Goal: Information Seeking & Learning: Learn about a topic

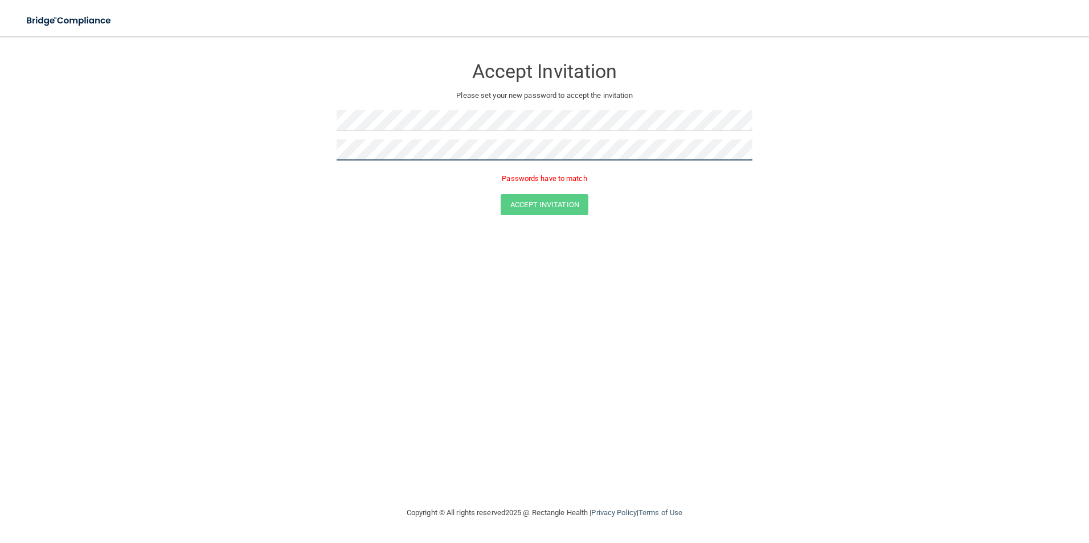
click at [501, 194] on button "Accept Invitation" at bounding box center [545, 204] width 88 height 21
click at [576, 207] on button "Accept Invitation" at bounding box center [545, 204] width 88 height 21
click at [534, 207] on button "Accept Invitation" at bounding box center [545, 204] width 88 height 21
click at [555, 198] on button "Accept Invitation" at bounding box center [545, 204] width 88 height 21
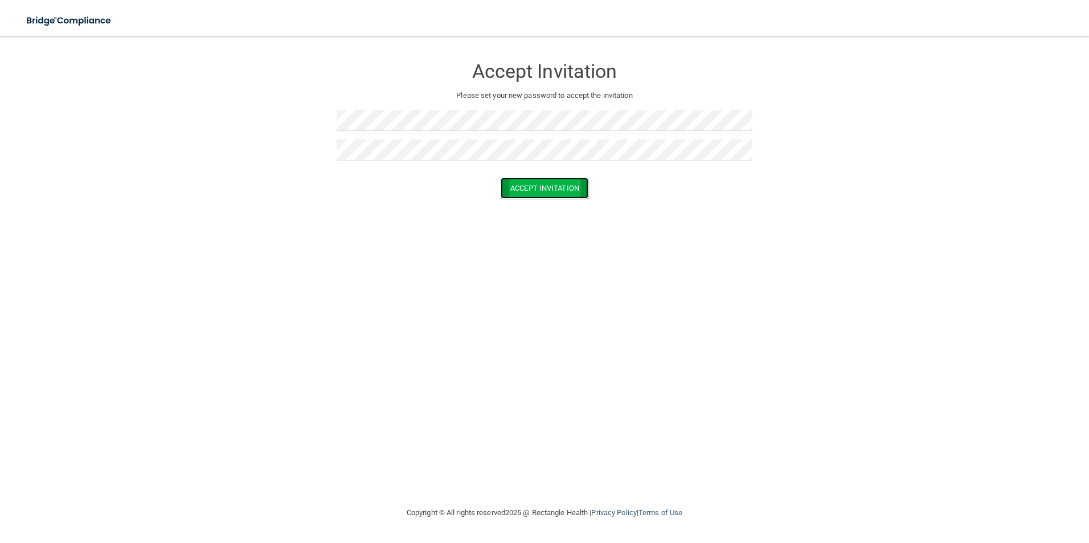
click at [567, 189] on button "Accept Invitation" at bounding box center [545, 188] width 88 height 21
click at [562, 207] on button "Accept Invitation" at bounding box center [545, 204] width 88 height 21
click at [570, 208] on button "Accept Invitation" at bounding box center [545, 204] width 88 height 21
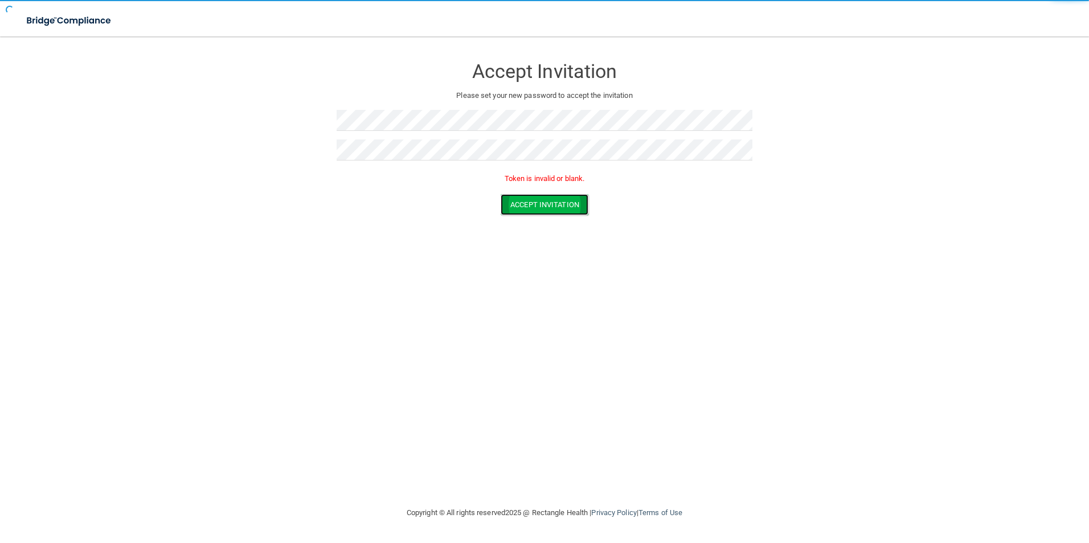
click at [568, 208] on button "Accept Invitation" at bounding box center [545, 204] width 88 height 21
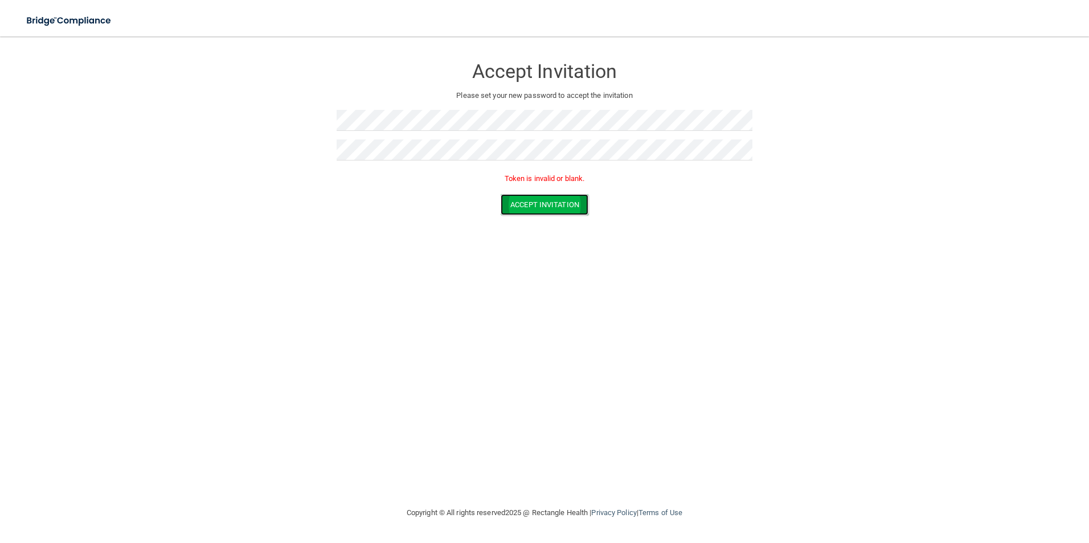
click at [568, 208] on button "Accept Invitation" at bounding box center [545, 204] width 88 height 21
click at [564, 205] on button "Accept Invitation" at bounding box center [545, 204] width 88 height 21
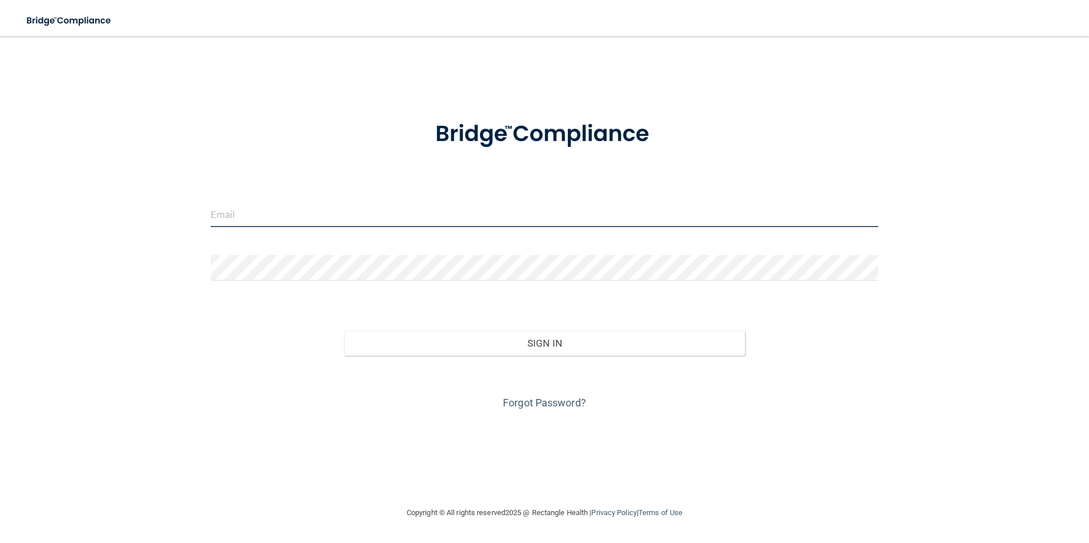
click at [339, 206] on input "email" at bounding box center [545, 215] width 668 height 26
type input "[EMAIL_ADDRESS][DOMAIN_NAME]"
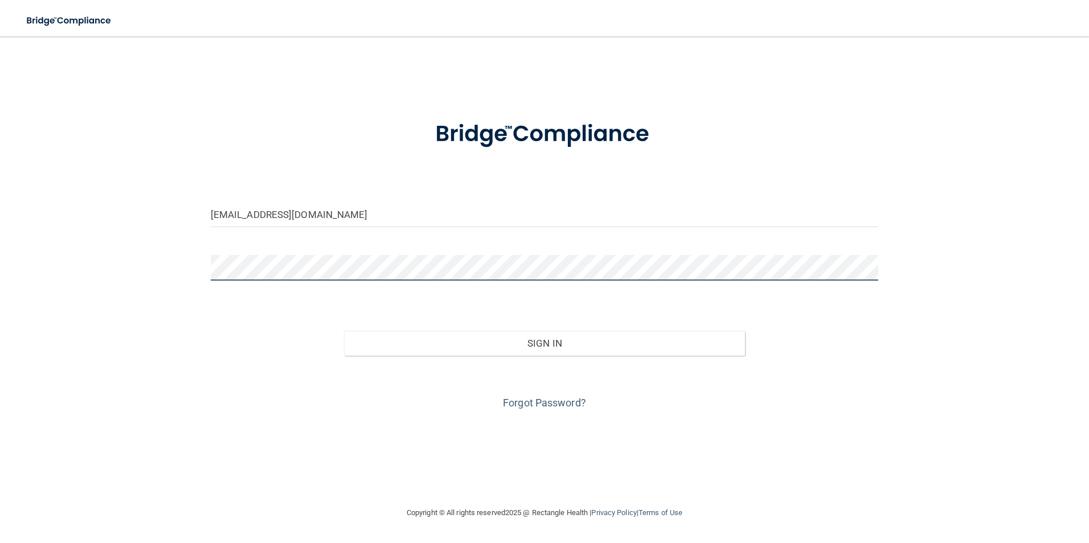
click at [344, 331] on button "Sign In" at bounding box center [544, 343] width 401 height 25
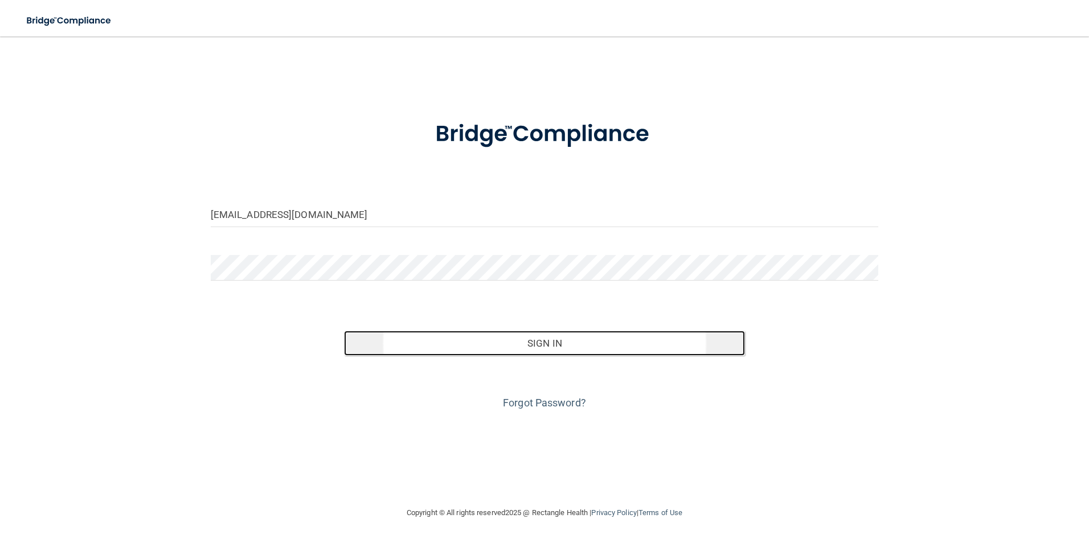
click at [560, 345] on button "Sign In" at bounding box center [544, 343] width 401 height 25
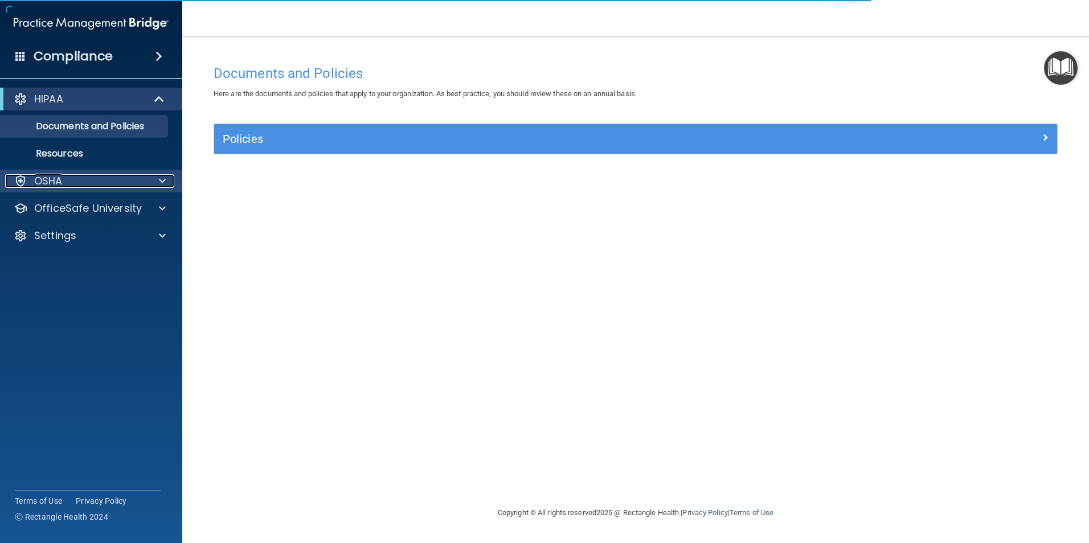
click at [49, 183] on p "OSHA" at bounding box center [48, 181] width 28 height 14
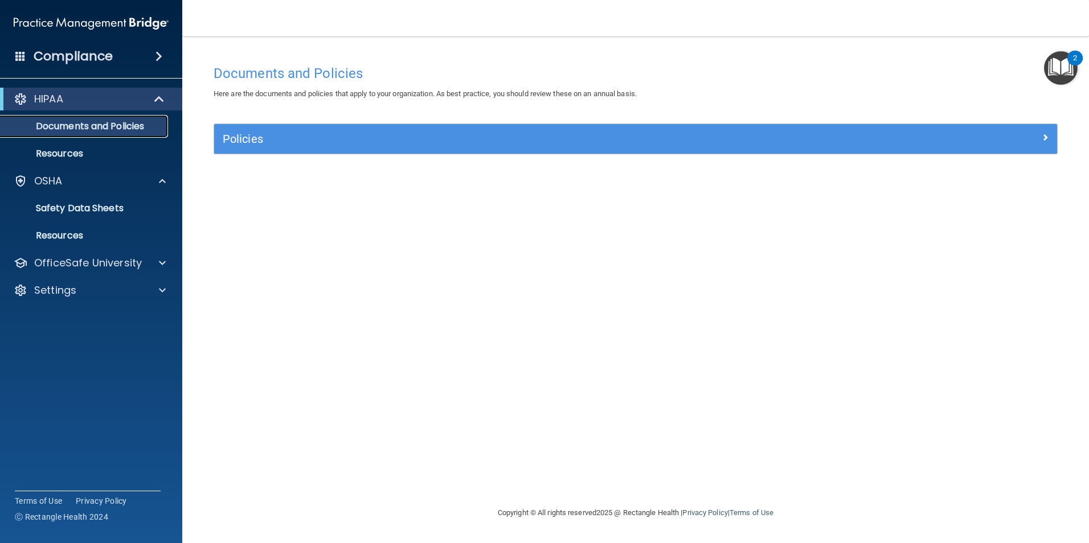
click at [136, 129] on p "Documents and Policies" at bounding box center [84, 126] width 155 height 11
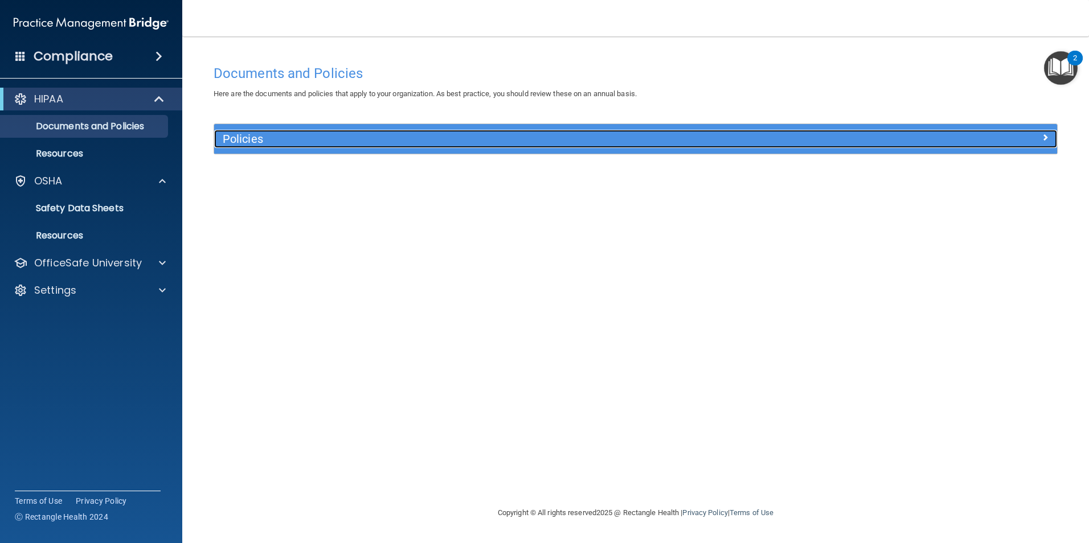
click at [288, 144] on h5 "Policies" at bounding box center [530, 139] width 615 height 13
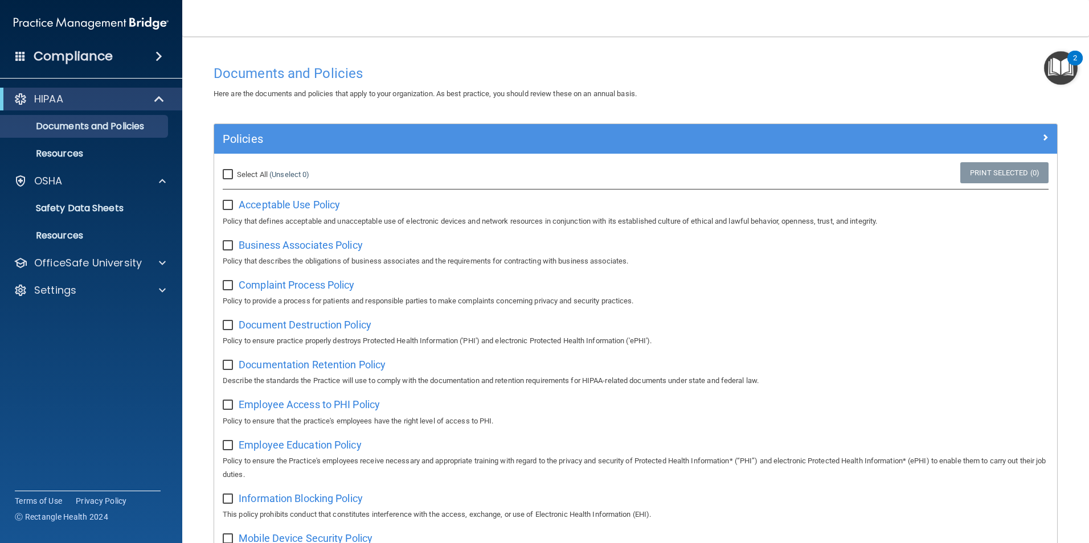
click at [231, 173] on input "Select All (Unselect 0) Unselect All" at bounding box center [229, 174] width 13 height 9
checkbox input "true"
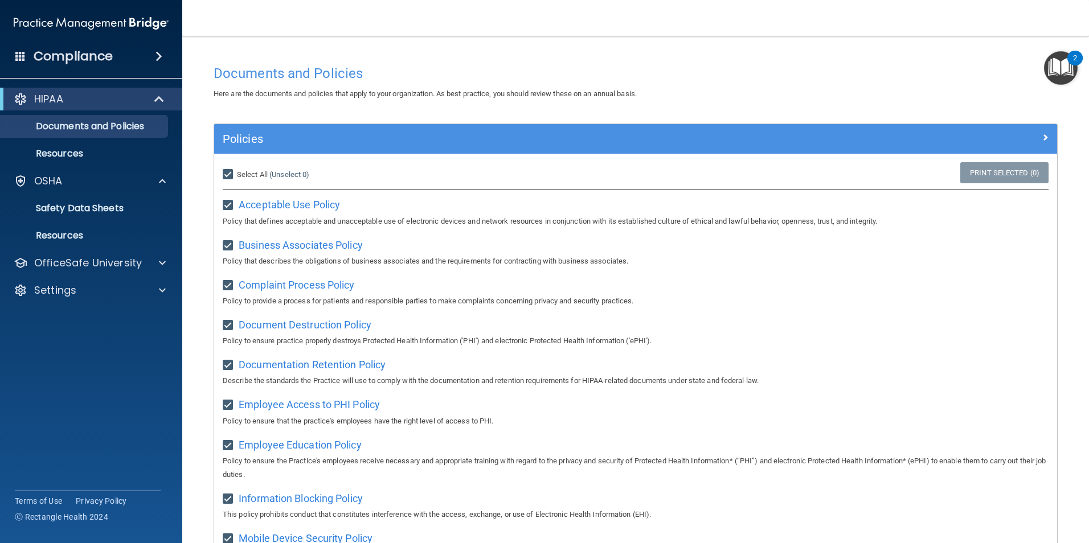
checkbox input "true"
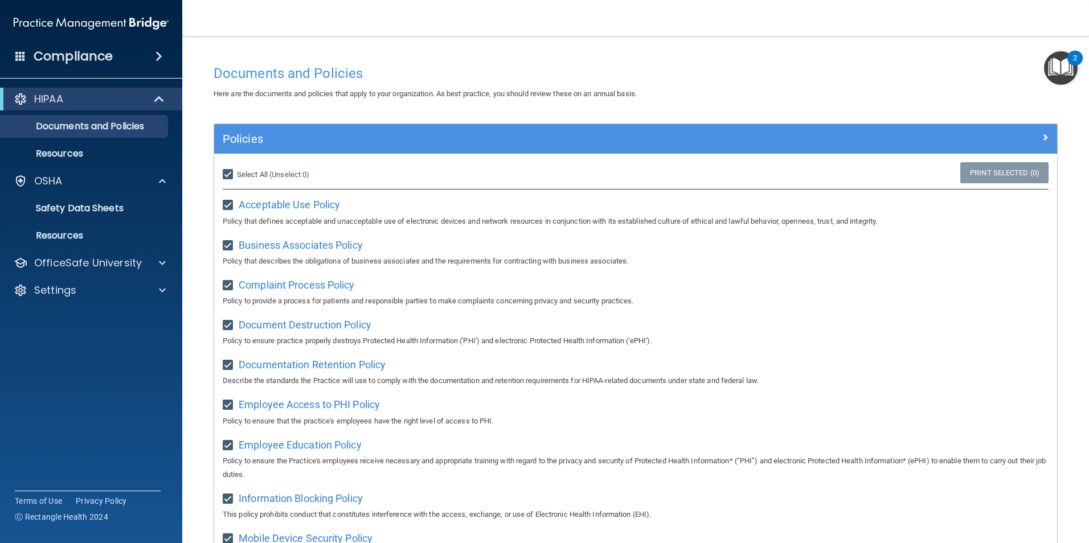
checkbox input "true"
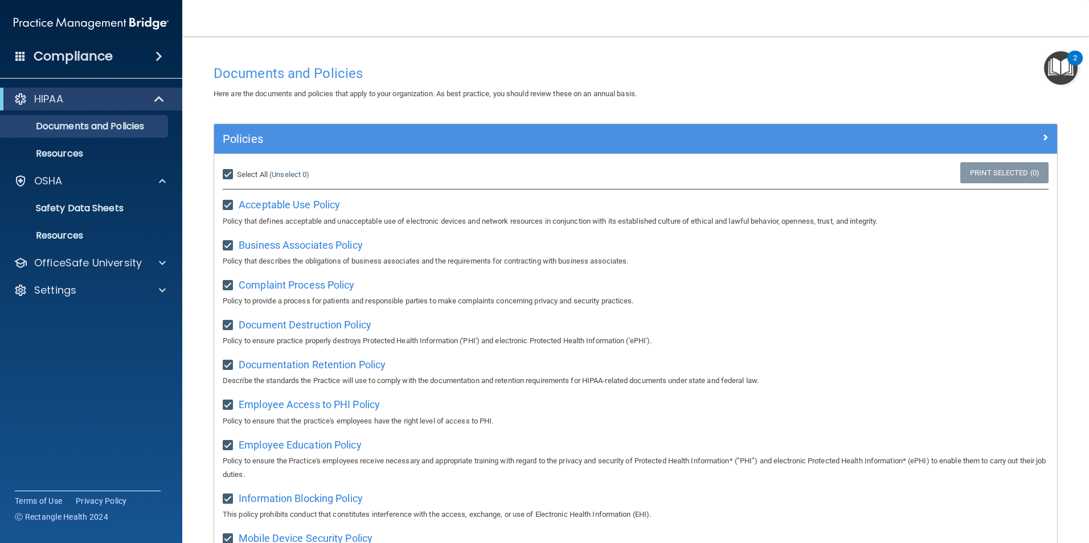
checkbox input "true"
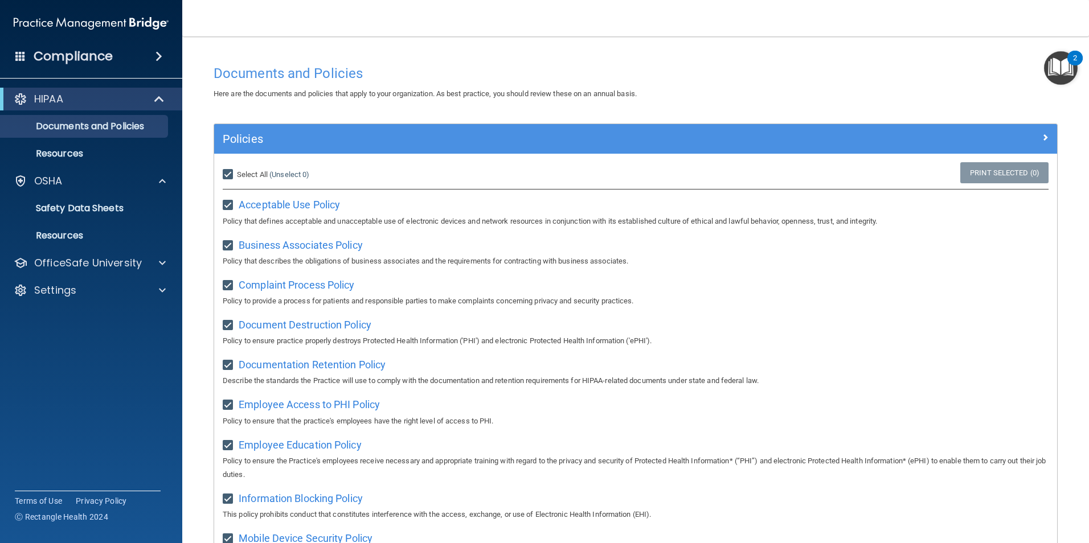
checkbox input "true"
click at [68, 154] on p "Resources" at bounding box center [84, 153] width 155 height 11
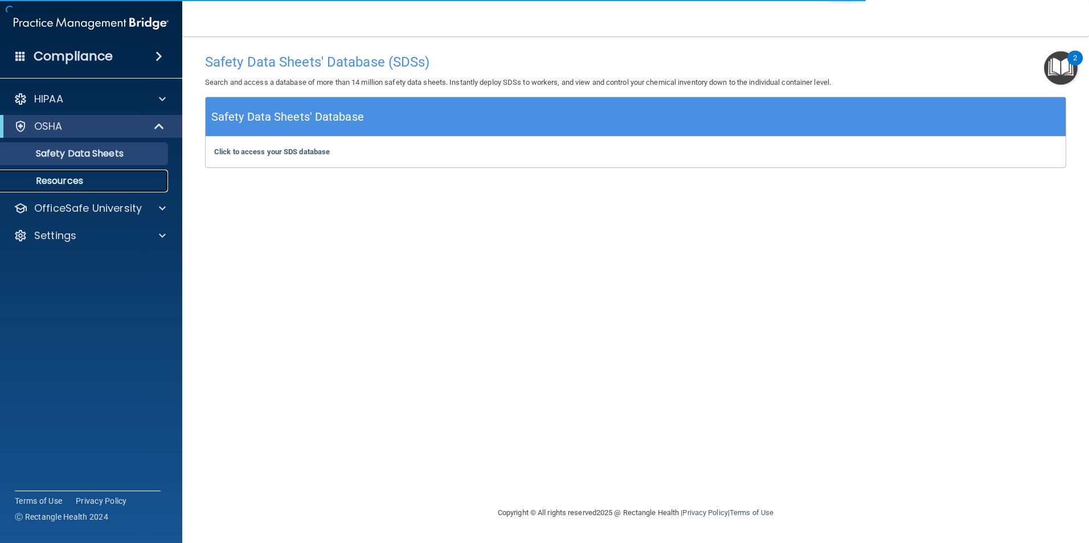
click at [69, 182] on p "Resources" at bounding box center [84, 180] width 155 height 11
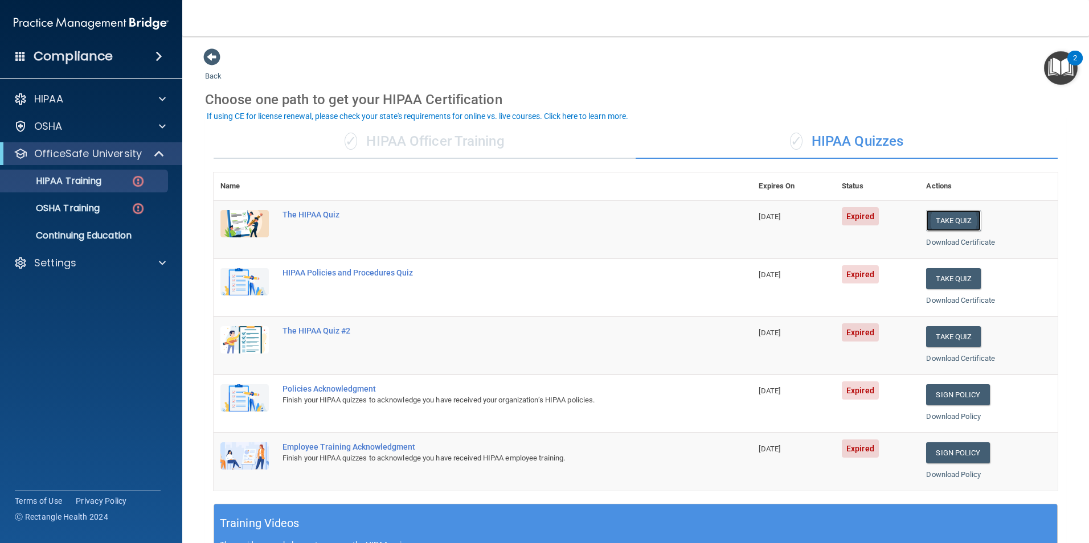
click at [927, 216] on button "Take Quiz" at bounding box center [953, 220] width 55 height 21
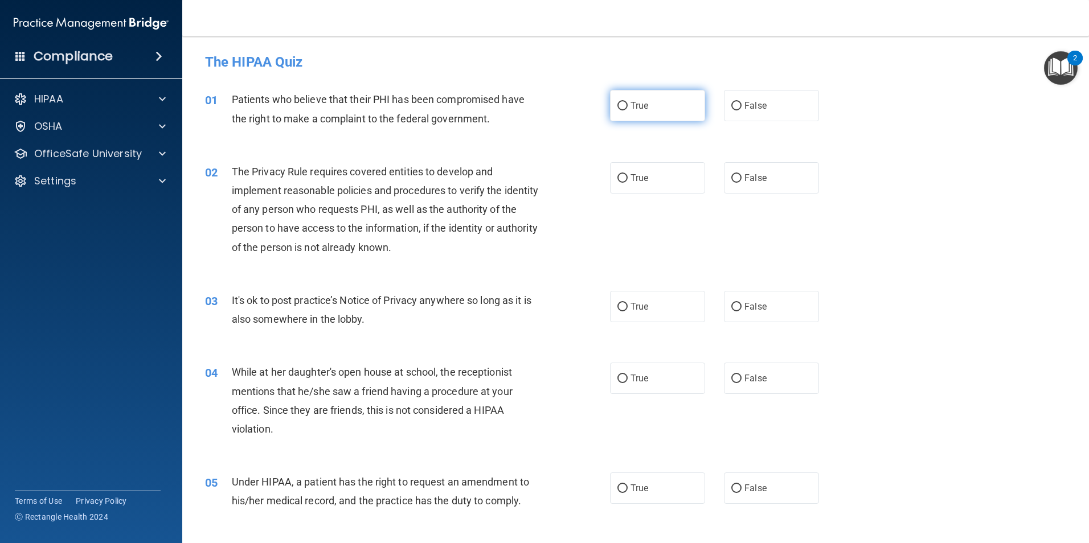
click at [630, 108] on span "True" at bounding box center [639, 105] width 18 height 11
click at [626, 108] on input "True" at bounding box center [622, 106] width 10 height 9
radio input "true"
click at [671, 177] on label "True" at bounding box center [657, 177] width 95 height 31
click at [628, 177] on input "True" at bounding box center [622, 178] width 10 height 9
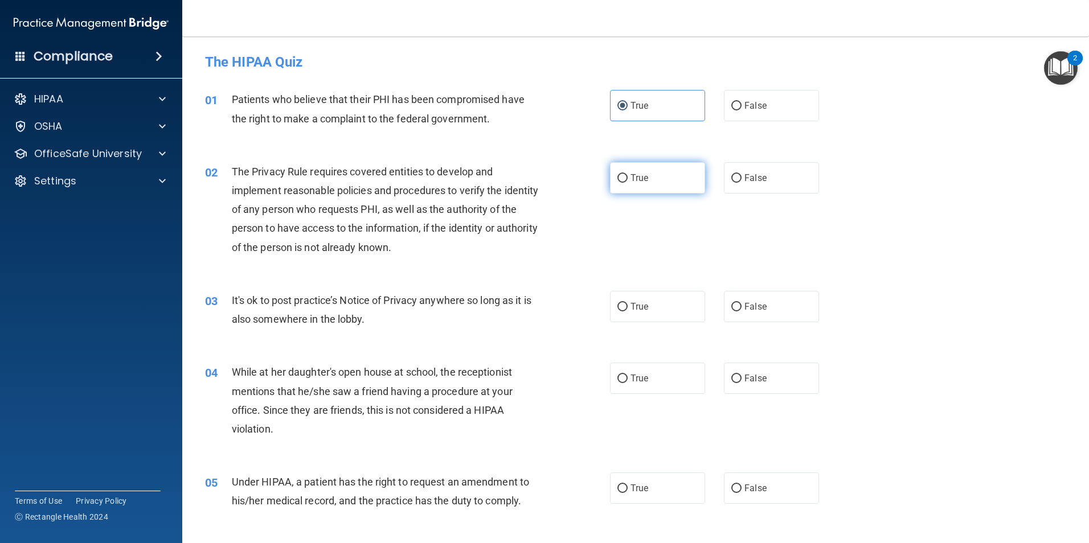
radio input "true"
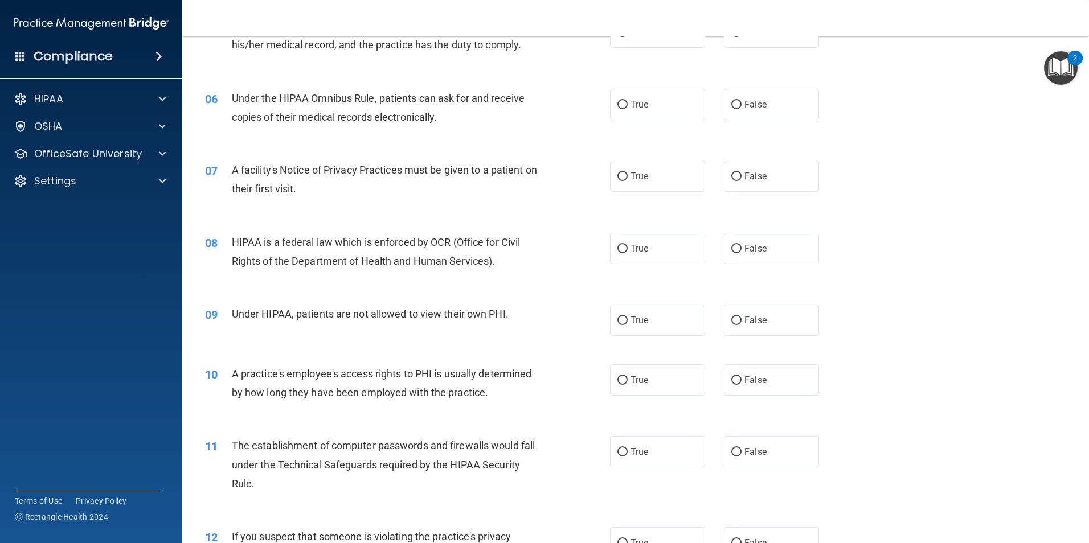
scroll to position [456, 0]
drag, startPoint x: 632, startPoint y: 318, endPoint x: 617, endPoint y: 319, distance: 15.4
click at [632, 318] on span "True" at bounding box center [639, 321] width 18 height 11
click at [628, 318] on input "True" at bounding box center [622, 321] width 10 height 9
radio input "true"
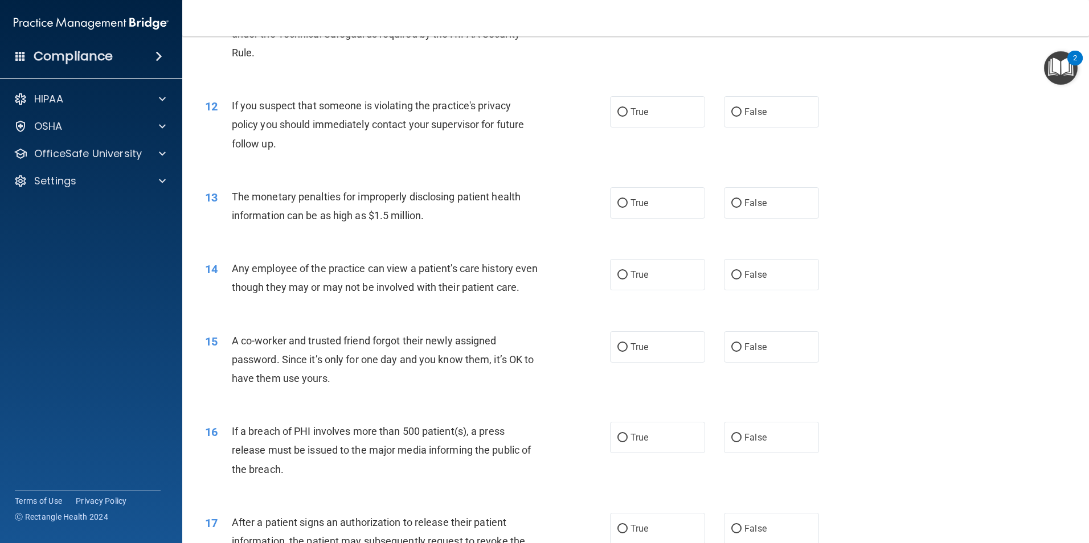
scroll to position [861, 0]
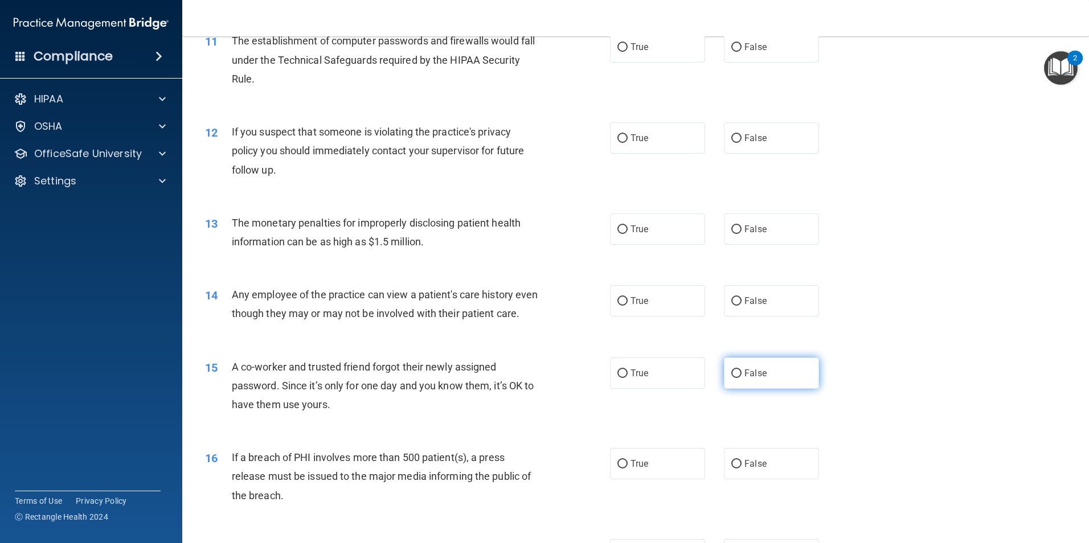
click at [748, 389] on label "False" at bounding box center [771, 373] width 95 height 31
click at [742, 378] on input "False" at bounding box center [736, 374] width 10 height 9
radio input "true"
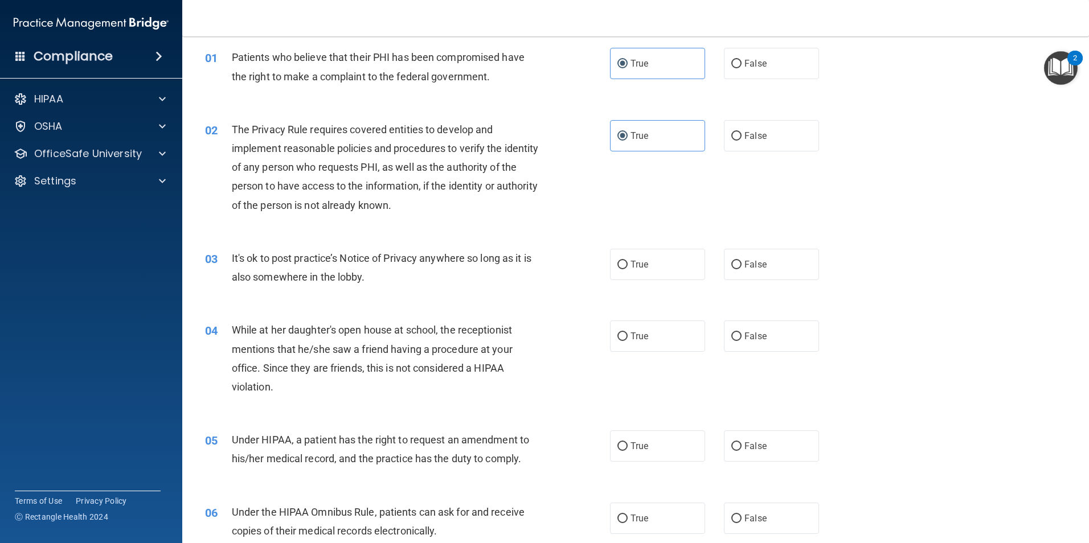
scroll to position [0, 0]
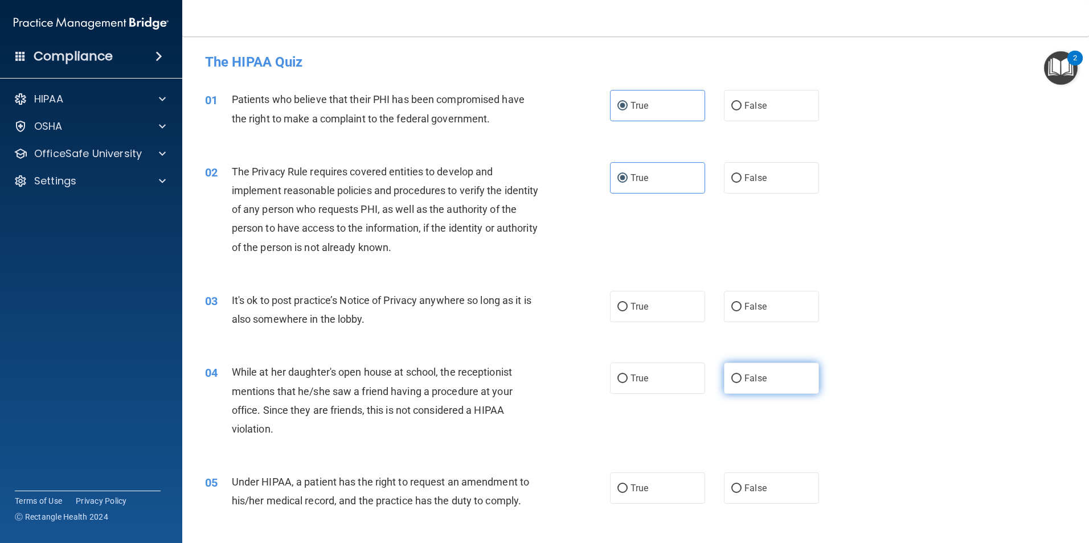
click at [792, 373] on label "False" at bounding box center [771, 378] width 95 height 31
click at [742, 375] on input "False" at bounding box center [736, 379] width 10 height 9
radio input "true"
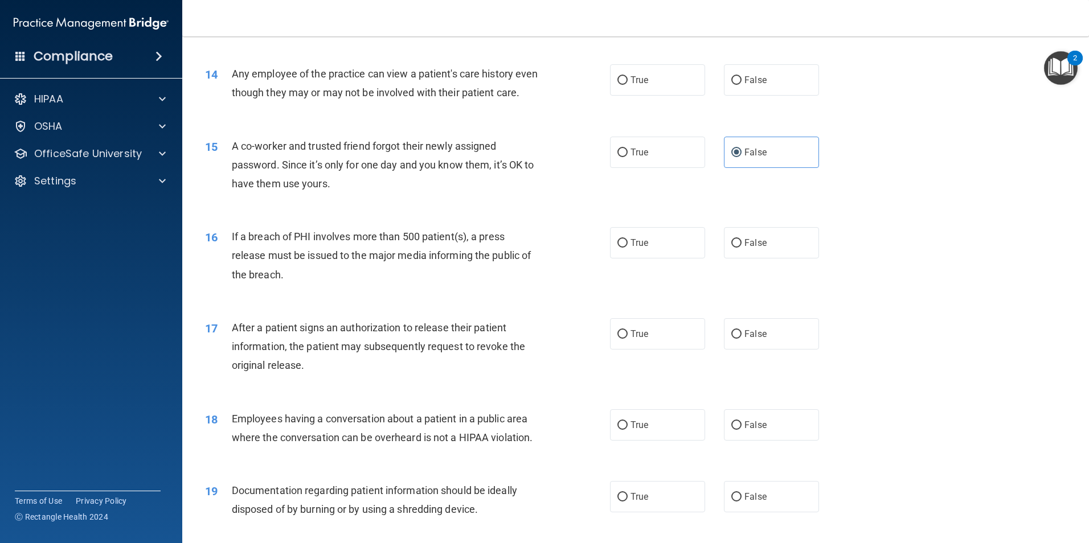
scroll to position [1139, 0]
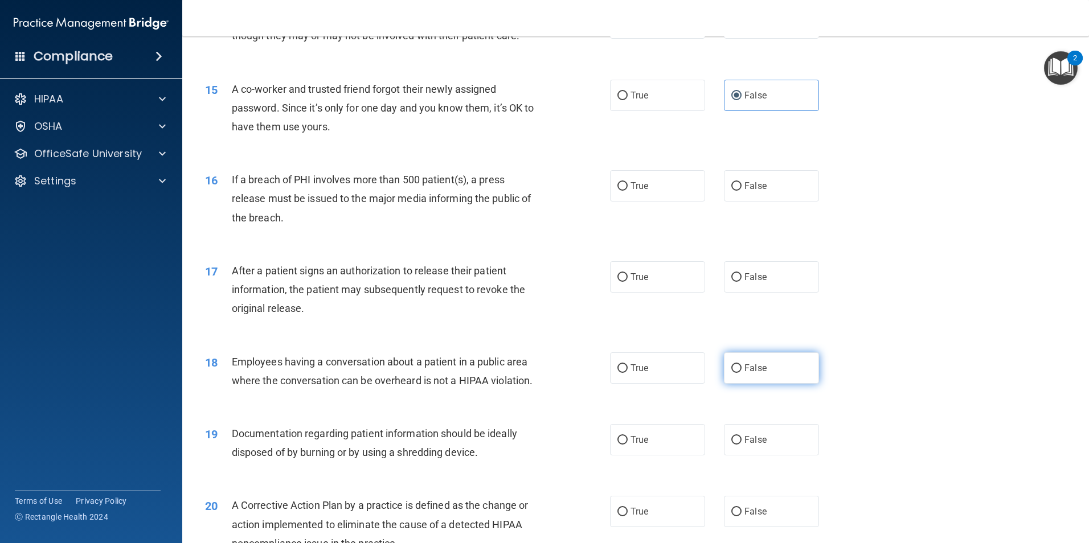
click at [776, 384] on label "False" at bounding box center [771, 368] width 95 height 31
click at [742, 373] on input "False" at bounding box center [736, 368] width 10 height 9
radio input "true"
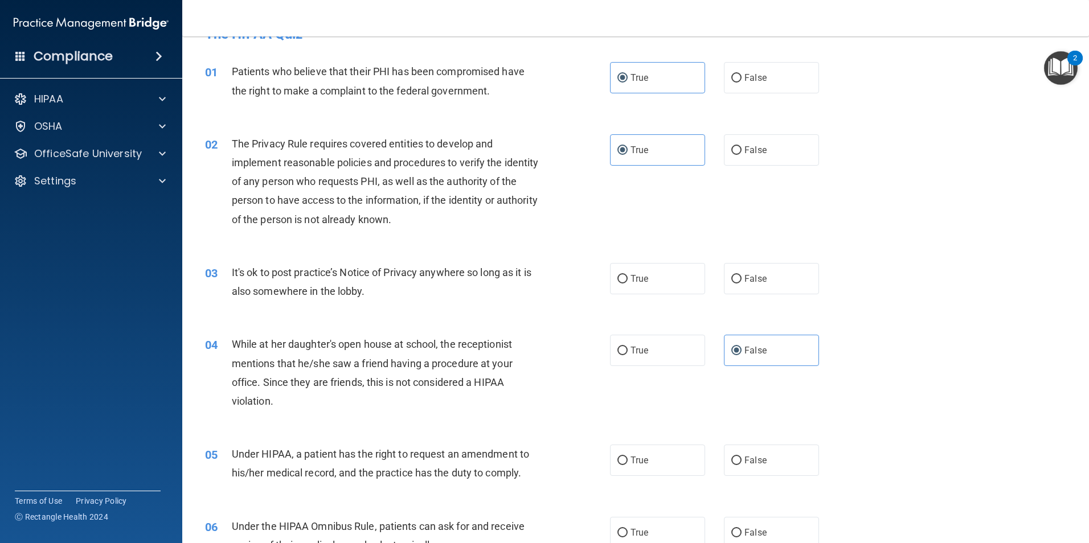
scroll to position [0, 0]
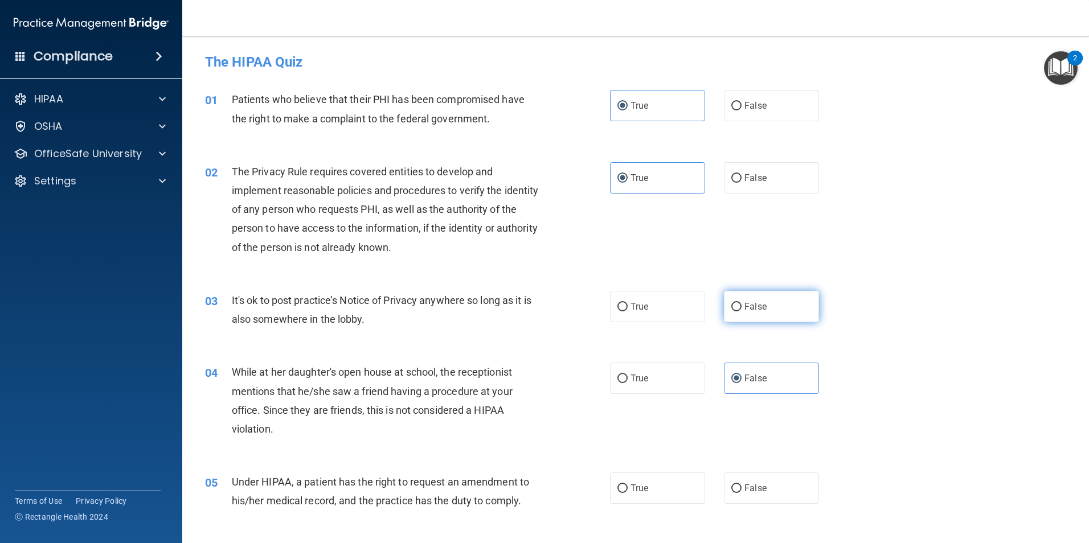
click at [746, 307] on span "False" at bounding box center [755, 306] width 22 height 11
click at [742, 307] on input "False" at bounding box center [736, 307] width 10 height 9
radio input "true"
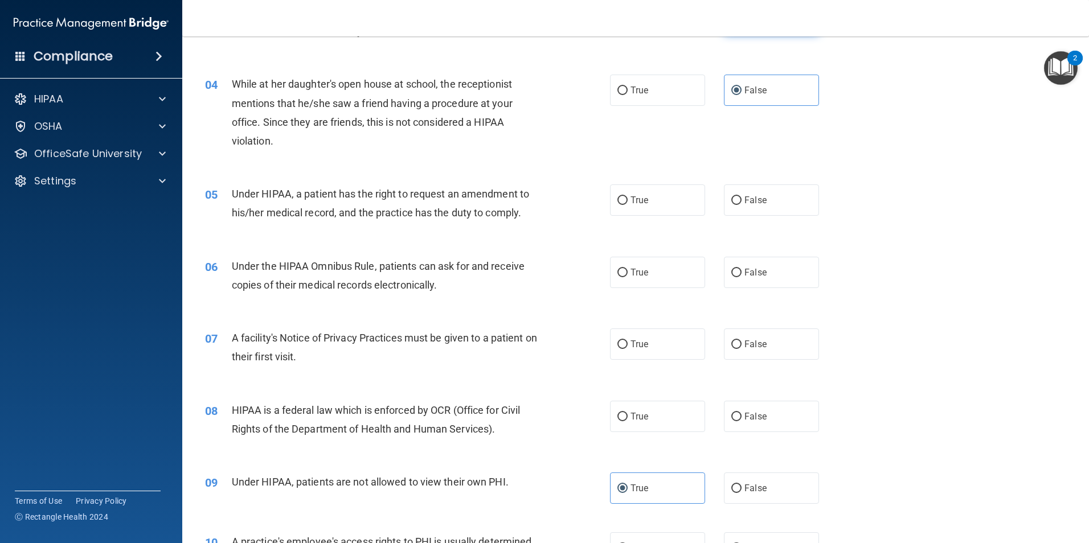
scroll to position [342, 0]
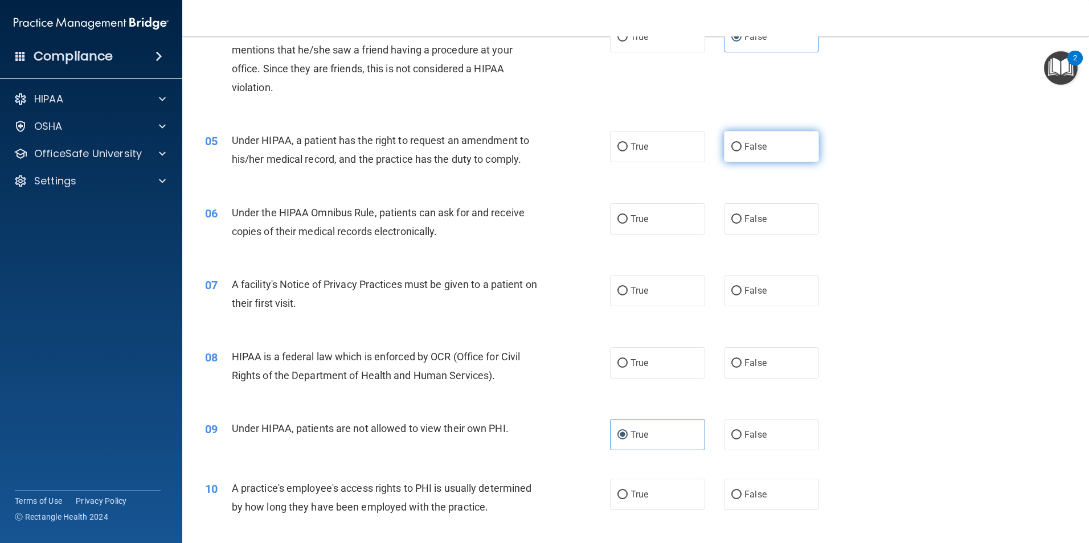
click at [744, 146] on span "False" at bounding box center [755, 146] width 22 height 11
click at [740, 146] on input "False" at bounding box center [736, 147] width 10 height 9
radio input "true"
click at [632, 218] on span "True" at bounding box center [639, 219] width 18 height 11
click at [628, 218] on input "True" at bounding box center [622, 219] width 10 height 9
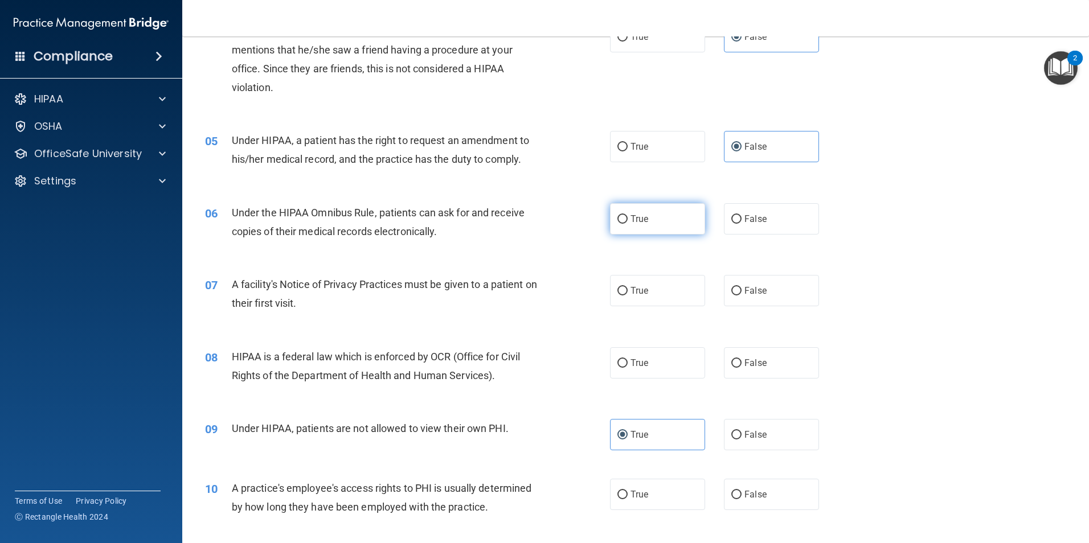
radio input "true"
click at [665, 281] on label "True" at bounding box center [657, 290] width 95 height 31
click at [628, 287] on input "True" at bounding box center [622, 291] width 10 height 9
radio input "true"
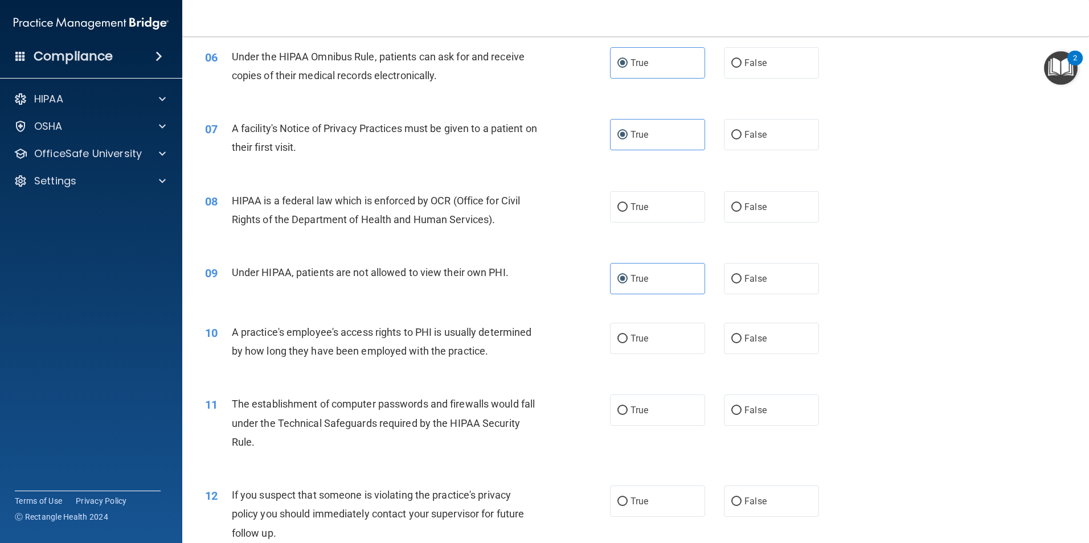
scroll to position [513, 0]
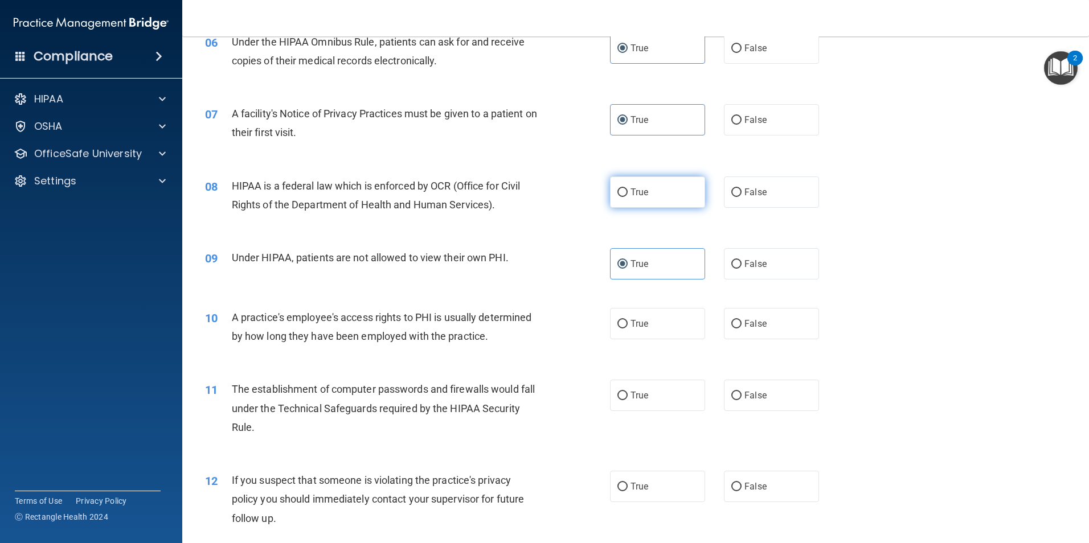
click at [641, 193] on span "True" at bounding box center [639, 192] width 18 height 11
click at [628, 193] on input "True" at bounding box center [622, 193] width 10 height 9
radio input "true"
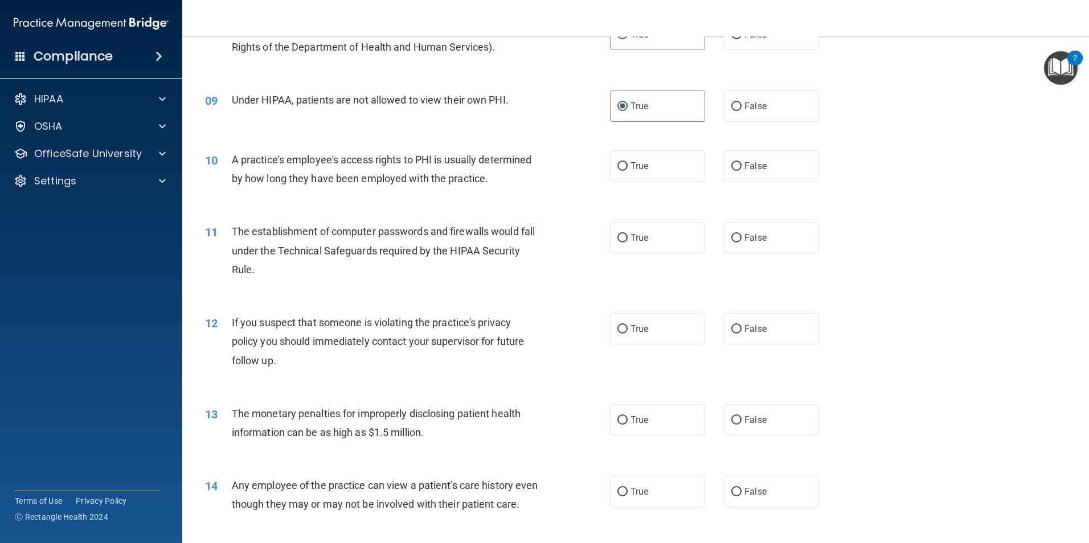
scroll to position [683, 0]
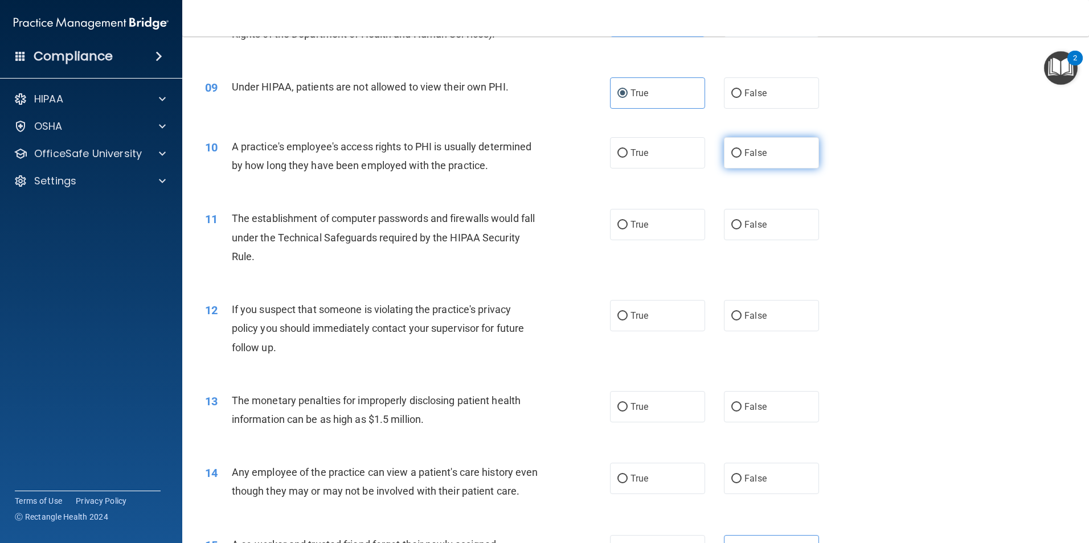
click at [731, 159] on label "False" at bounding box center [771, 152] width 95 height 31
click at [731, 158] on input "False" at bounding box center [736, 153] width 10 height 9
radio input "true"
click at [635, 234] on label "True" at bounding box center [657, 224] width 95 height 31
click at [628, 230] on input "True" at bounding box center [622, 225] width 10 height 9
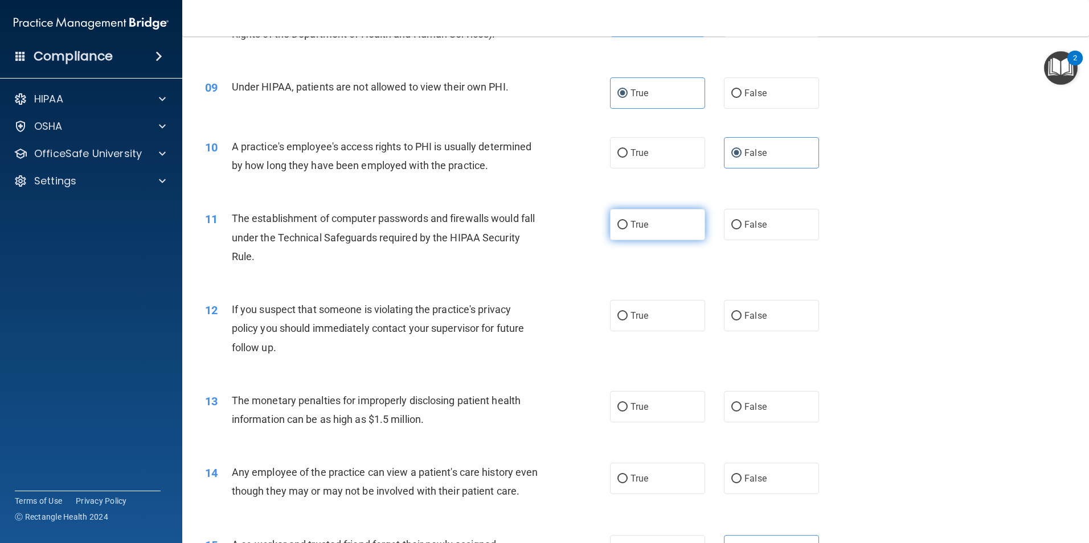
radio input "true"
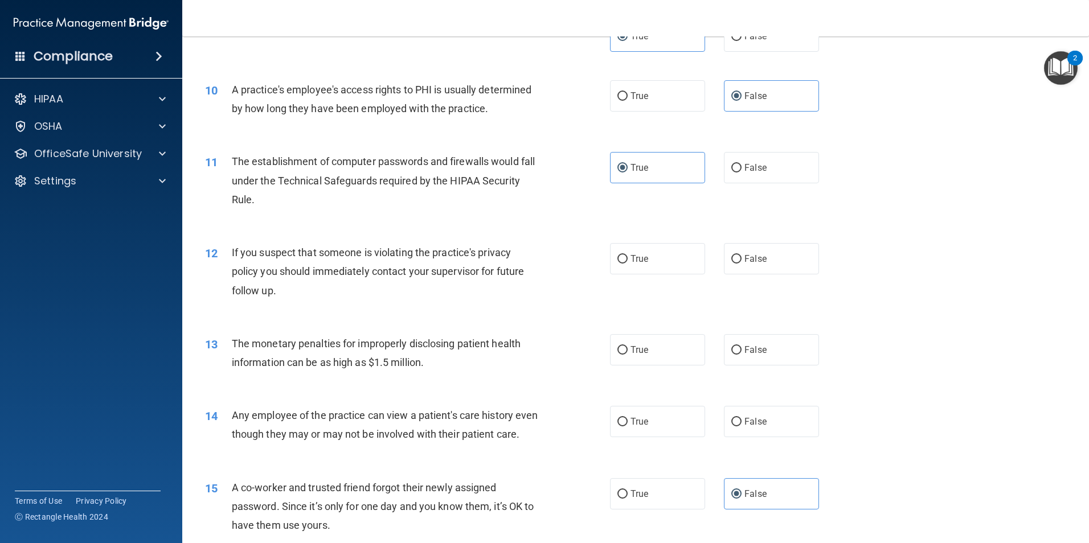
scroll to position [797, 0]
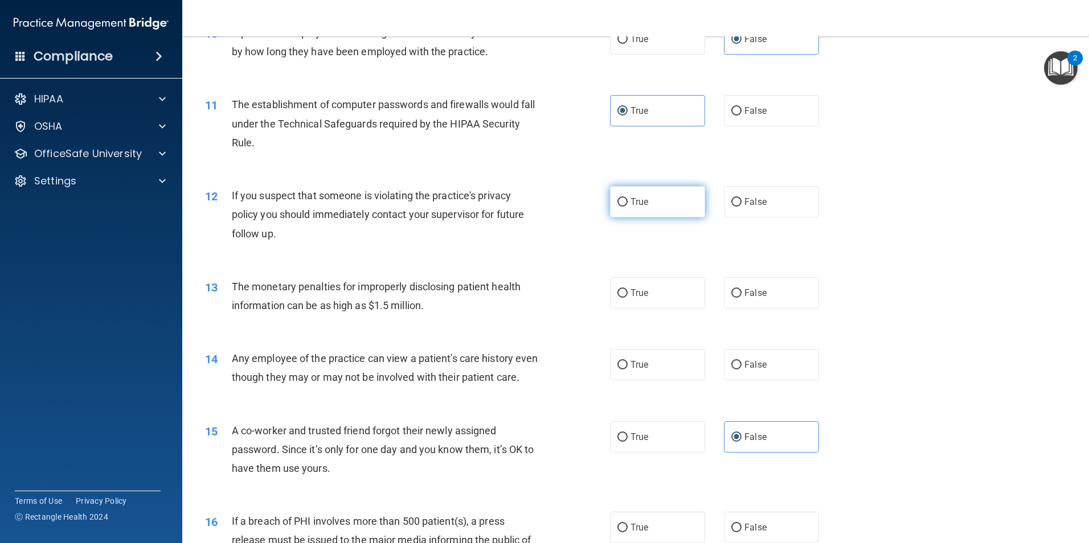
click at [645, 202] on label "True" at bounding box center [657, 201] width 95 height 31
click at [628, 202] on input "True" at bounding box center [622, 202] width 10 height 9
radio input "true"
click at [634, 301] on label "True" at bounding box center [657, 292] width 95 height 31
click at [628, 298] on input "True" at bounding box center [622, 293] width 10 height 9
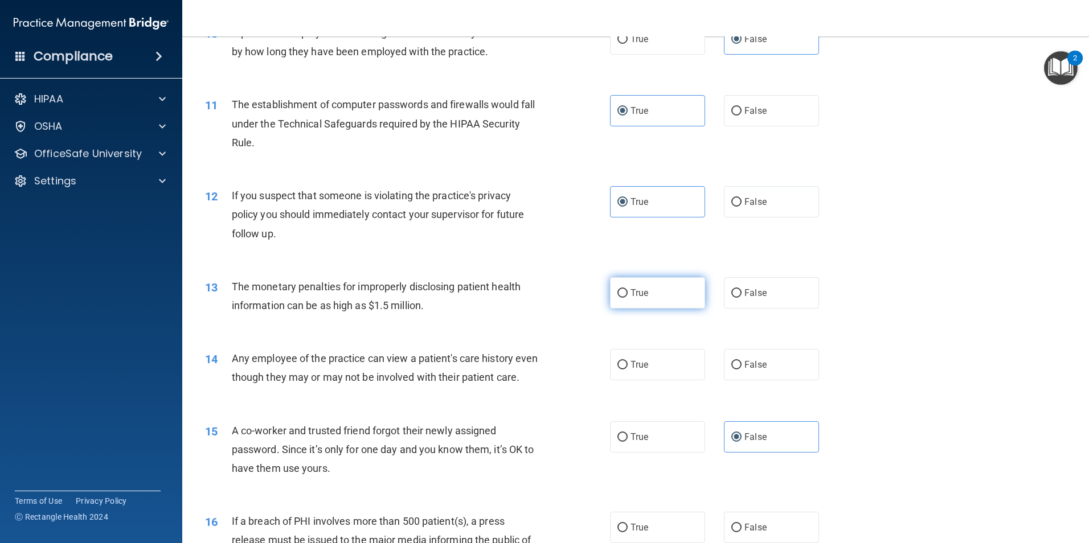
radio input "true"
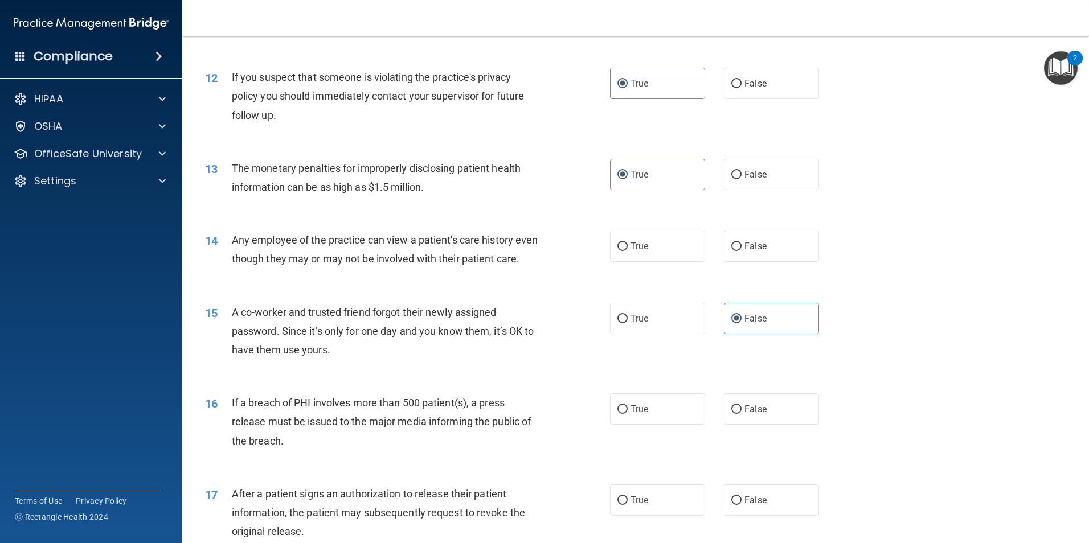
scroll to position [1025, 0]
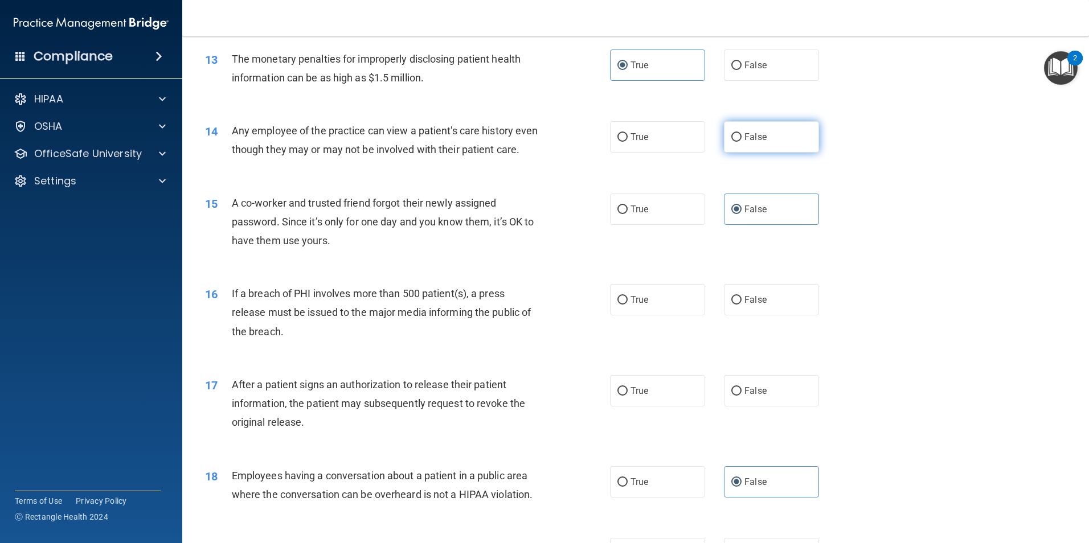
click at [765, 142] on label "False" at bounding box center [771, 136] width 95 height 31
click at [742, 142] on input "False" at bounding box center [736, 137] width 10 height 9
radio input "true"
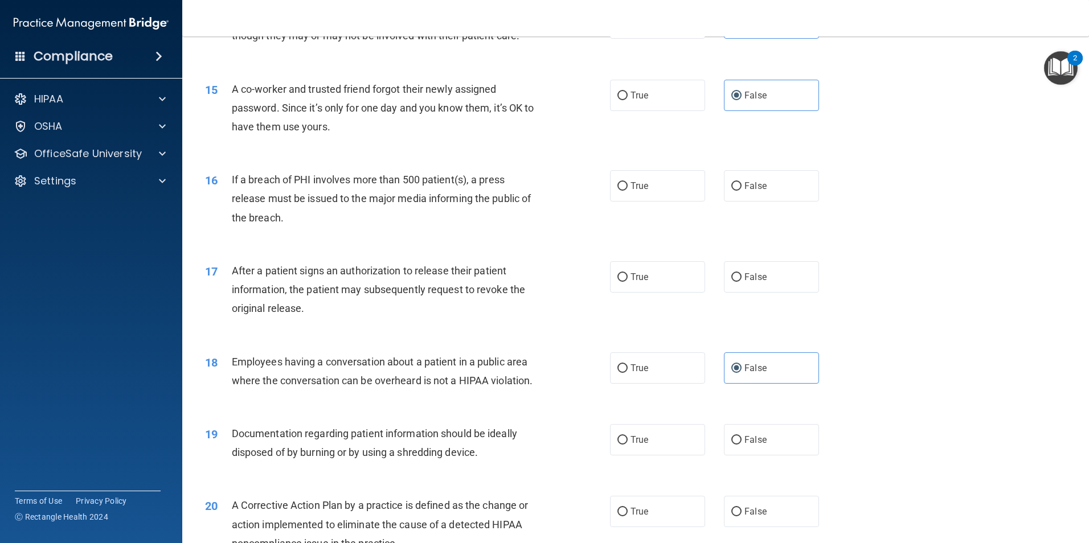
scroll to position [1196, 0]
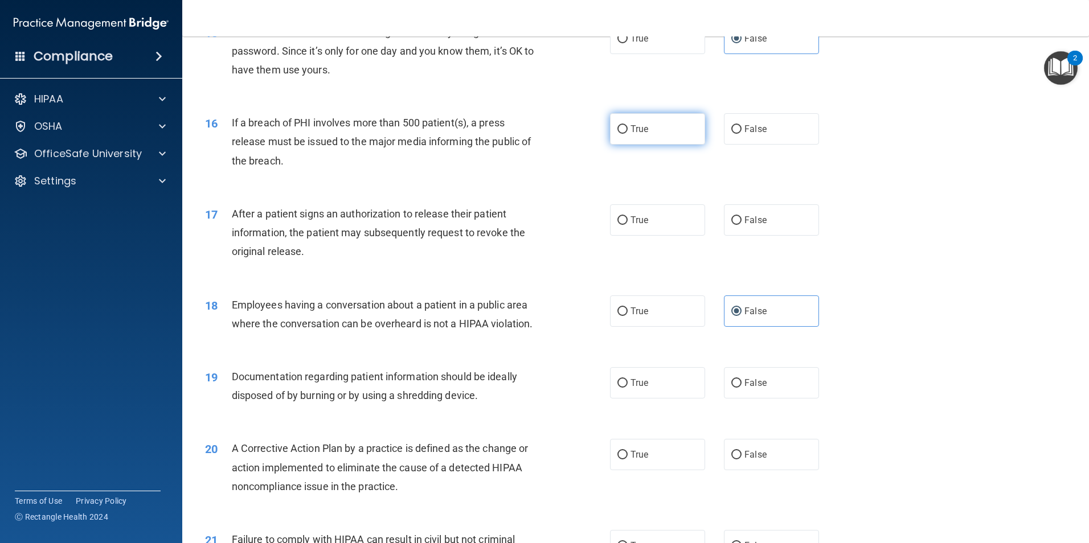
click at [617, 134] on input "True" at bounding box center [622, 129] width 10 height 9
radio input "true"
click at [620, 236] on label "True" at bounding box center [657, 219] width 95 height 31
click at [620, 225] on input "True" at bounding box center [622, 220] width 10 height 9
radio input "true"
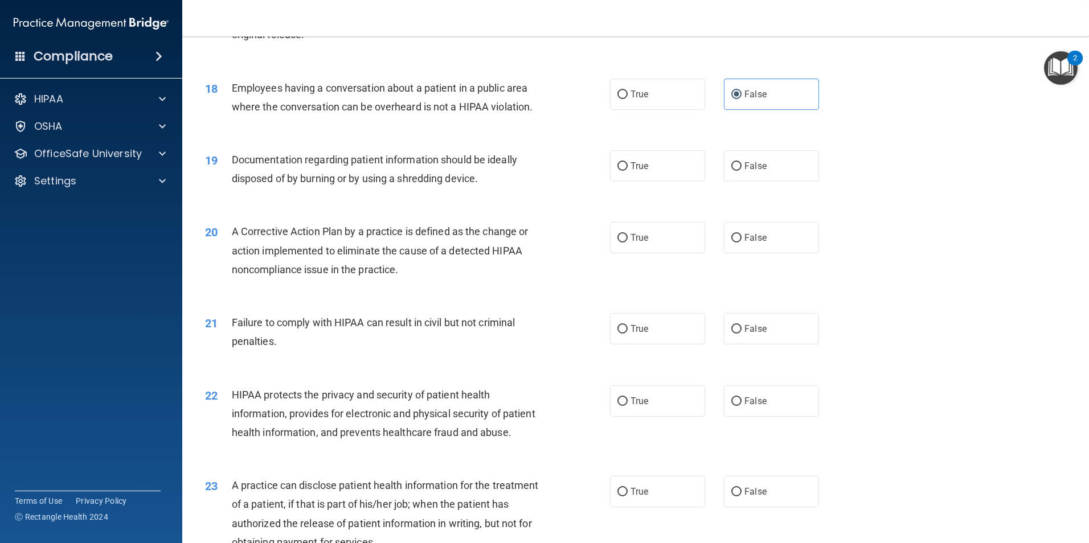
scroll to position [1424, 0]
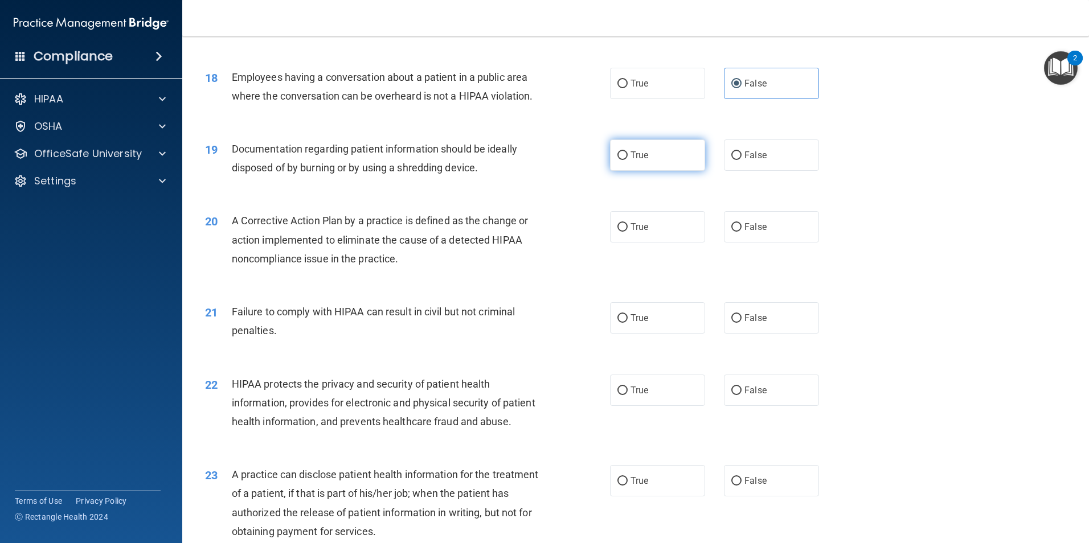
click at [654, 171] on label "True" at bounding box center [657, 155] width 95 height 31
click at [628, 160] on input "True" at bounding box center [622, 155] width 10 height 9
radio input "true"
click at [644, 243] on label "True" at bounding box center [657, 226] width 95 height 31
click at [628, 232] on input "True" at bounding box center [622, 227] width 10 height 9
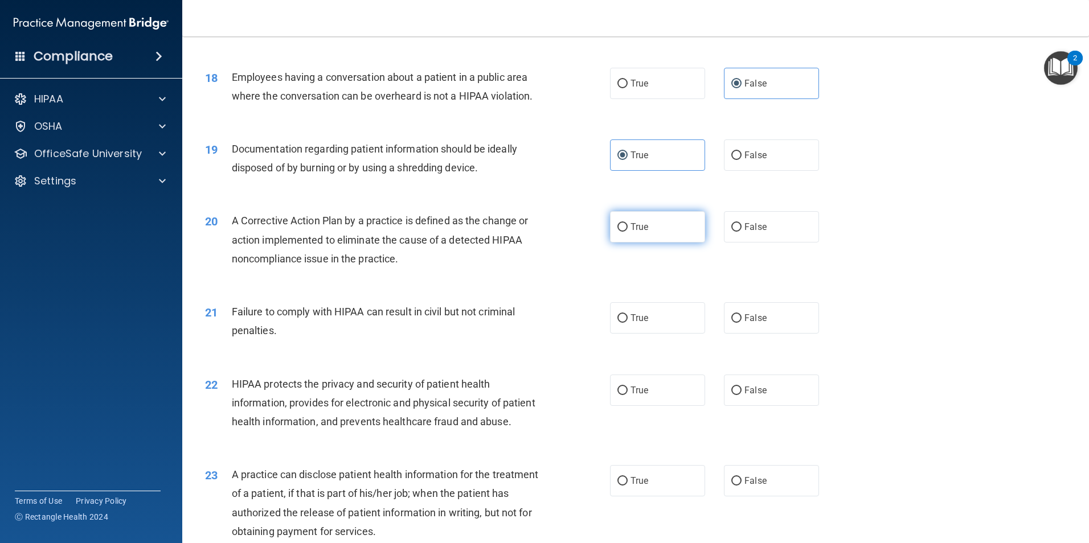
radio input "true"
click at [732, 334] on label "False" at bounding box center [771, 317] width 95 height 31
click at [732, 323] on input "False" at bounding box center [736, 318] width 10 height 9
radio input "true"
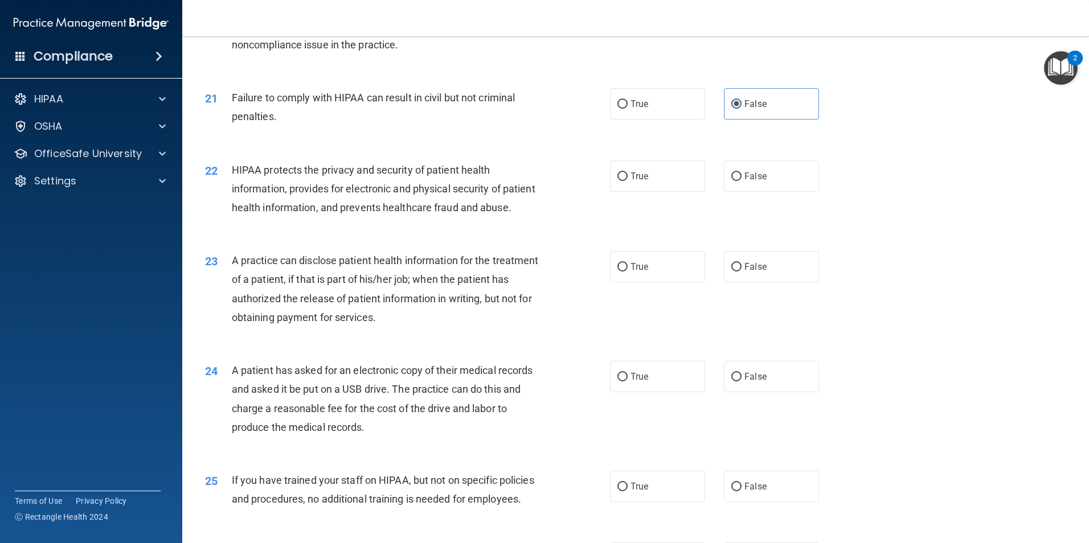
scroll to position [1652, 0]
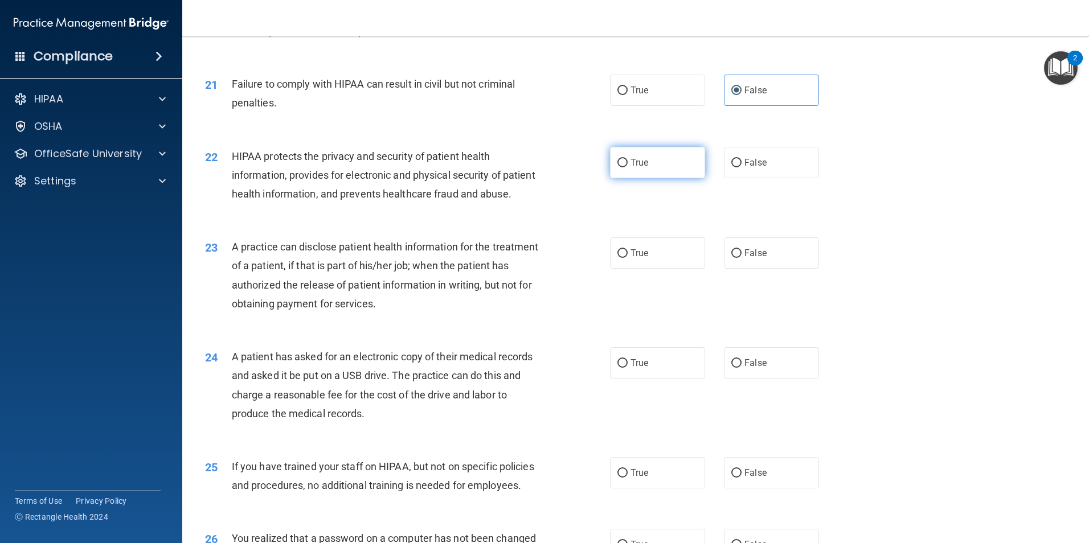
click at [642, 168] on span "True" at bounding box center [639, 162] width 18 height 11
click at [543, 195] on div "HIPAA protects the privacy and security of patient health information, provides…" at bounding box center [390, 175] width 317 height 57
click at [633, 168] on span "True" at bounding box center [639, 162] width 18 height 11
drag, startPoint x: 633, startPoint y: 177, endPoint x: 615, endPoint y: 180, distance: 18.5
click at [617, 167] on input "True" at bounding box center [622, 163] width 10 height 9
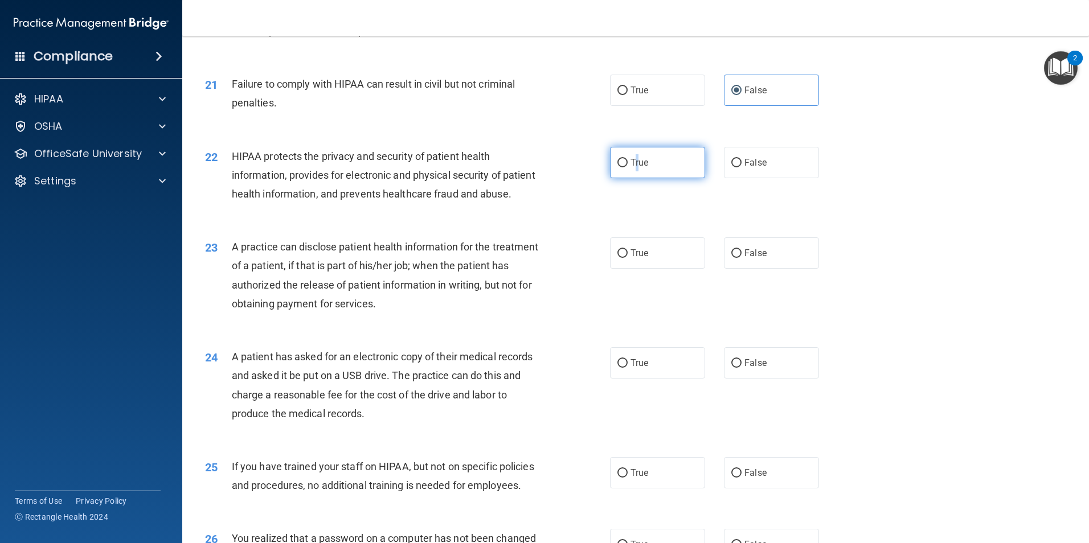
radio input "true"
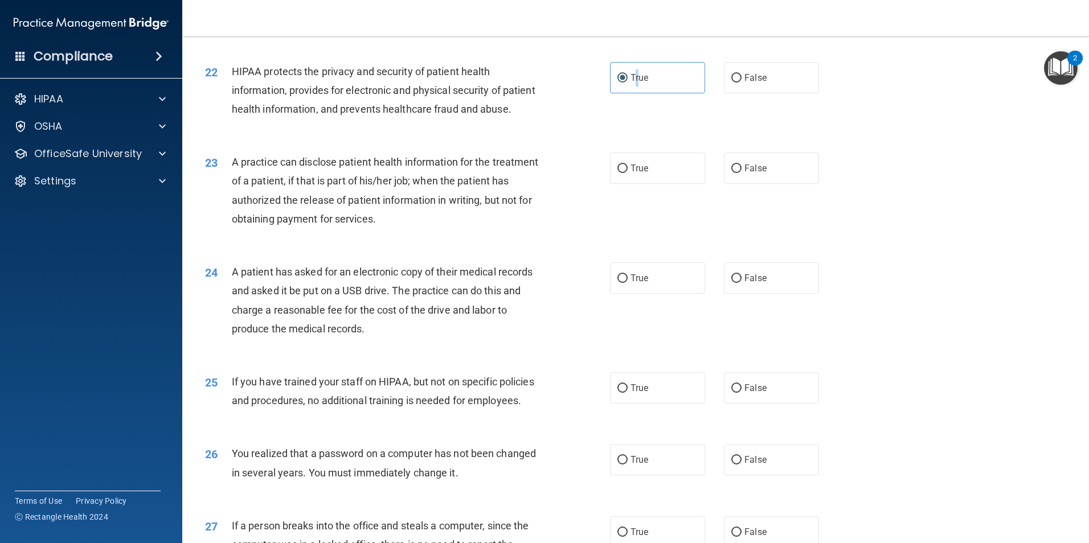
scroll to position [1766, 0]
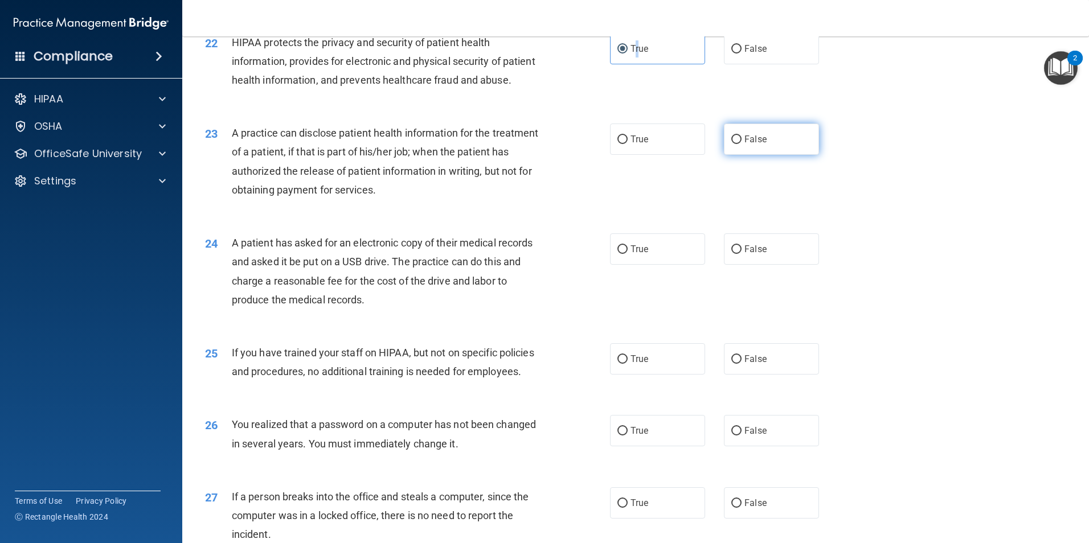
click at [731, 144] on input "False" at bounding box center [736, 140] width 10 height 9
radio input "true"
click at [634, 155] on label "True" at bounding box center [657, 139] width 95 height 31
click at [628, 144] on input "True" at bounding box center [622, 140] width 10 height 9
radio input "true"
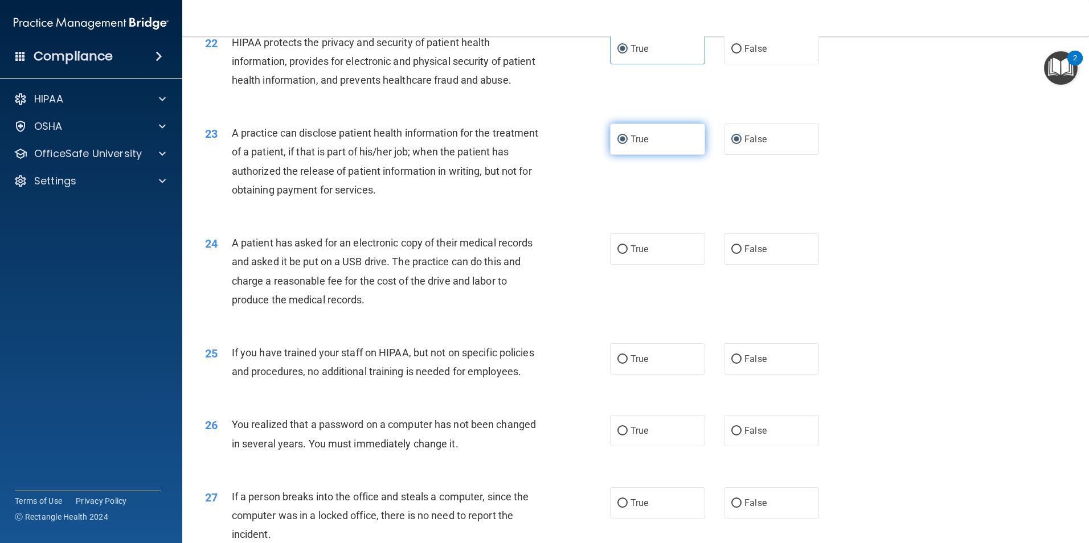
radio input "false"
click at [618, 254] on input "True" at bounding box center [622, 249] width 10 height 9
radio input "true"
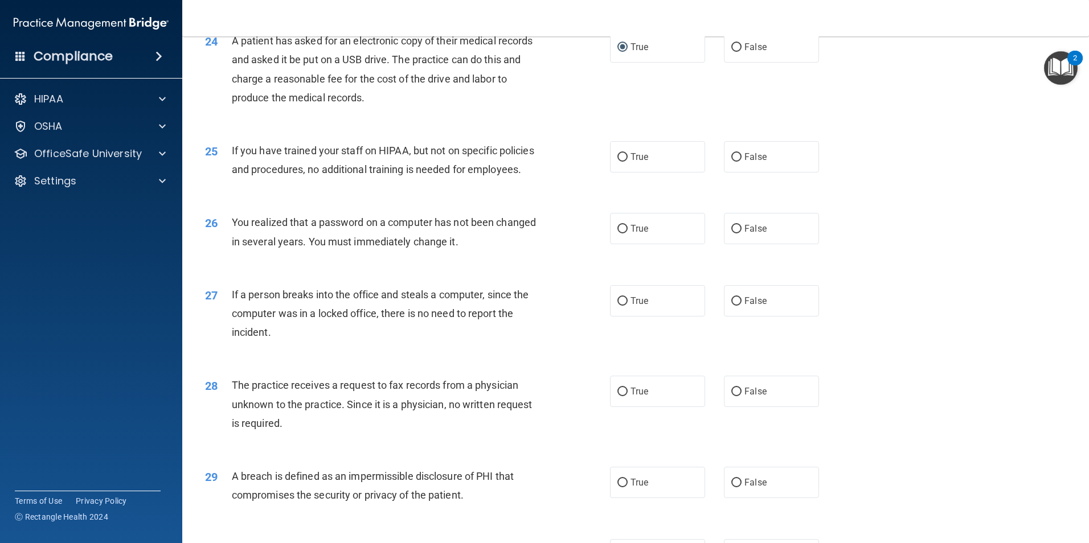
scroll to position [1993, 0]
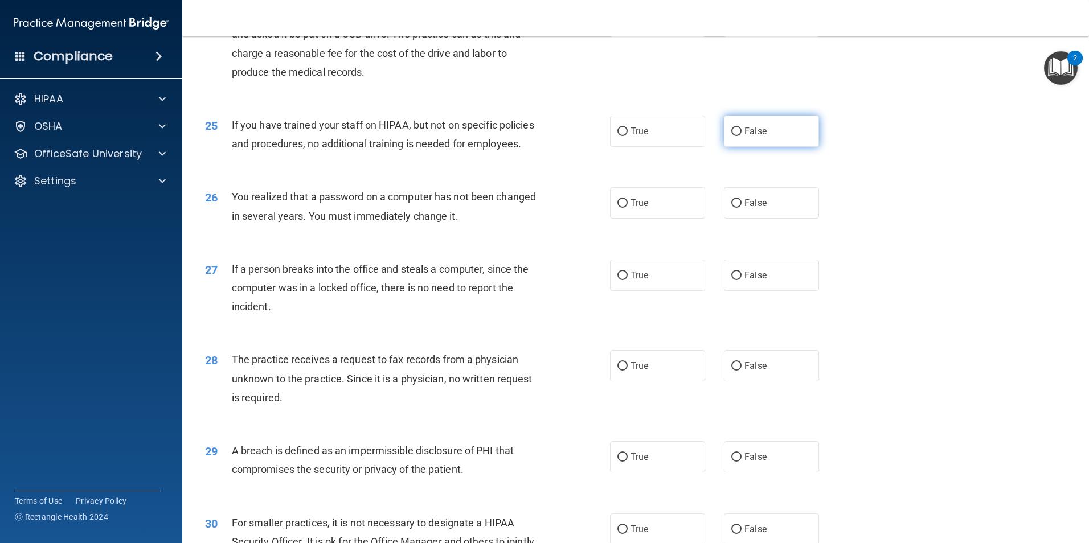
click at [760, 147] on label "False" at bounding box center [771, 131] width 95 height 31
click at [742, 136] on input "False" at bounding box center [736, 132] width 10 height 9
radio input "true"
click at [664, 219] on label "True" at bounding box center [657, 202] width 95 height 31
click at [628, 208] on input "True" at bounding box center [622, 203] width 10 height 9
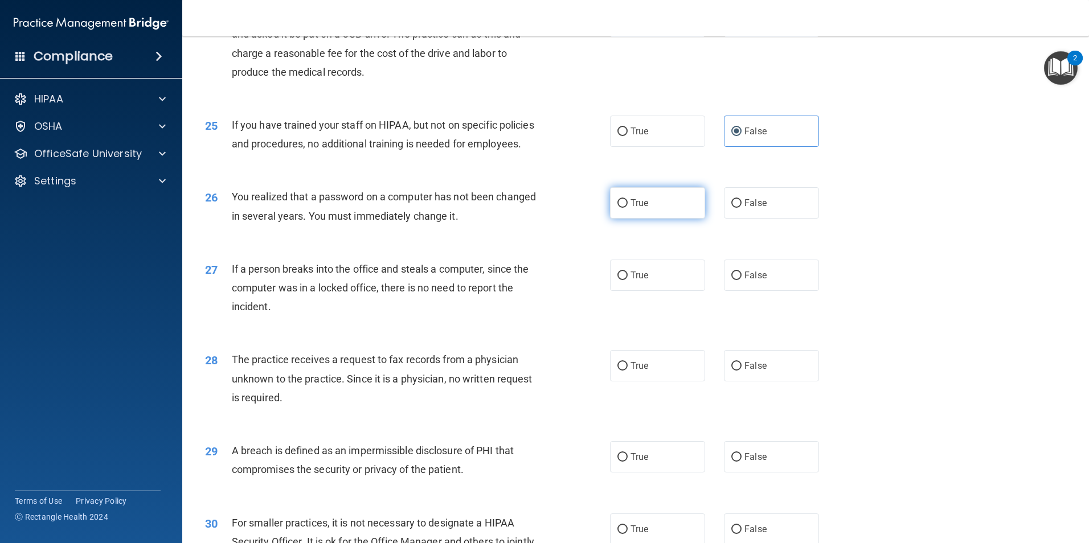
radio input "true"
click at [724, 291] on label "False" at bounding box center [771, 275] width 95 height 31
click at [731, 280] on input "False" at bounding box center [736, 276] width 10 height 9
radio input "true"
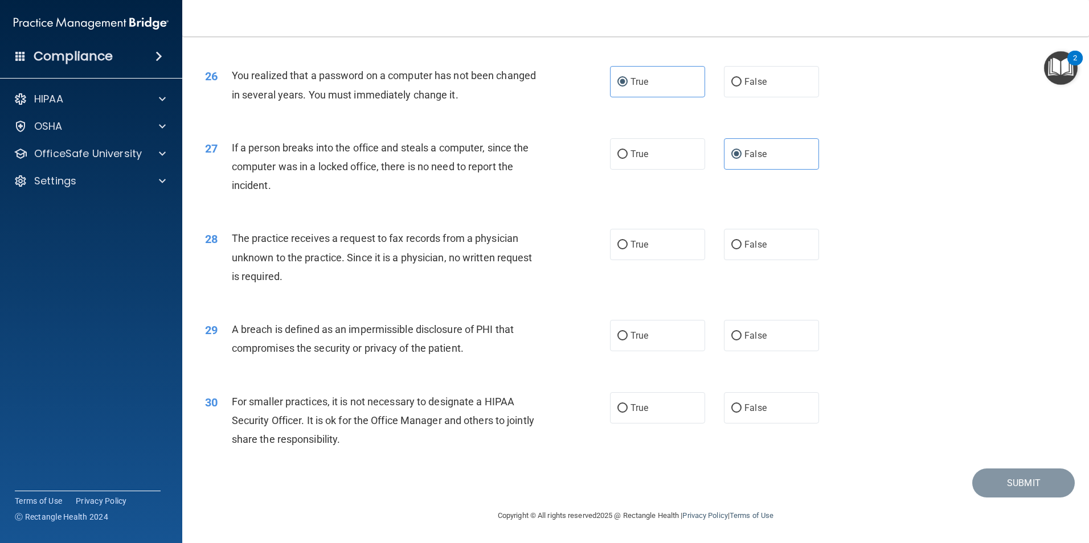
scroll to position [2164, 0]
click at [744, 250] on span "False" at bounding box center [755, 244] width 22 height 11
click at [741, 249] on input "False" at bounding box center [736, 245] width 10 height 9
radio input "true"
click at [660, 345] on label "True" at bounding box center [657, 335] width 95 height 31
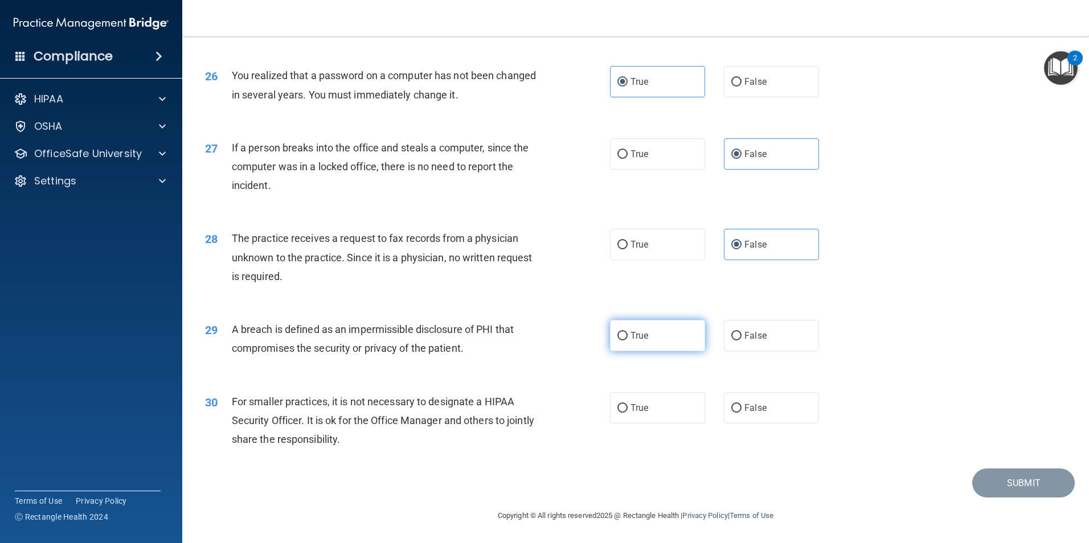
click at [628, 341] on input "True" at bounding box center [622, 336] width 10 height 9
radio input "true"
drag, startPoint x: 649, startPoint y: 403, endPoint x: 639, endPoint y: 410, distance: 12.2
click at [648, 403] on label "True" at bounding box center [657, 407] width 95 height 31
click at [628, 404] on input "True" at bounding box center [622, 408] width 10 height 9
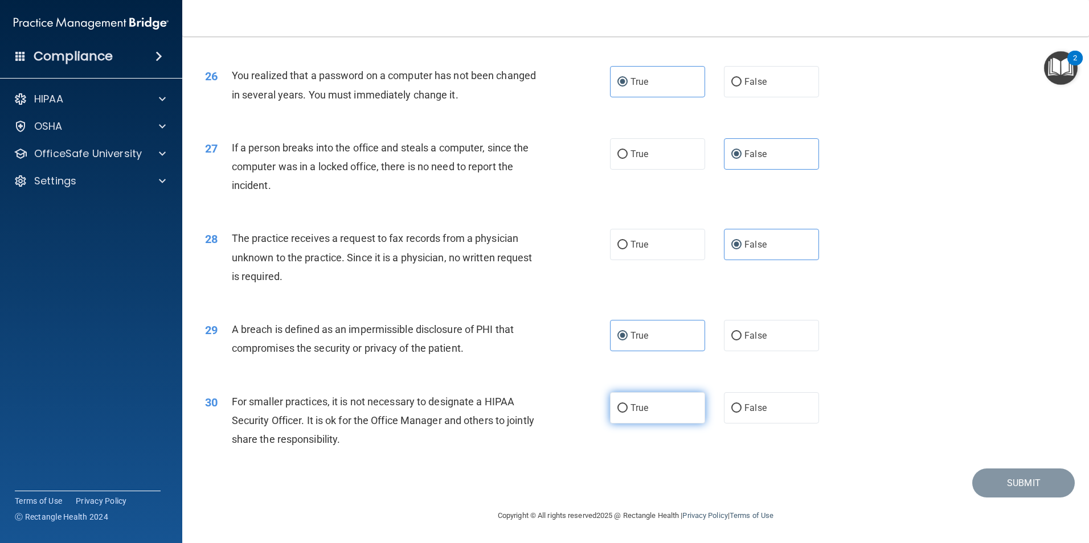
radio input "true"
click at [983, 495] on button "Submit" at bounding box center [1023, 483] width 103 height 29
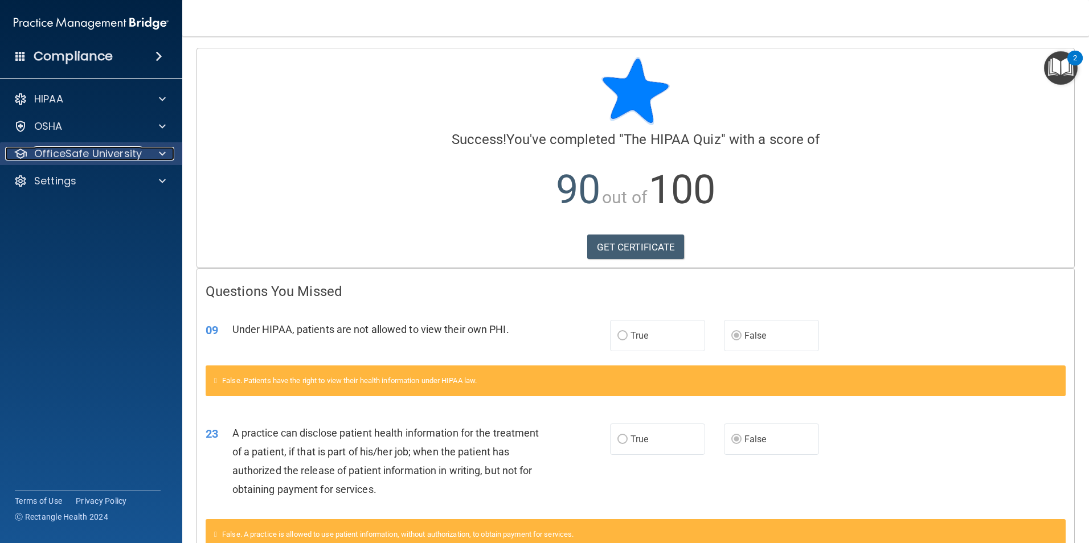
click at [126, 158] on p "OfficeSafe University" at bounding box center [88, 154] width 108 height 14
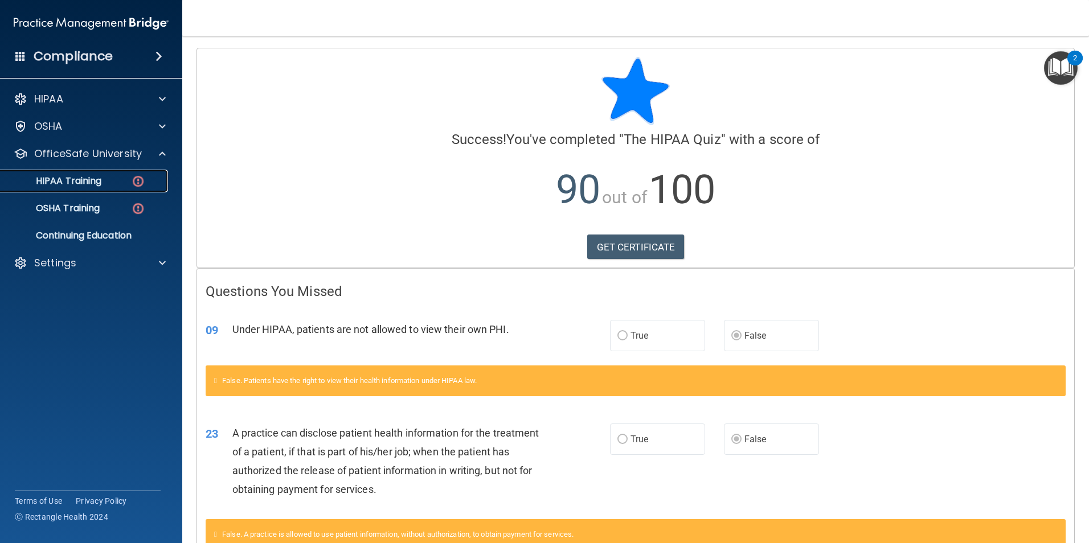
click at [88, 185] on p "HIPAA Training" at bounding box center [54, 180] width 94 height 11
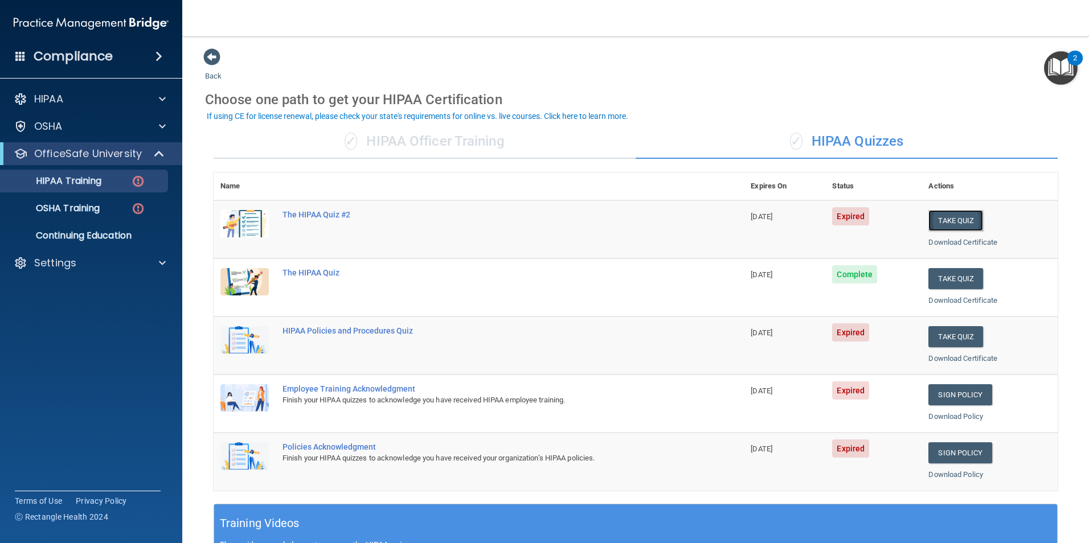
click at [940, 219] on button "Take Quiz" at bounding box center [955, 220] width 55 height 21
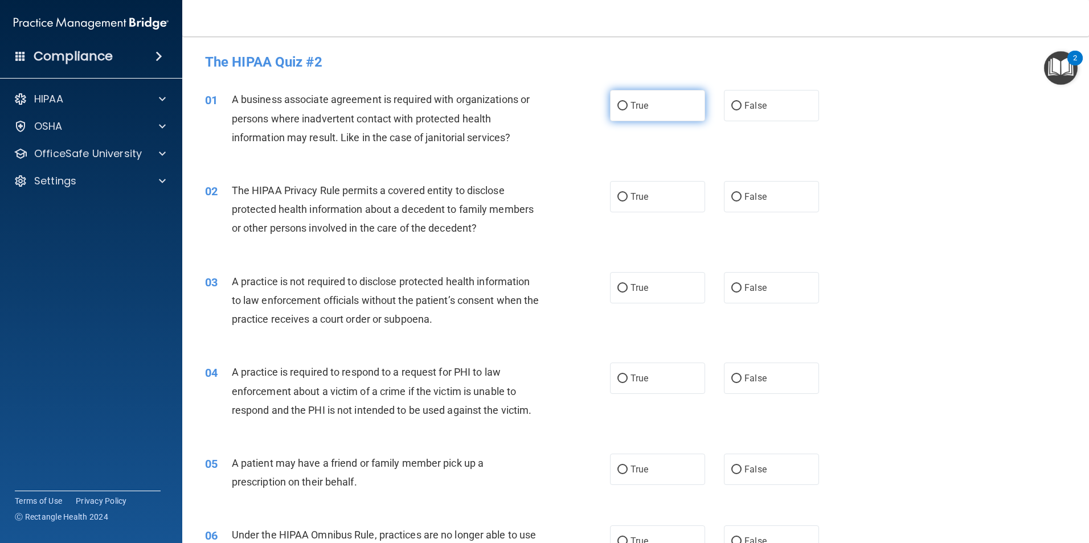
click at [666, 116] on label "True" at bounding box center [657, 105] width 95 height 31
click at [628, 110] on input "True" at bounding box center [622, 106] width 10 height 9
radio input "true"
click at [658, 197] on label "True" at bounding box center [657, 196] width 95 height 31
click at [628, 197] on input "True" at bounding box center [622, 197] width 10 height 9
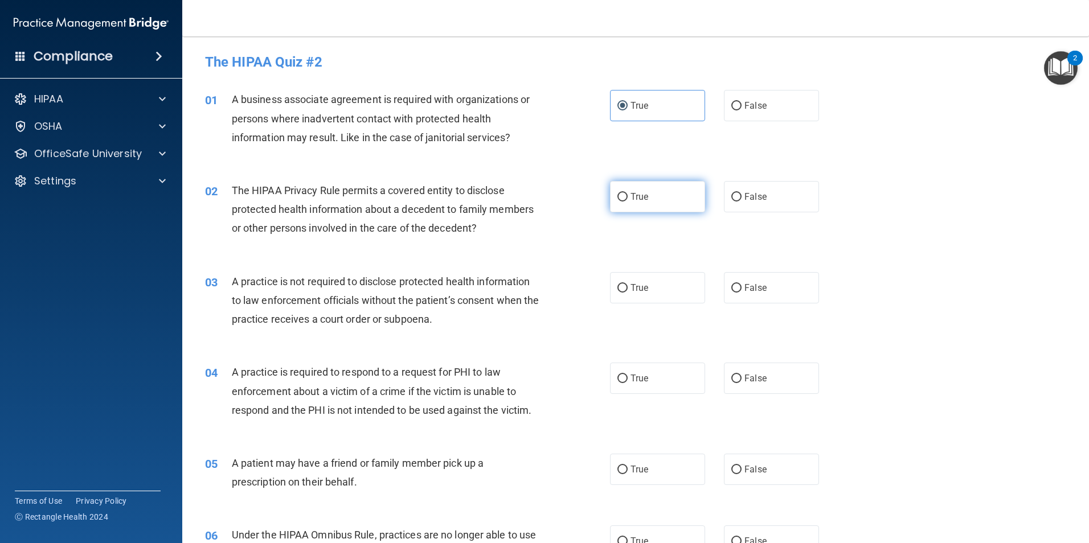
radio input "true"
click at [737, 298] on label "False" at bounding box center [771, 287] width 95 height 31
click at [737, 293] on input "False" at bounding box center [736, 288] width 10 height 9
radio input "true"
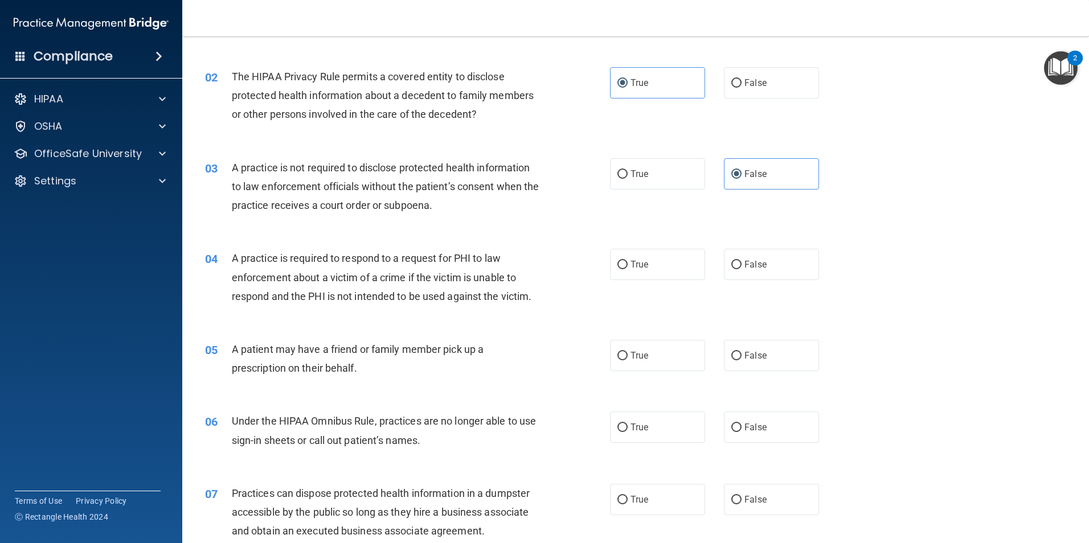
scroll to position [171, 0]
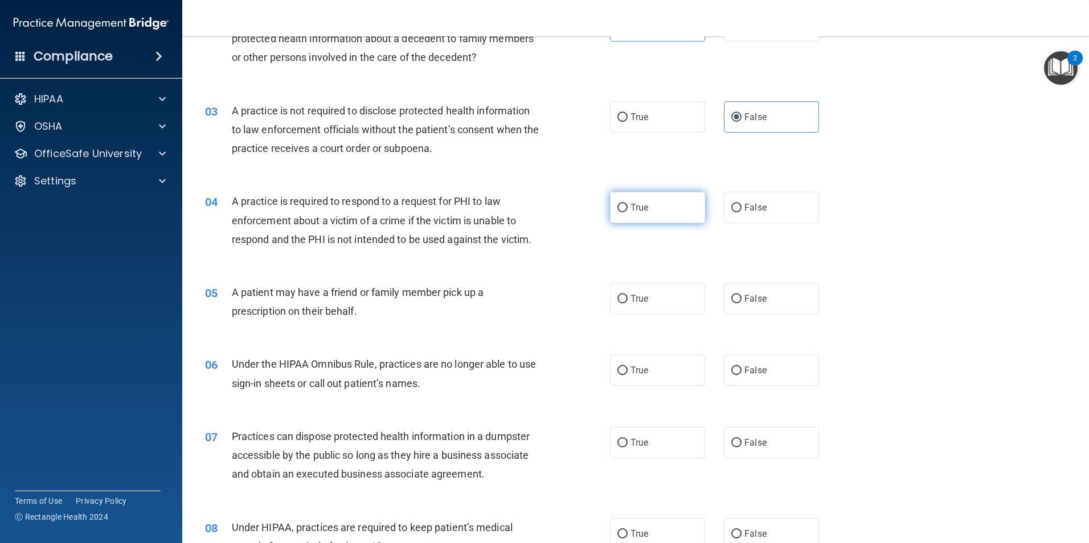
click at [641, 209] on span "True" at bounding box center [639, 207] width 18 height 11
click at [628, 209] on input "True" at bounding box center [622, 208] width 10 height 9
radio input "true"
click at [641, 302] on span "True" at bounding box center [639, 298] width 18 height 11
click at [628, 302] on input "True" at bounding box center [622, 299] width 10 height 9
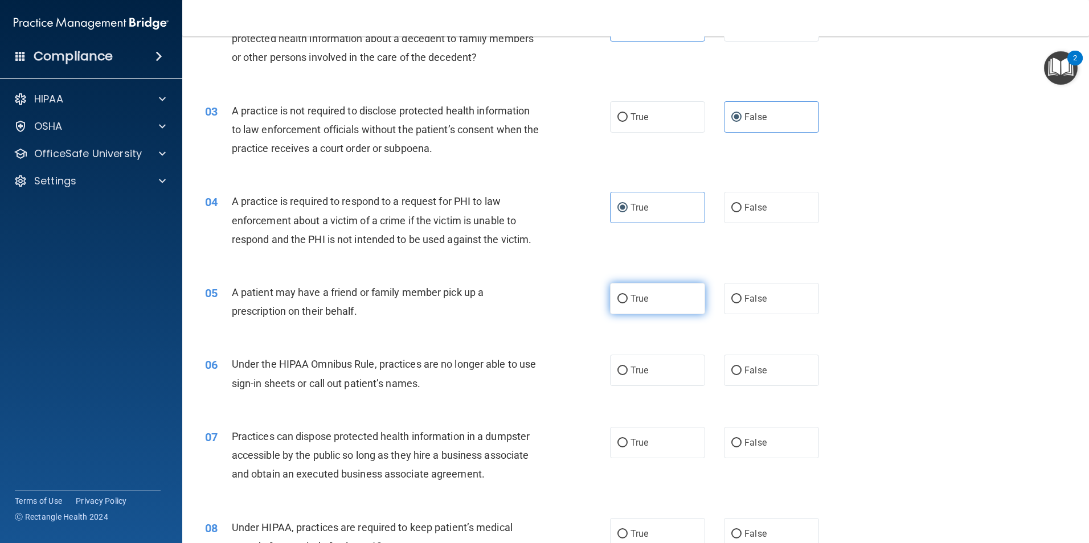
radio input "true"
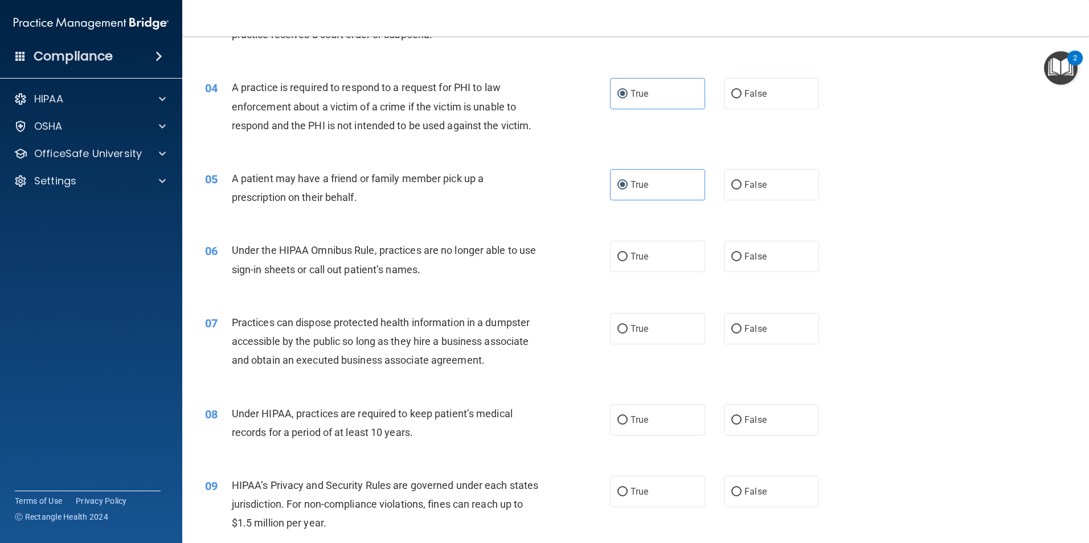
scroll to position [342, 0]
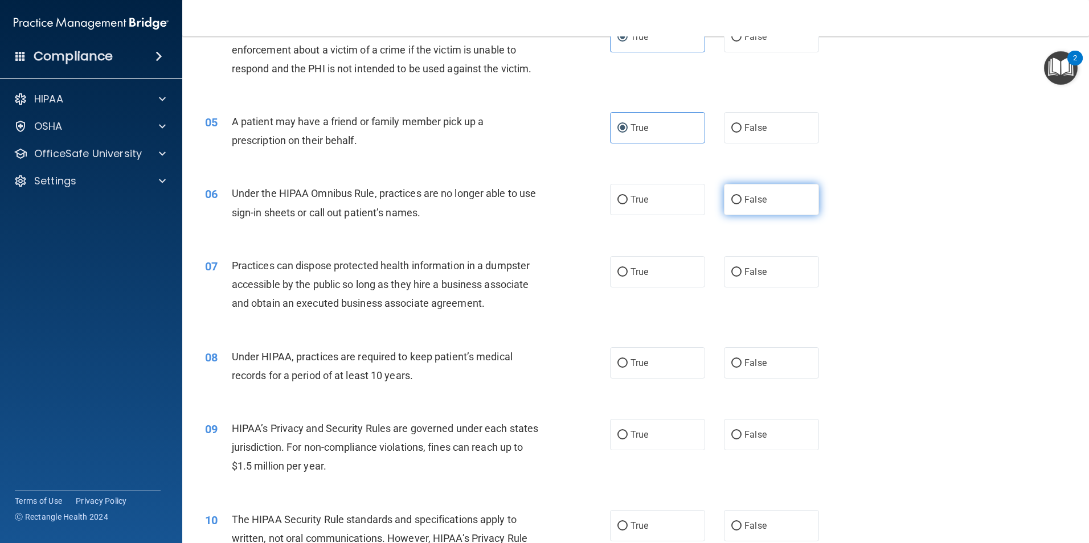
click at [750, 196] on span "False" at bounding box center [755, 199] width 22 height 11
click at [742, 196] on input "False" at bounding box center [736, 200] width 10 height 9
radio input "true"
click at [760, 277] on span "False" at bounding box center [755, 272] width 22 height 11
click at [742, 277] on input "False" at bounding box center [736, 272] width 10 height 9
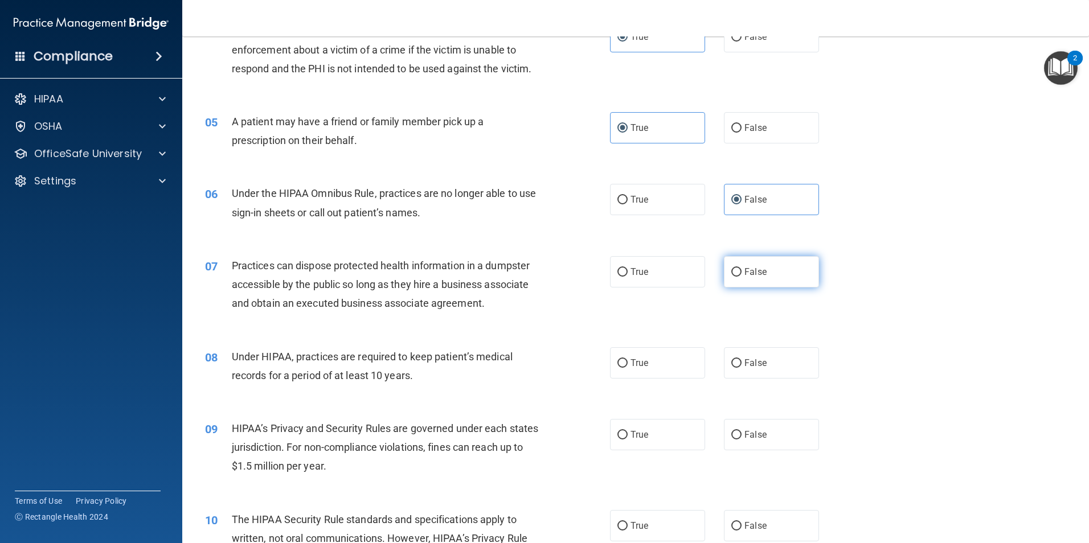
radio input "true"
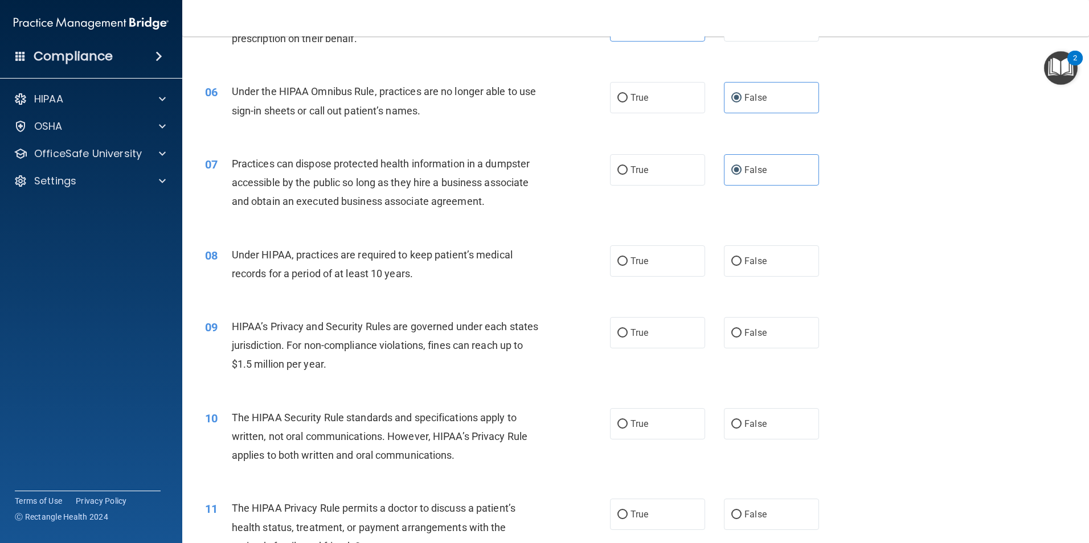
scroll to position [513, 0]
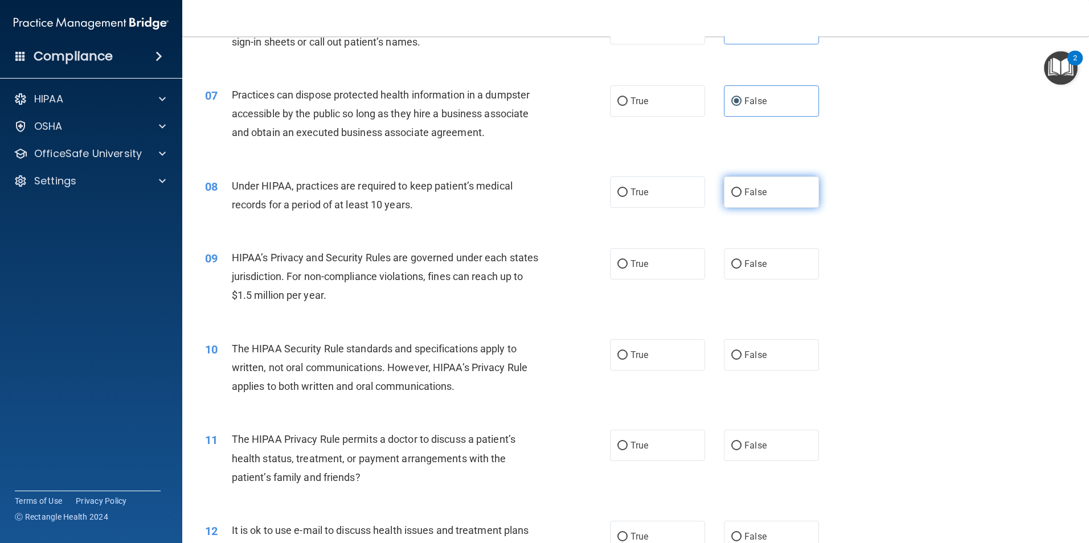
click at [744, 202] on label "False" at bounding box center [771, 192] width 95 height 31
click at [742, 197] on input "False" at bounding box center [736, 193] width 10 height 9
radio input "true"
click at [754, 263] on span "False" at bounding box center [755, 264] width 22 height 11
click at [742, 263] on input "False" at bounding box center [736, 264] width 10 height 9
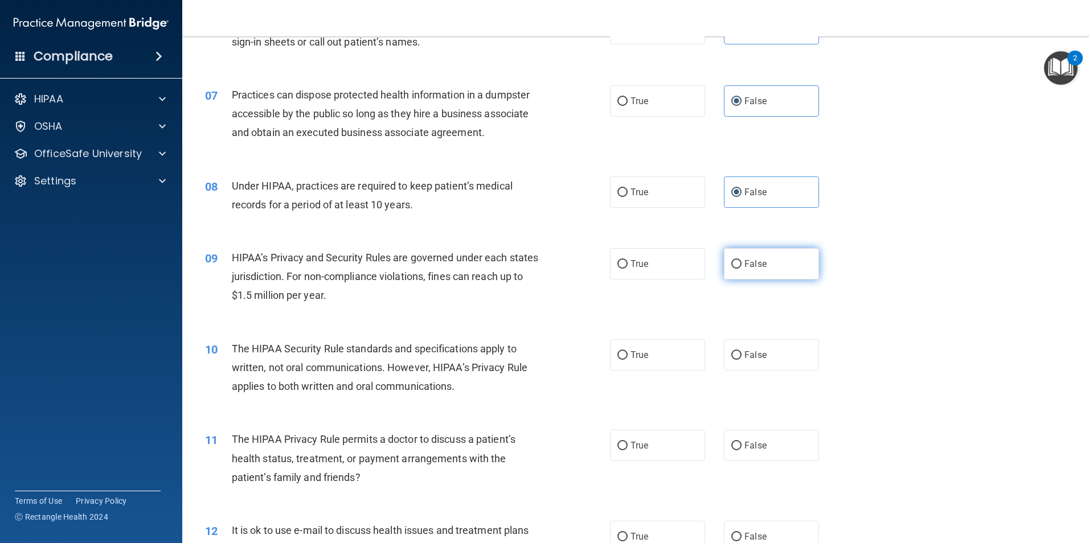
radio input "true"
click at [472, 326] on div "10 The HIPAA Security Rule standards and specifications apply to written, not o…" at bounding box center [635, 370] width 878 height 91
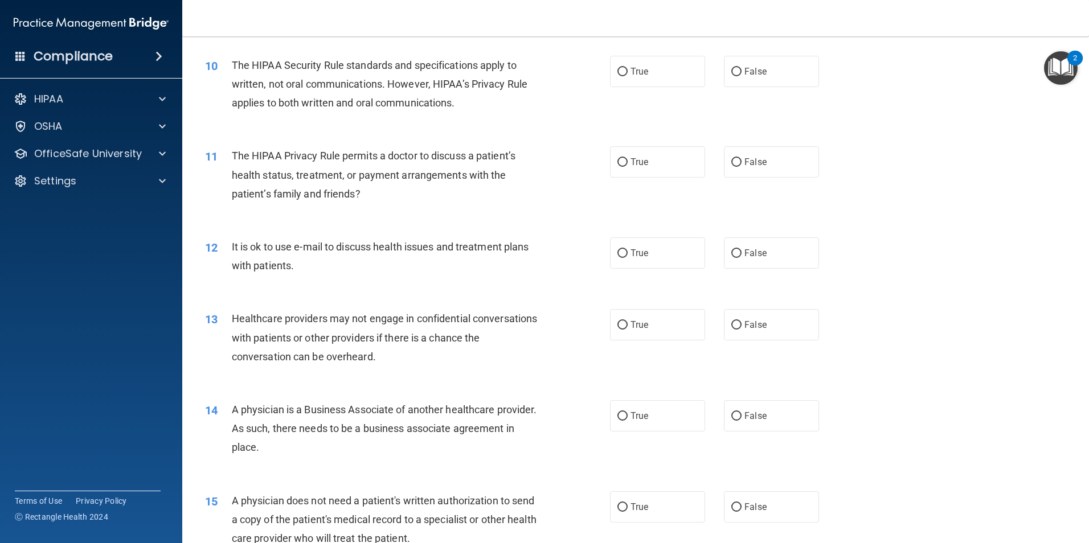
scroll to position [797, 0]
click at [766, 80] on label "False" at bounding box center [771, 70] width 95 height 31
click at [742, 75] on input "False" at bounding box center [736, 71] width 10 height 9
radio input "true"
click at [622, 163] on input "True" at bounding box center [622, 161] width 10 height 9
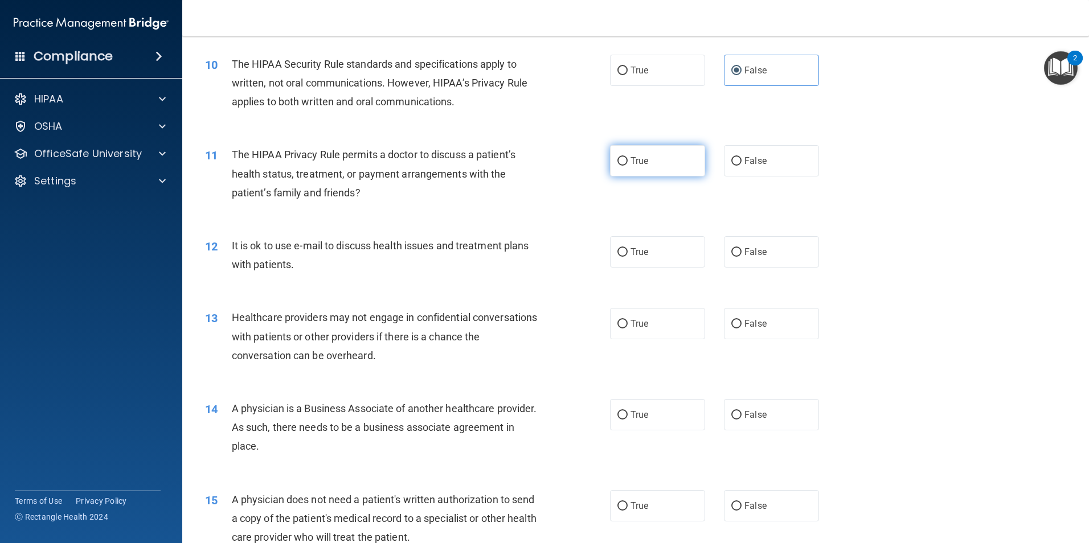
radio input "true"
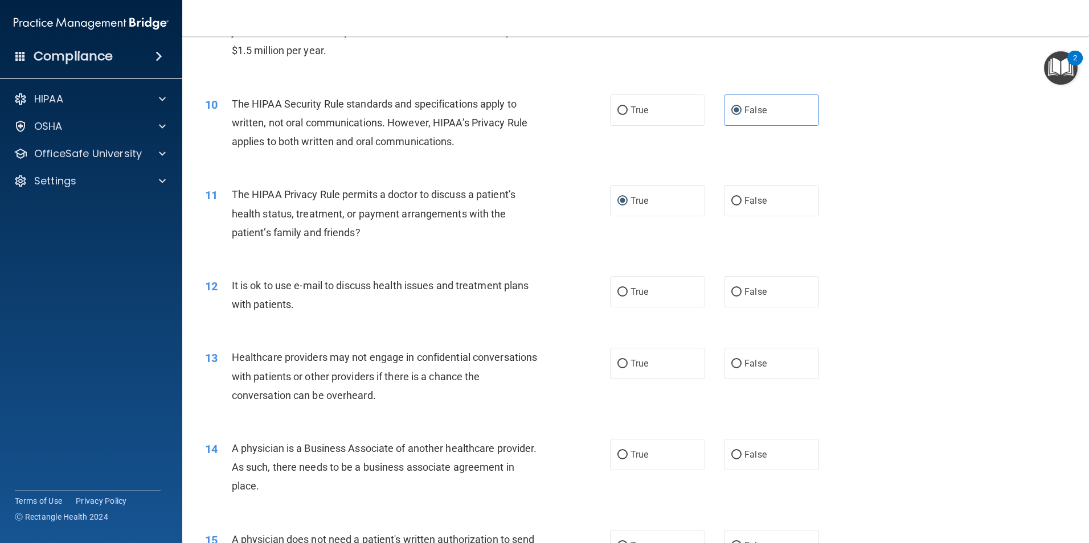
scroll to position [740, 0]
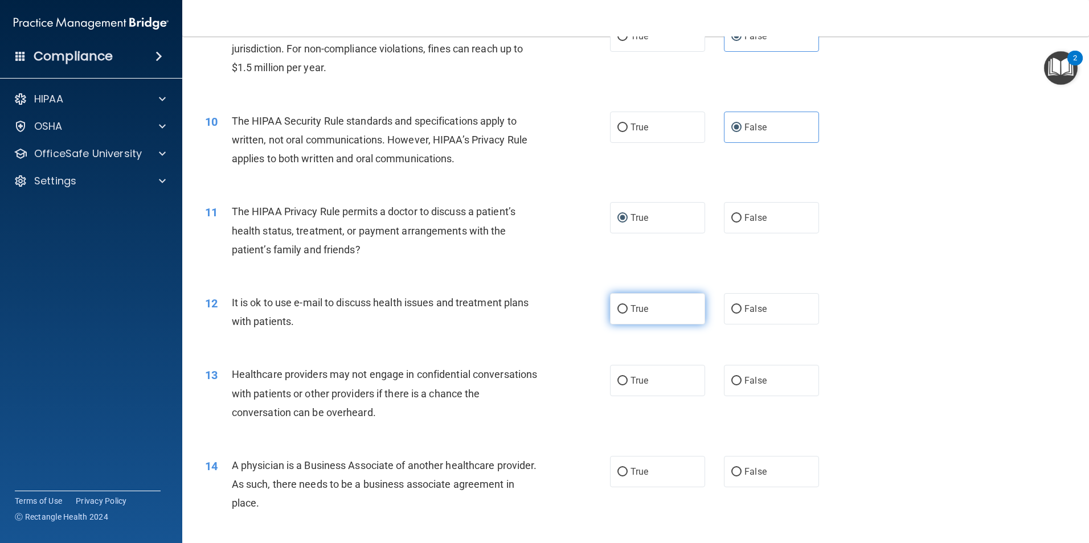
click at [618, 307] on input "True" at bounding box center [622, 309] width 10 height 9
radio input "true"
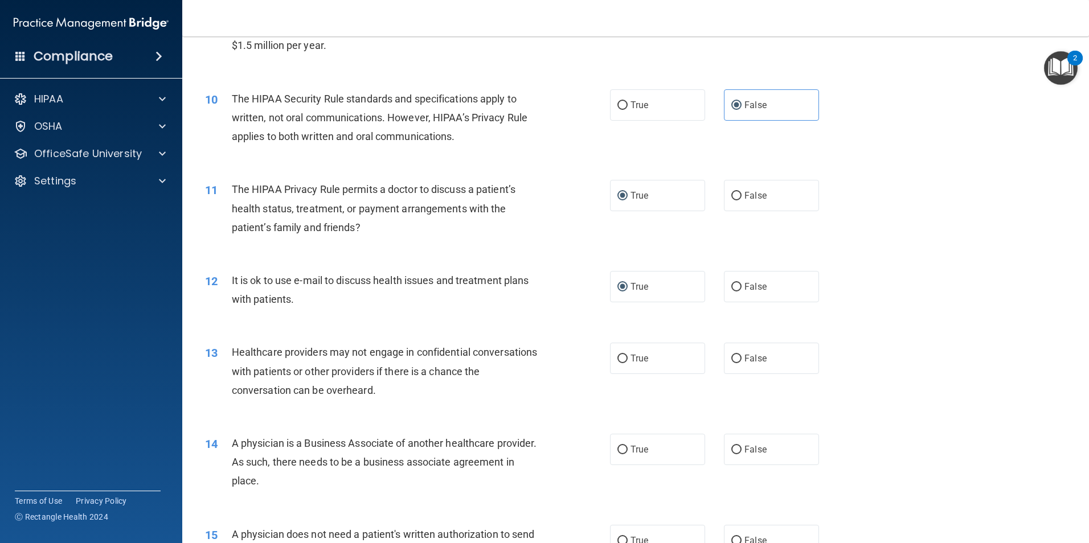
scroll to position [797, 0]
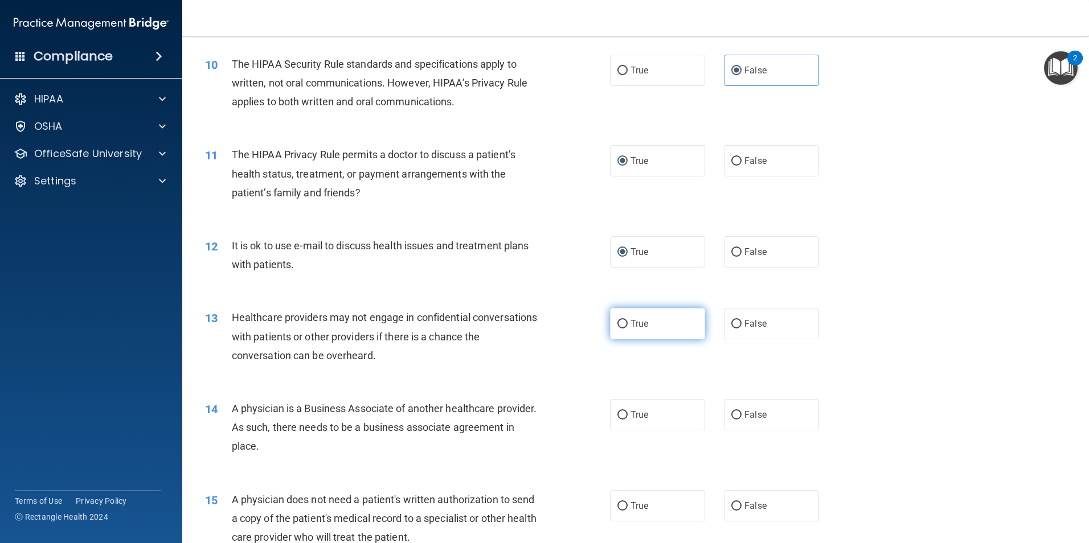
click at [664, 326] on label "True" at bounding box center [657, 323] width 95 height 31
click at [628, 326] on input "True" at bounding box center [622, 324] width 10 height 9
radio input "true"
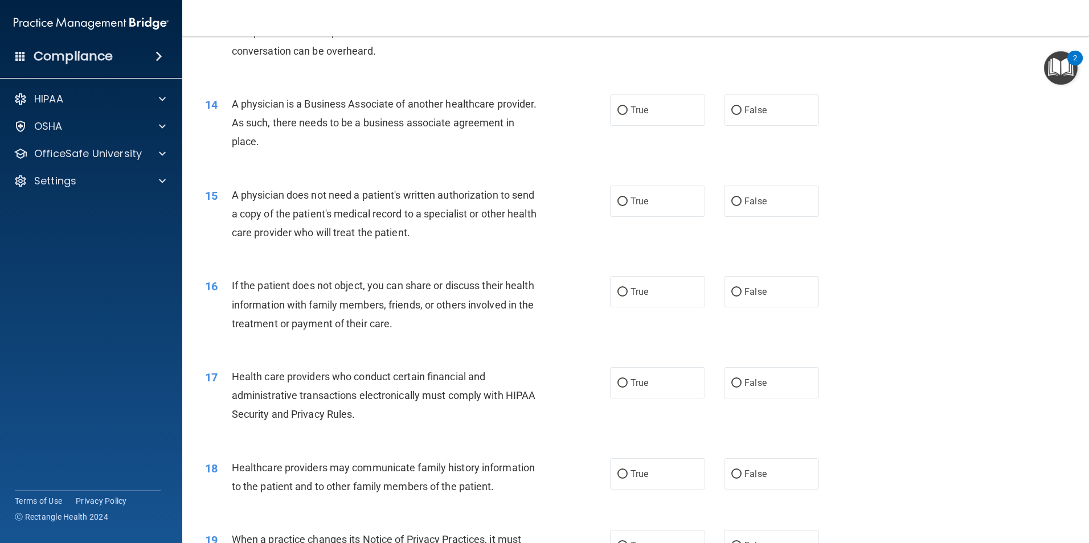
scroll to position [1082, 0]
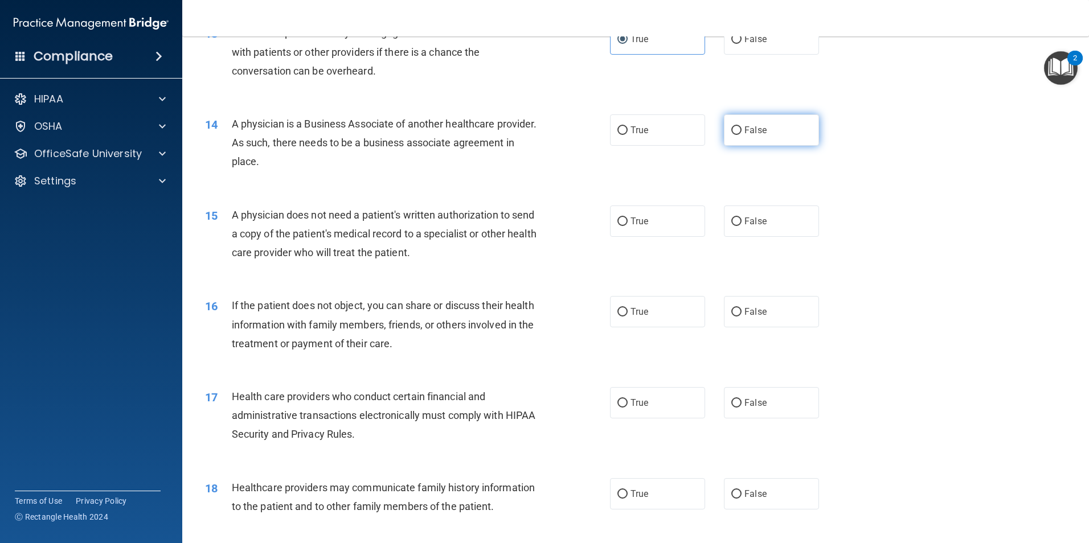
click at [760, 137] on label "False" at bounding box center [771, 129] width 95 height 31
click at [742, 135] on input "False" at bounding box center [736, 130] width 10 height 9
radio input "true"
click at [677, 231] on label "True" at bounding box center [657, 221] width 95 height 31
click at [628, 226] on input "True" at bounding box center [622, 222] width 10 height 9
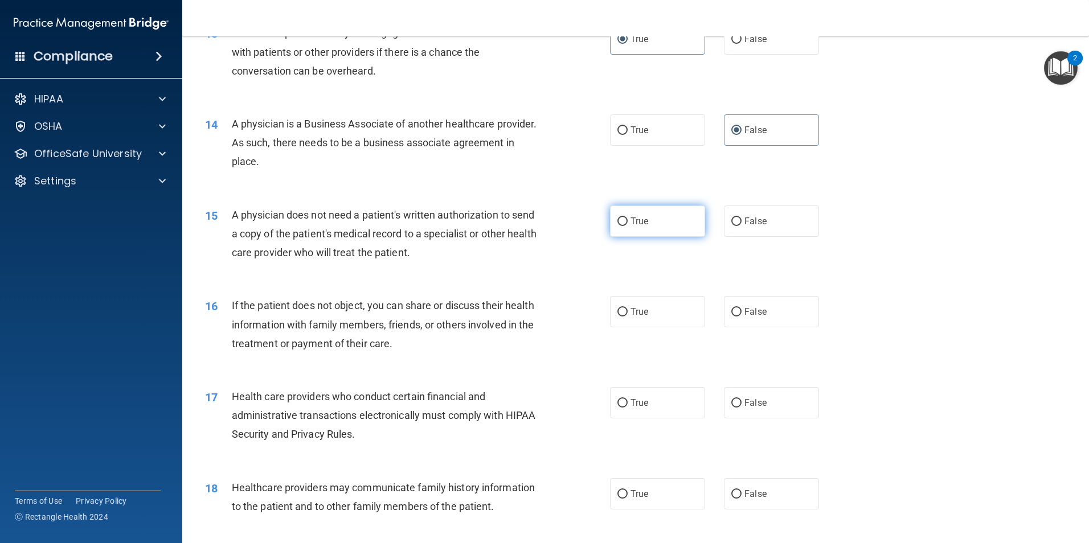
radio input "true"
click at [625, 309] on label "True" at bounding box center [657, 311] width 95 height 31
click at [625, 309] on input "True" at bounding box center [622, 312] width 10 height 9
radio input "true"
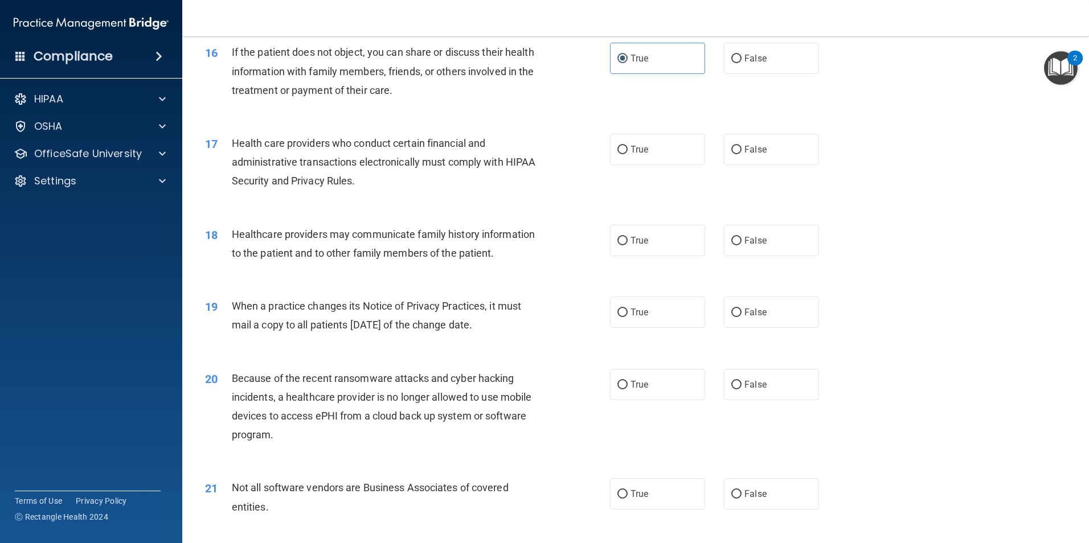
scroll to position [1367, 0]
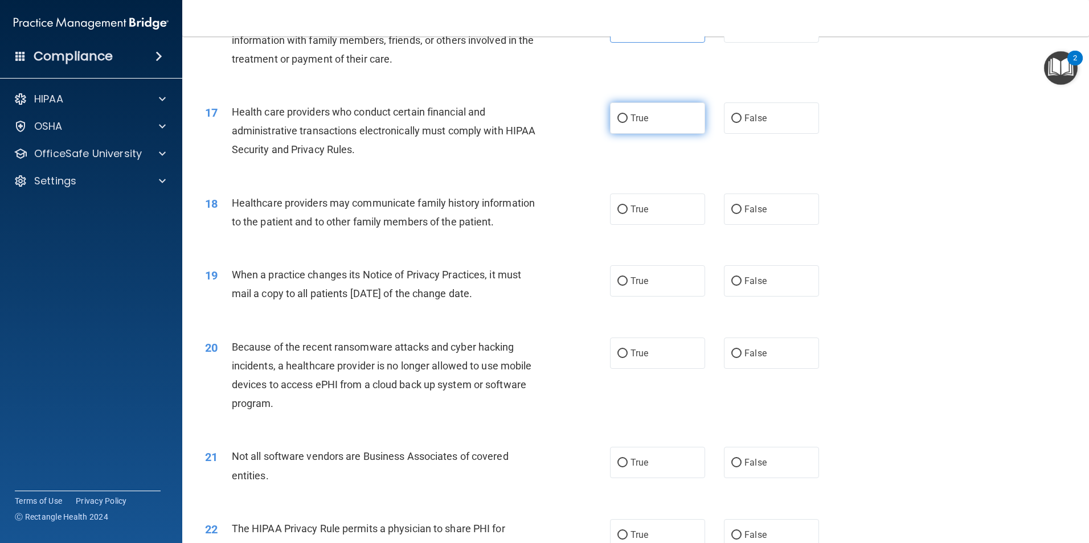
click at [644, 126] on label "True" at bounding box center [657, 118] width 95 height 31
click at [628, 123] on input "True" at bounding box center [622, 118] width 10 height 9
radio input "true"
click at [644, 208] on span "True" at bounding box center [639, 209] width 18 height 11
click at [628, 208] on input "True" at bounding box center [622, 210] width 10 height 9
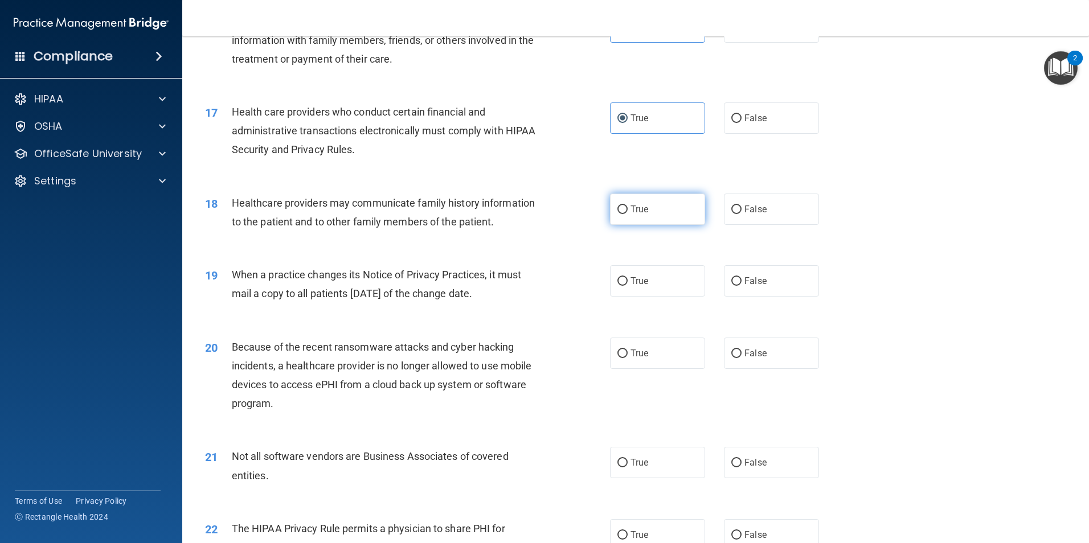
radio input "true"
click at [777, 284] on label "False" at bounding box center [771, 280] width 95 height 31
click at [742, 284] on input "False" at bounding box center [736, 281] width 10 height 9
radio input "true"
click at [634, 365] on label "True" at bounding box center [657, 353] width 95 height 31
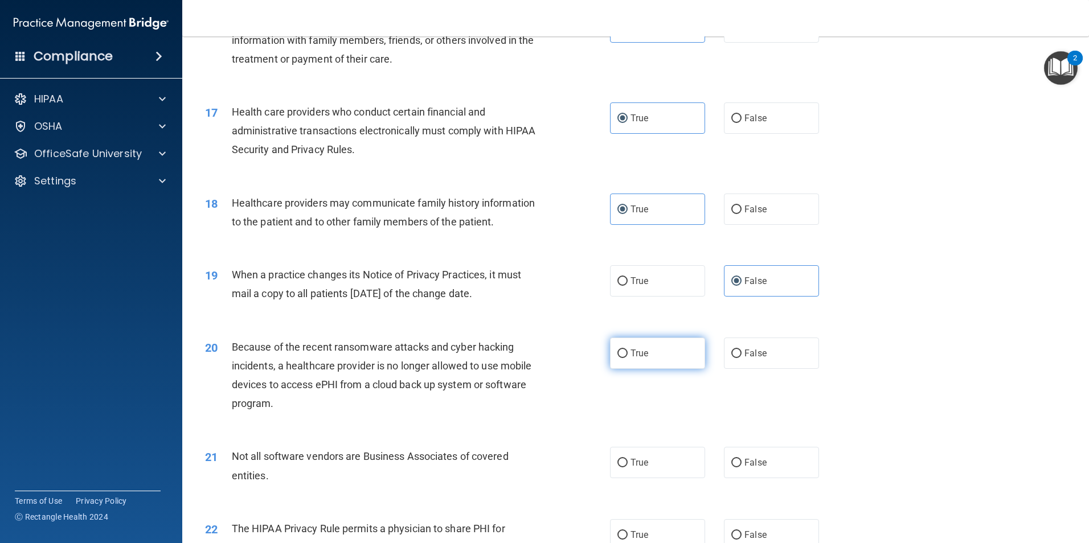
click at [628, 358] on input "True" at bounding box center [622, 354] width 10 height 9
radio input "true"
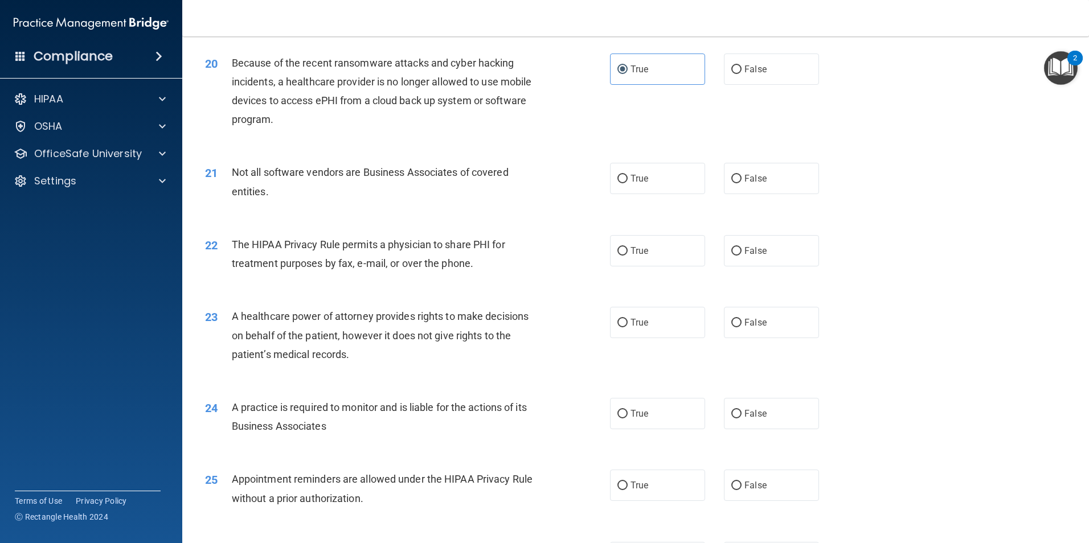
scroll to position [1652, 0]
click at [649, 174] on label "True" at bounding box center [657, 177] width 95 height 31
click at [628, 174] on input "True" at bounding box center [622, 178] width 10 height 9
radio input "true"
click at [626, 256] on label "True" at bounding box center [657, 250] width 95 height 31
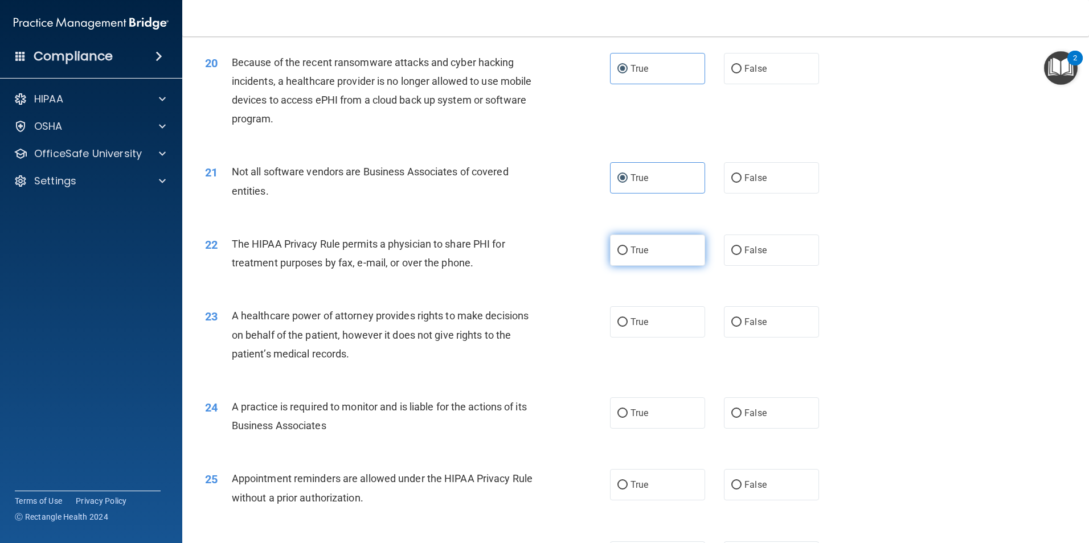
click at [626, 255] on input "True" at bounding box center [622, 251] width 10 height 9
radio input "true"
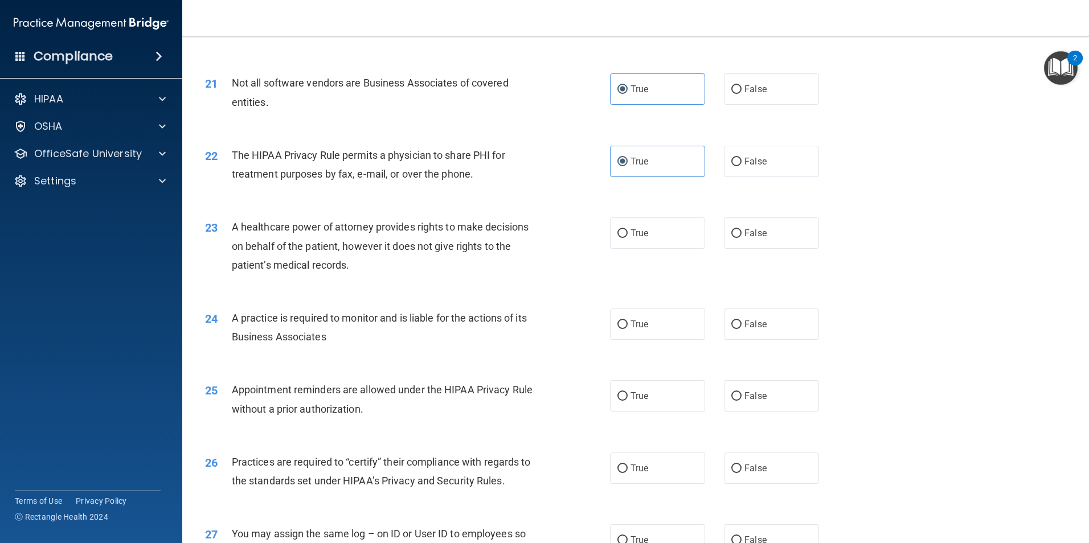
scroll to position [1766, 0]
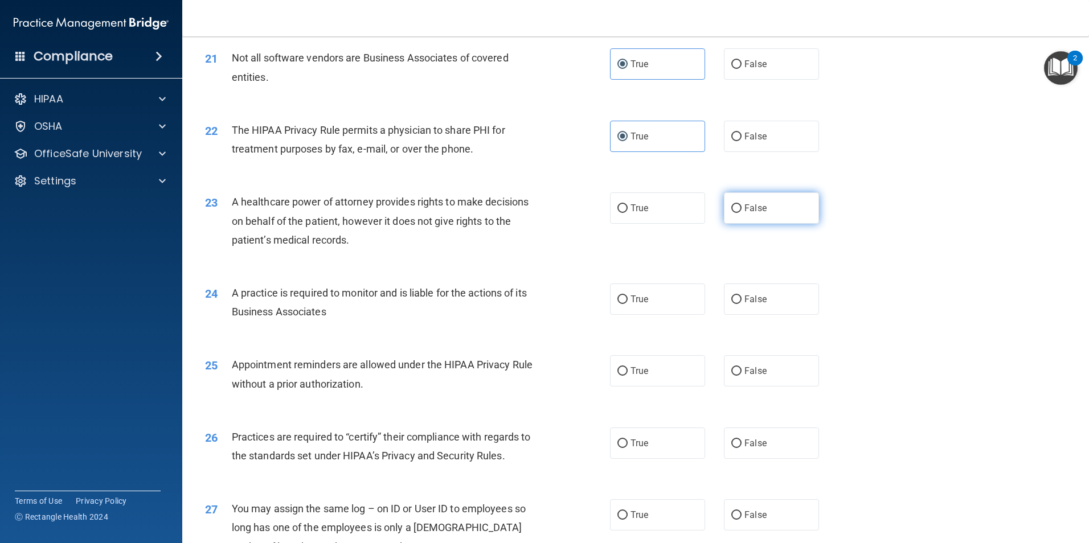
click at [758, 210] on span "False" at bounding box center [755, 208] width 22 height 11
click at [742, 210] on input "False" at bounding box center [736, 208] width 10 height 9
radio input "true"
click at [644, 308] on label "True" at bounding box center [657, 299] width 95 height 31
click at [628, 304] on input "True" at bounding box center [622, 300] width 10 height 9
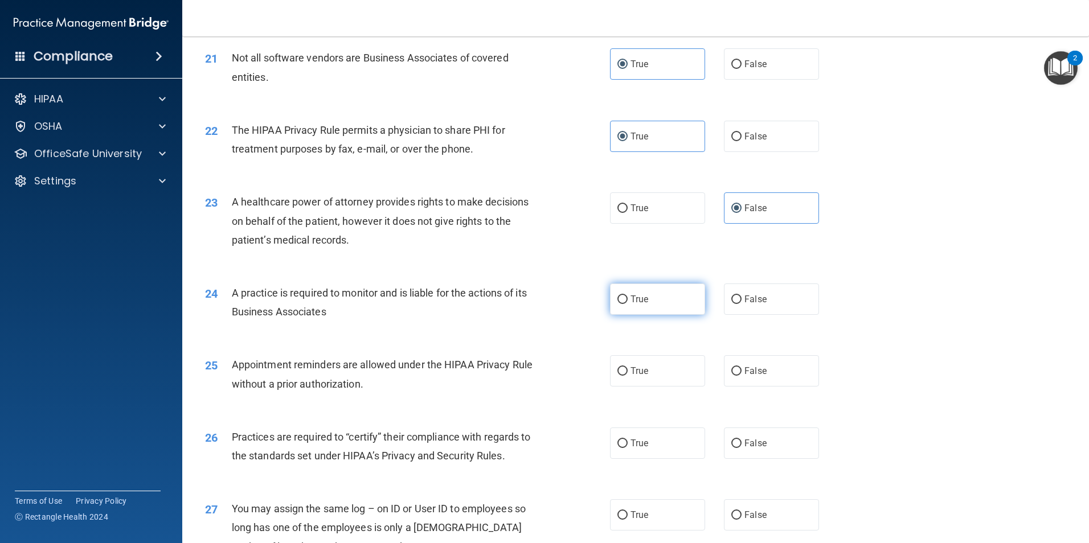
radio input "true"
click at [645, 379] on label "True" at bounding box center [657, 370] width 95 height 31
click at [628, 376] on input "True" at bounding box center [622, 371] width 10 height 9
radio input "true"
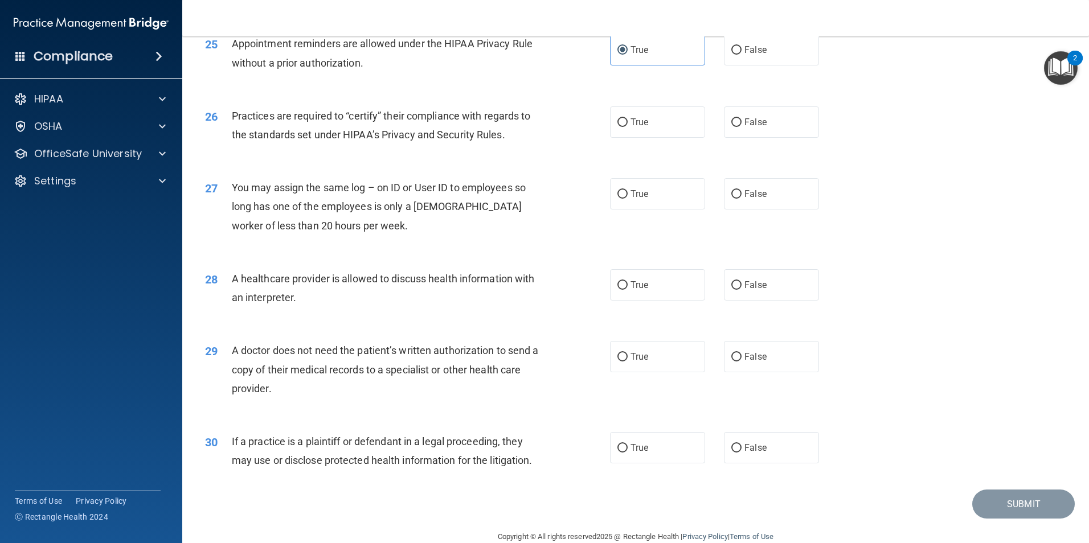
scroll to position [2107, 0]
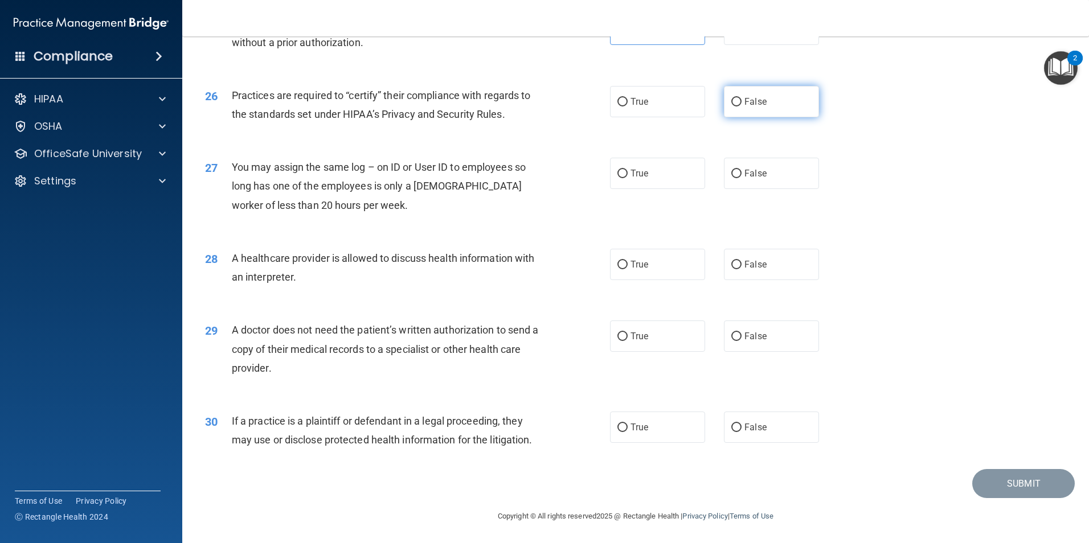
click at [780, 104] on label "False" at bounding box center [771, 101] width 95 height 31
click at [742, 104] on input "False" at bounding box center [736, 102] width 10 height 9
radio input "true"
click at [759, 171] on span "False" at bounding box center [755, 173] width 22 height 11
click at [742, 171] on input "False" at bounding box center [736, 174] width 10 height 9
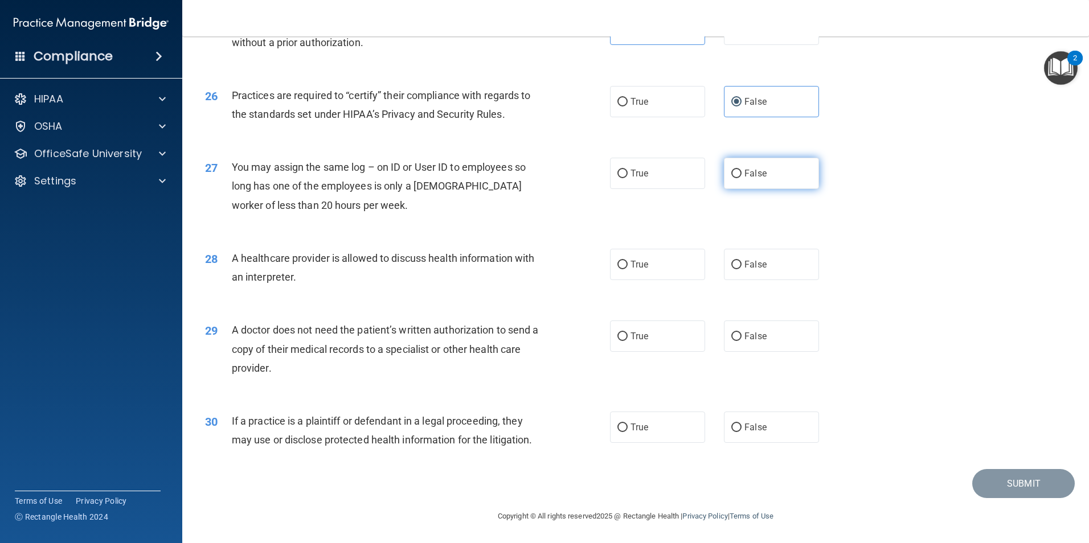
radio input "true"
click at [658, 277] on label "True" at bounding box center [657, 264] width 95 height 31
click at [628, 269] on input "True" at bounding box center [622, 265] width 10 height 9
radio input "true"
click at [630, 333] on span "True" at bounding box center [639, 336] width 18 height 11
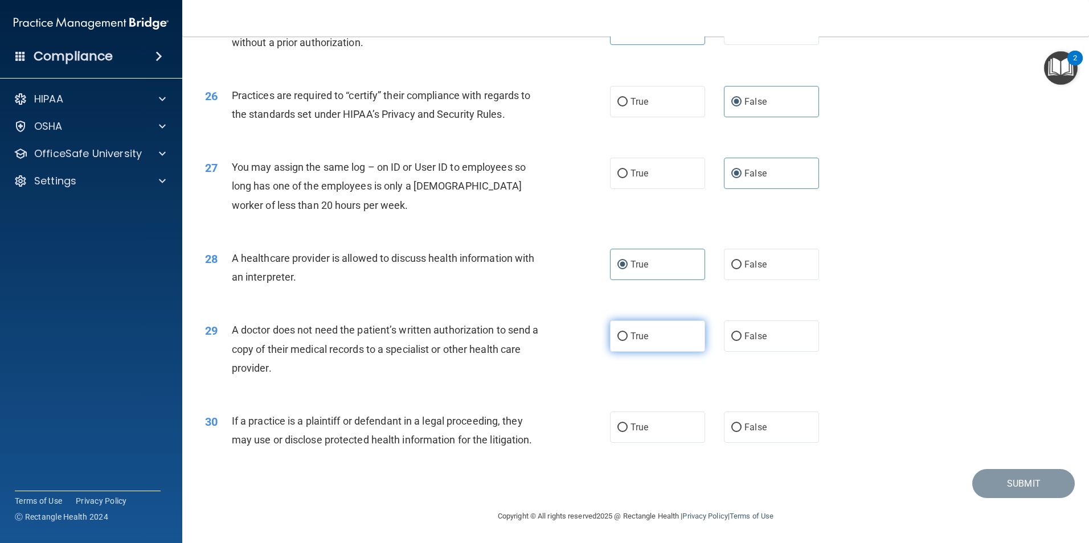
click at [628, 333] on input "True" at bounding box center [622, 337] width 10 height 9
radio input "true"
click at [665, 419] on label "True" at bounding box center [657, 427] width 95 height 31
click at [628, 424] on input "True" at bounding box center [622, 428] width 10 height 9
radio input "true"
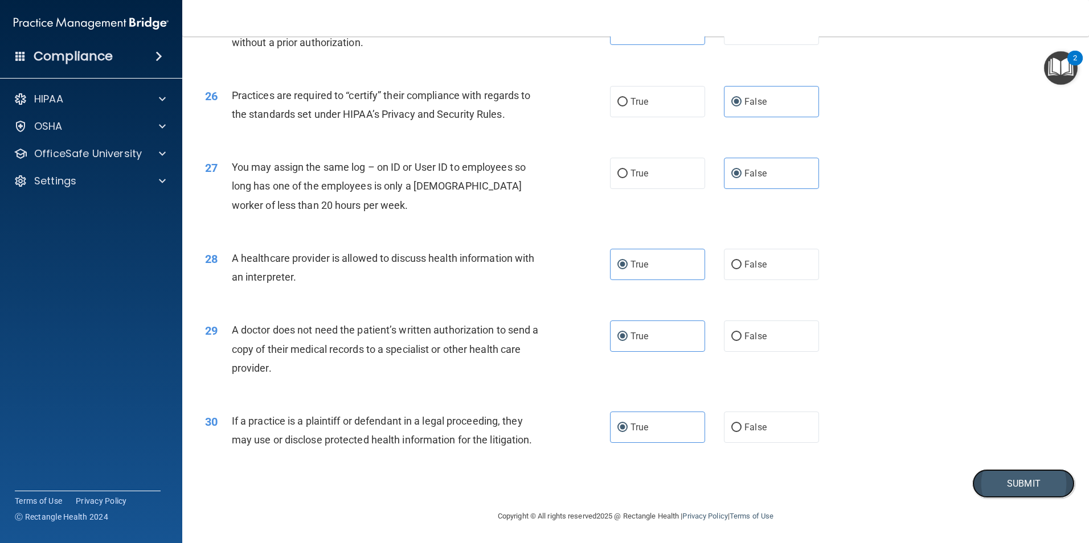
click at [1028, 493] on button "Submit" at bounding box center [1023, 483] width 103 height 29
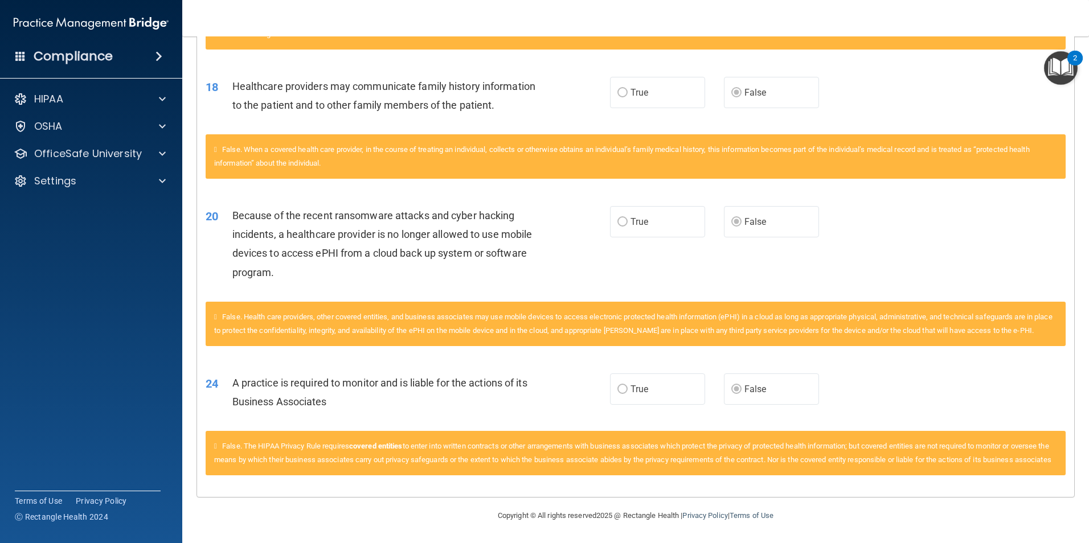
scroll to position [748, 0]
click at [79, 151] on p "OfficeSafe University" at bounding box center [88, 154] width 108 height 14
click at [81, 184] on p "HIPAA Training" at bounding box center [54, 180] width 94 height 11
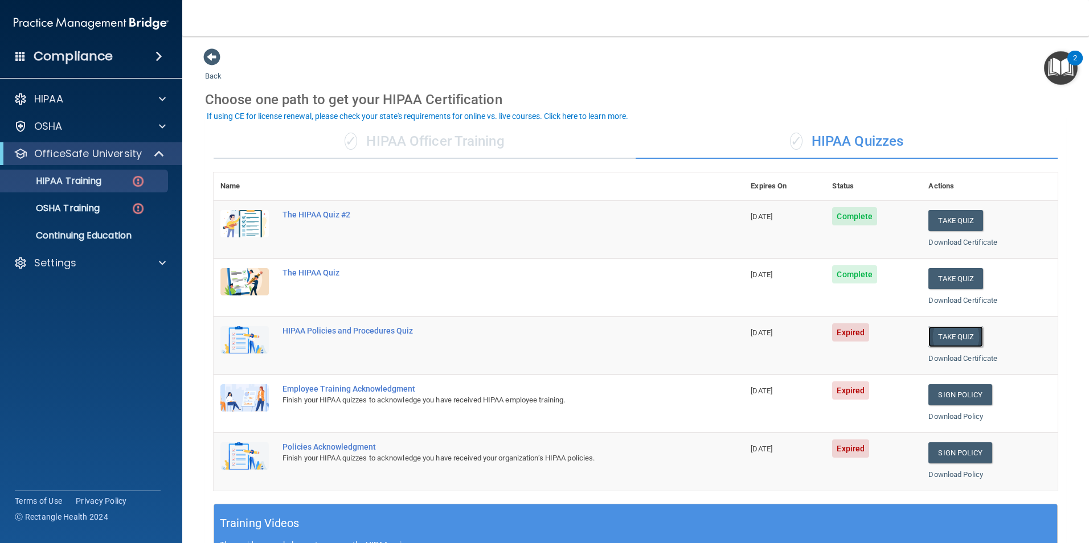
click at [943, 335] on button "Take Quiz" at bounding box center [955, 336] width 55 height 21
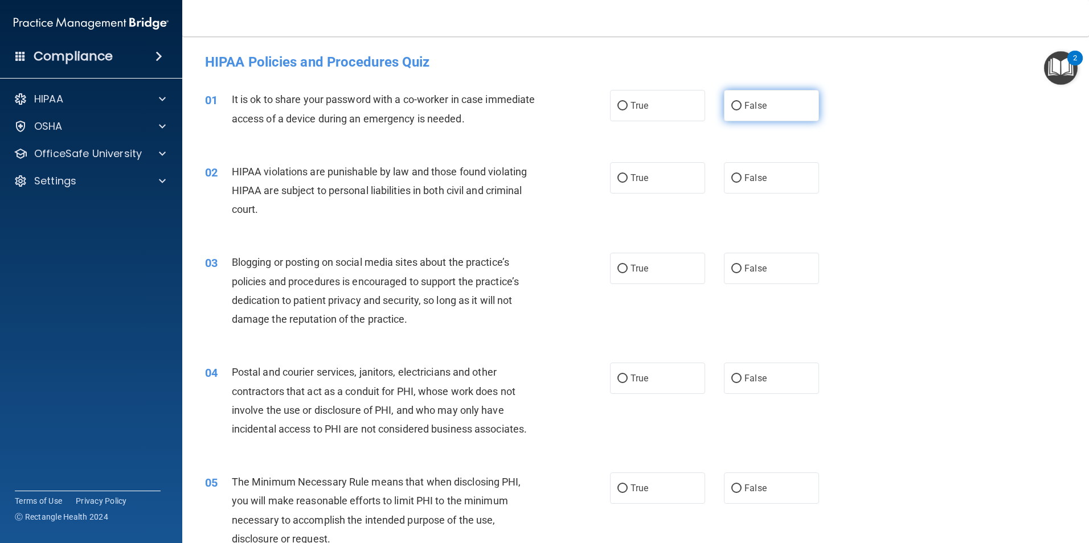
click at [763, 108] on label "False" at bounding box center [771, 105] width 95 height 31
click at [742, 108] on input "False" at bounding box center [736, 106] width 10 height 9
radio input "true"
click at [636, 186] on label "True" at bounding box center [657, 177] width 95 height 31
click at [628, 183] on input "True" at bounding box center [622, 178] width 10 height 9
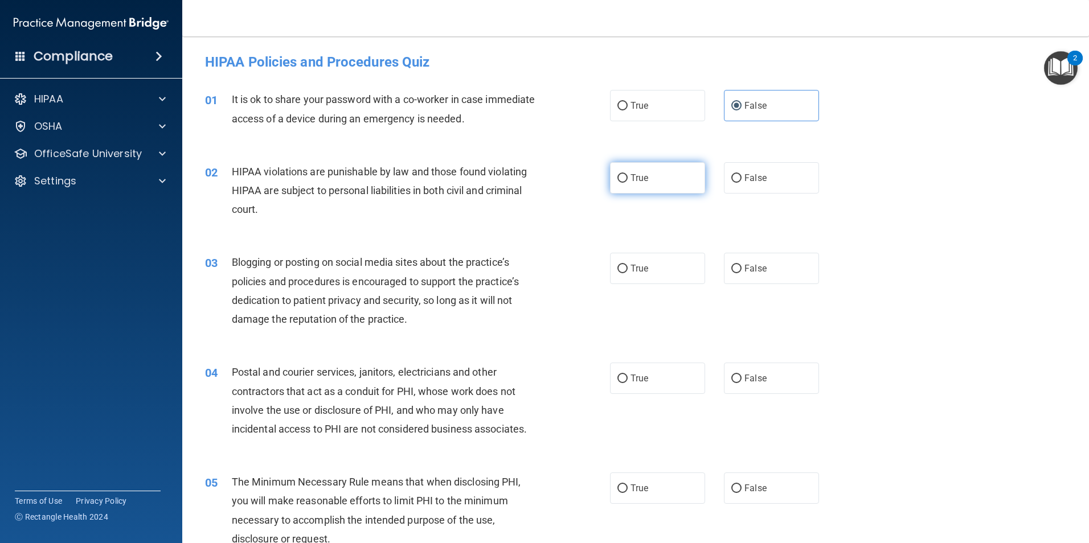
radio input "true"
click at [750, 266] on span "False" at bounding box center [755, 268] width 22 height 11
click at [742, 266] on input "False" at bounding box center [736, 269] width 10 height 9
radio input "true"
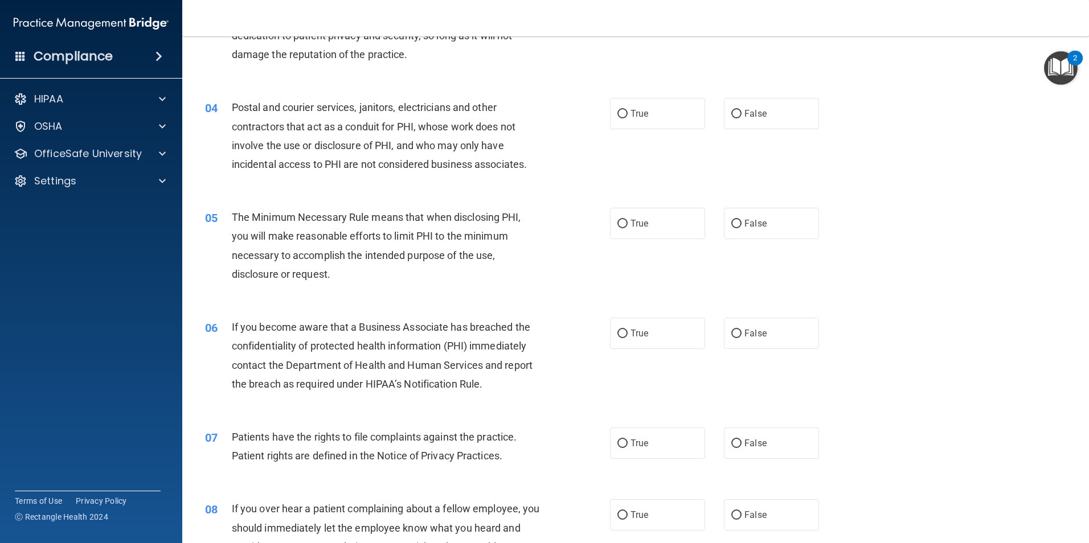
scroll to position [285, 0]
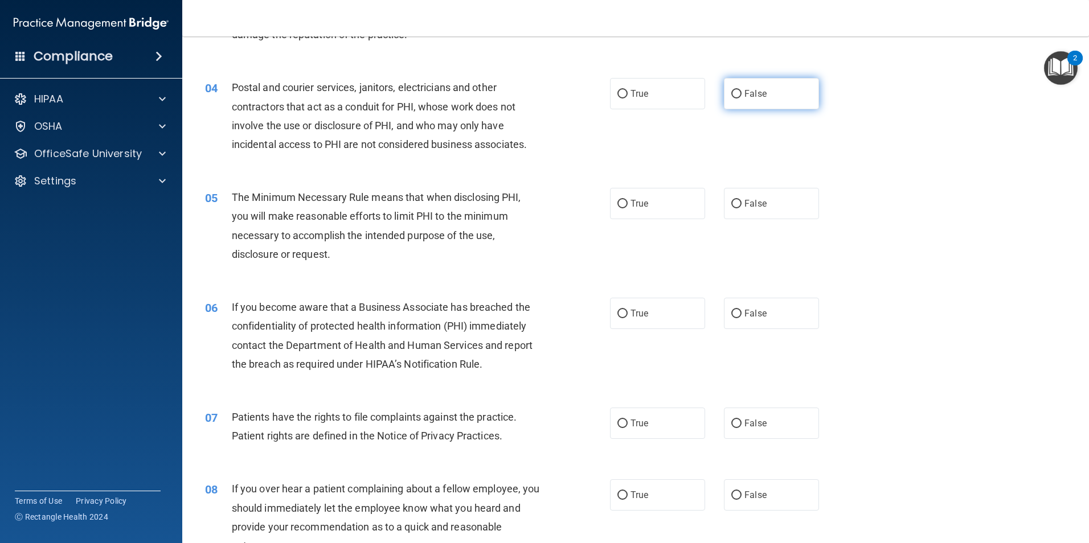
click at [747, 91] on span "False" at bounding box center [755, 93] width 22 height 11
click at [742, 91] on input "False" at bounding box center [736, 94] width 10 height 9
radio input "true"
click at [646, 203] on label "True" at bounding box center [657, 203] width 95 height 31
click at [628, 203] on input "True" at bounding box center [622, 204] width 10 height 9
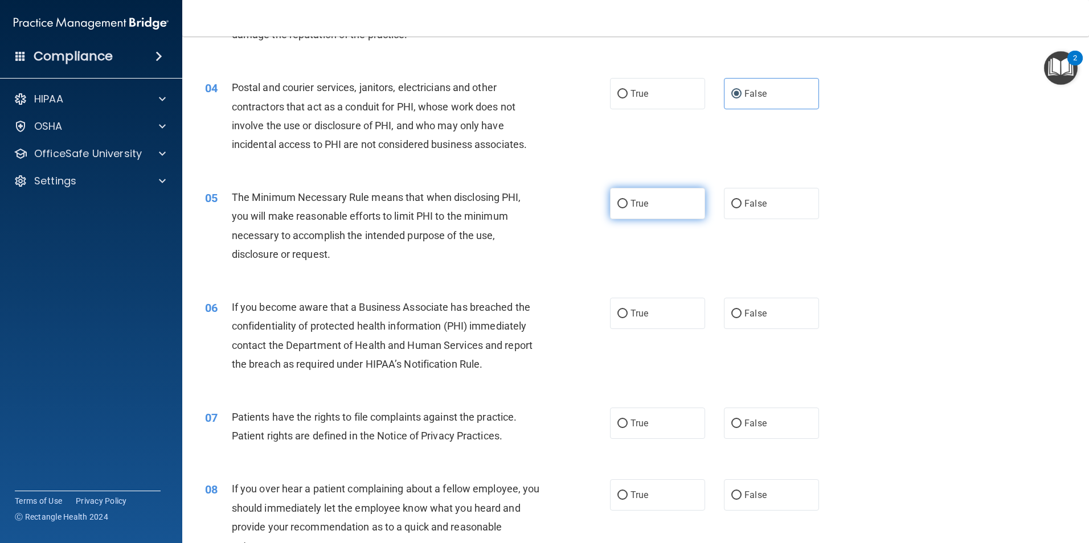
radio input "true"
click at [744, 317] on span "False" at bounding box center [755, 313] width 22 height 11
click at [741, 317] on input "False" at bounding box center [736, 314] width 10 height 9
radio input "true"
click at [649, 420] on label "True" at bounding box center [657, 423] width 95 height 31
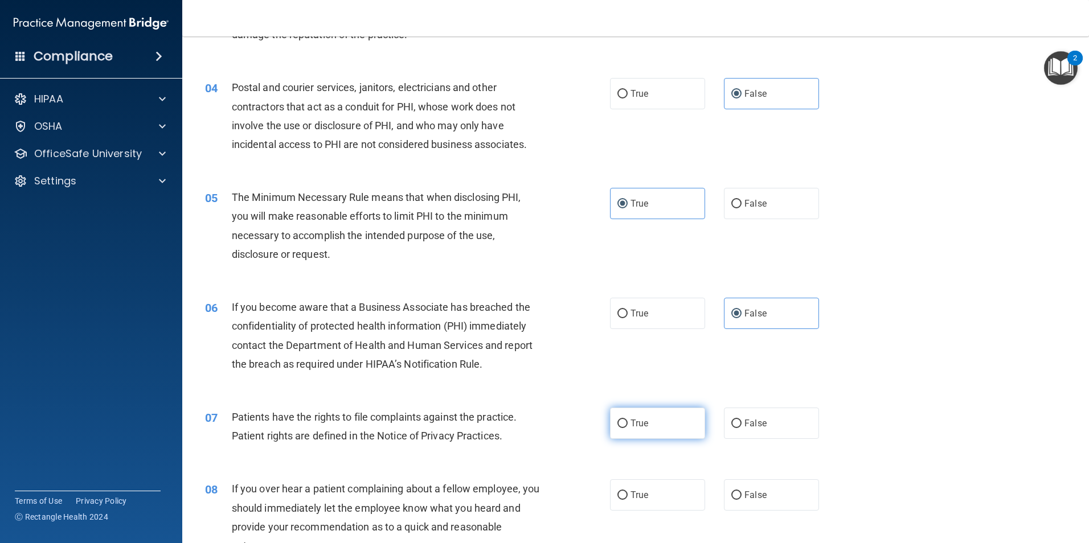
click at [628, 420] on input "True" at bounding box center [622, 424] width 10 height 9
radio input "true"
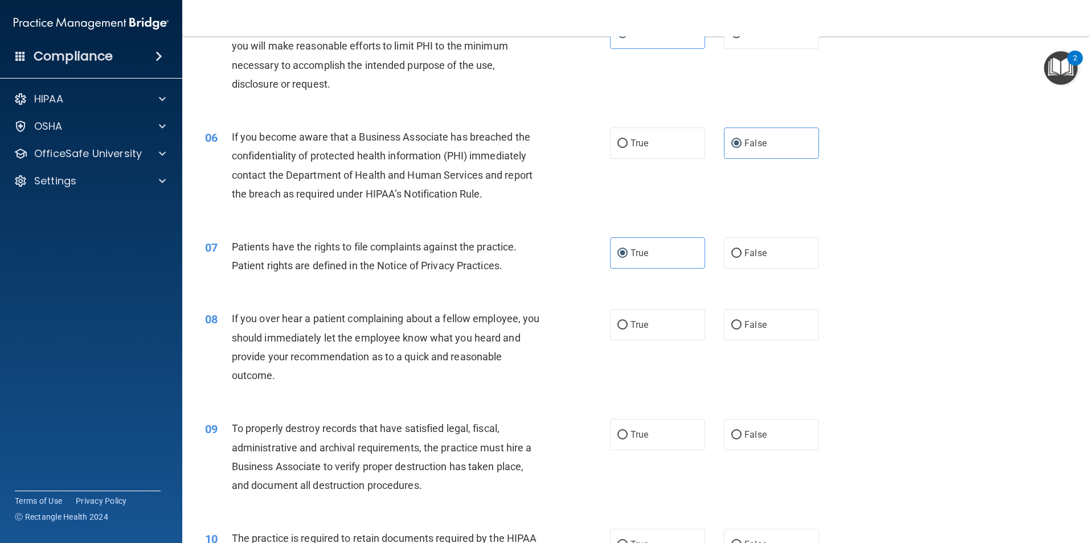
scroll to position [570, 0]
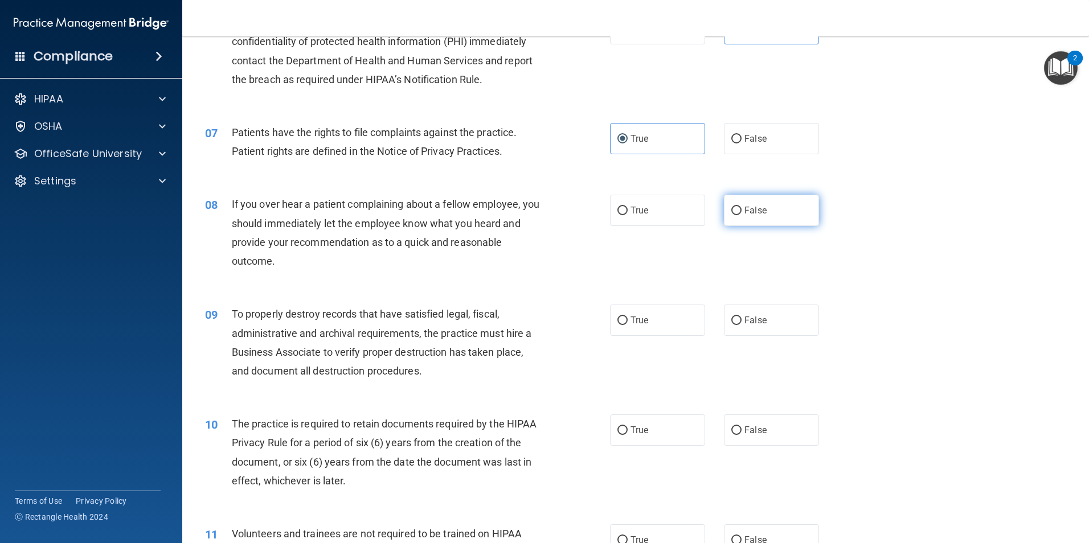
click at [739, 222] on label "False" at bounding box center [771, 210] width 95 height 31
click at [739, 215] on input "False" at bounding box center [736, 211] width 10 height 9
radio input "true"
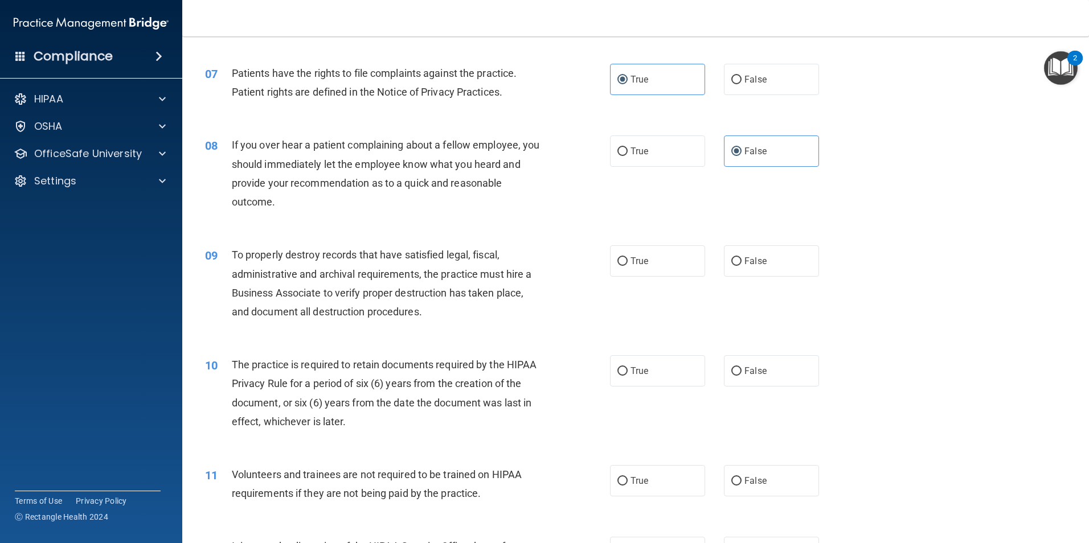
scroll to position [683, 0]
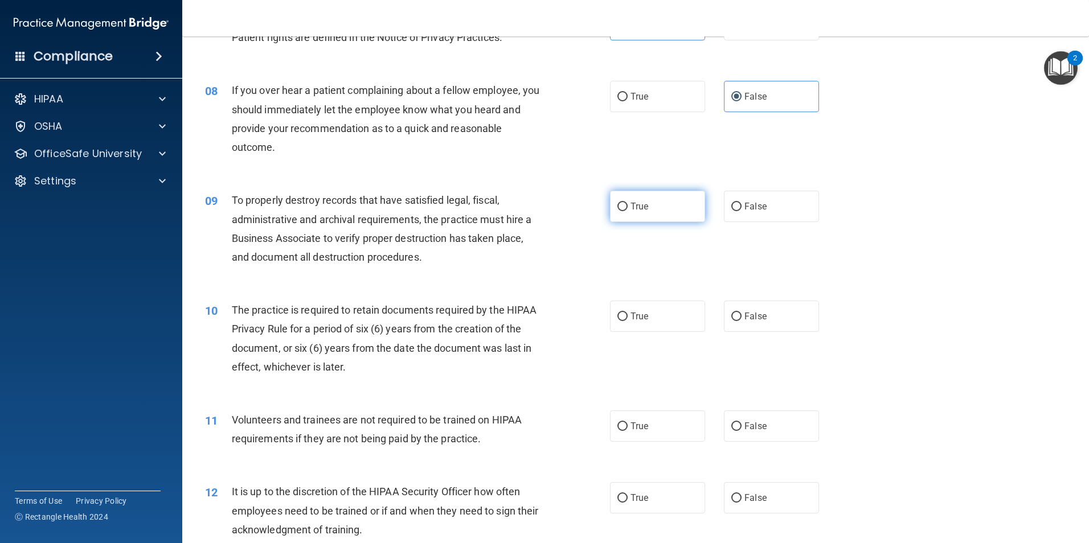
click at [632, 200] on label "True" at bounding box center [657, 206] width 95 height 31
click at [628, 203] on input "True" at bounding box center [622, 207] width 10 height 9
radio input "true"
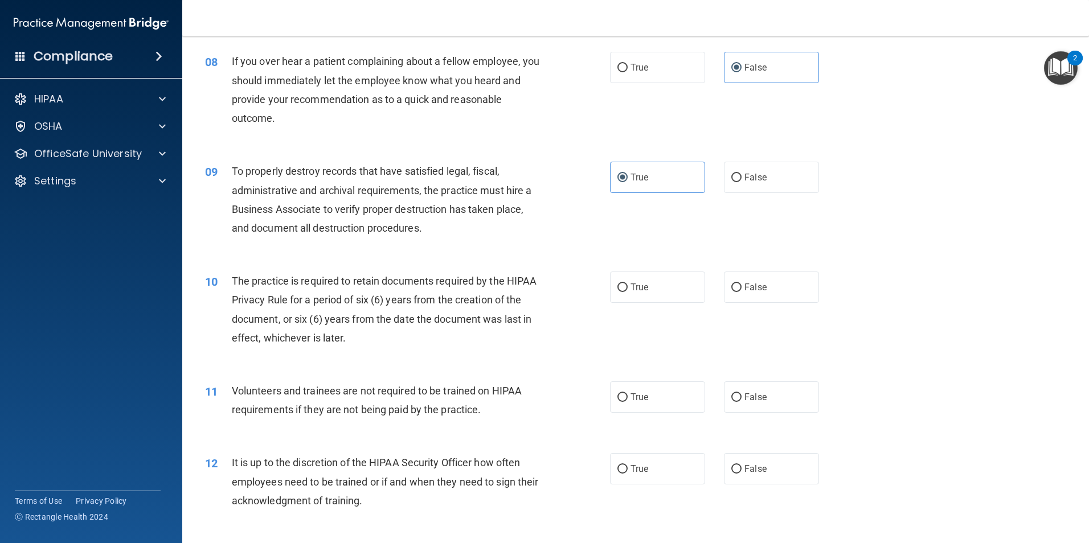
scroll to position [740, 0]
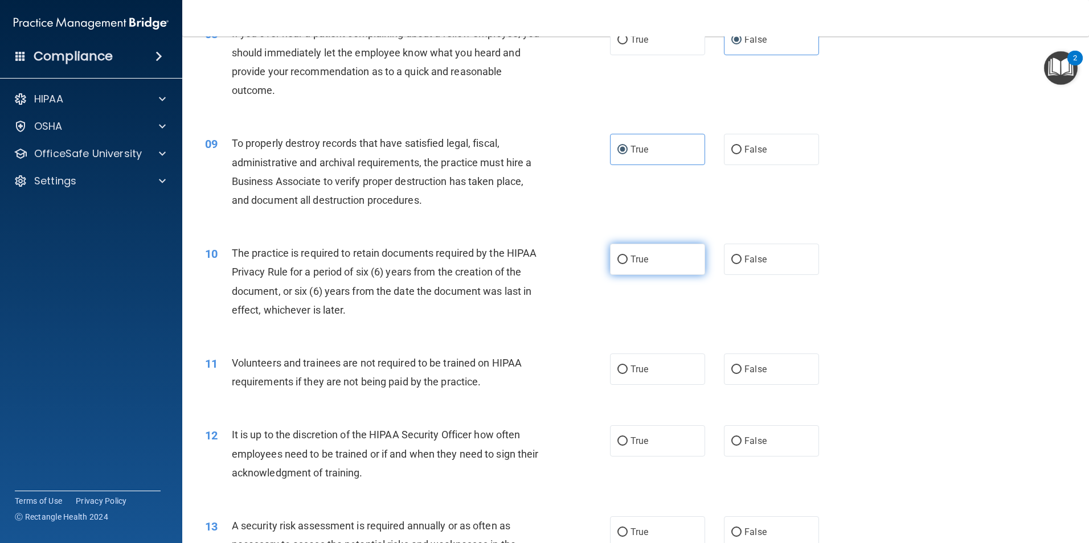
click at [652, 265] on label "True" at bounding box center [657, 259] width 95 height 31
click at [628, 264] on input "True" at bounding box center [622, 260] width 10 height 9
radio input "true"
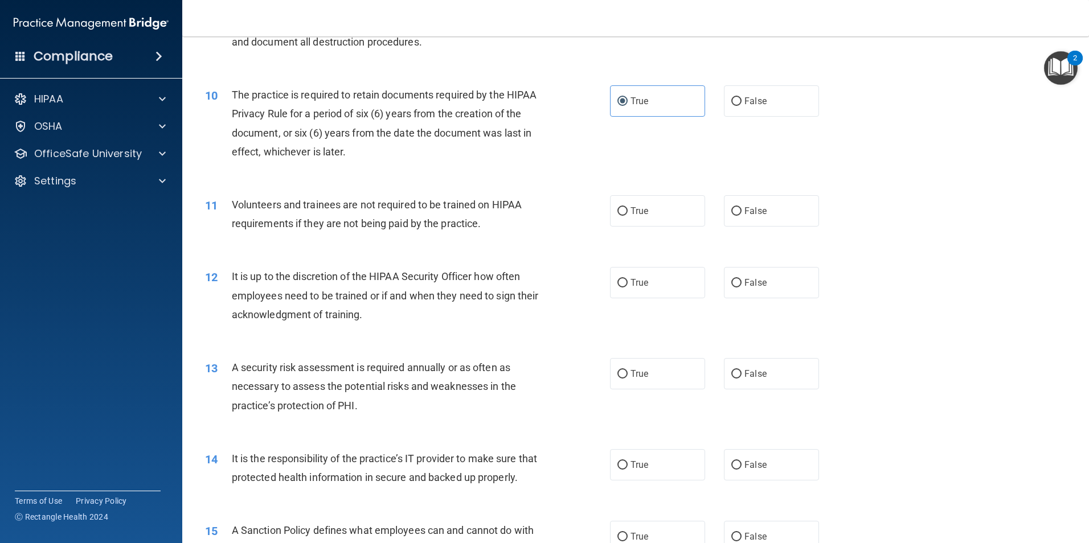
scroll to position [911, 0]
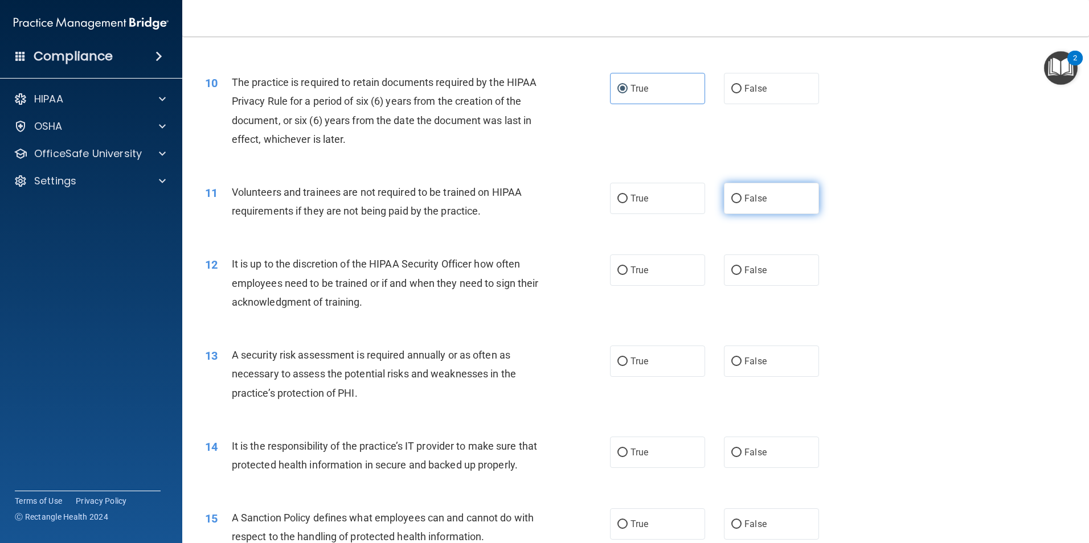
click at [744, 211] on label "False" at bounding box center [771, 198] width 95 height 31
click at [742, 203] on input "False" at bounding box center [736, 199] width 10 height 9
radio input "true"
click at [747, 281] on label "False" at bounding box center [771, 270] width 95 height 31
click at [742, 275] on input "False" at bounding box center [736, 271] width 10 height 9
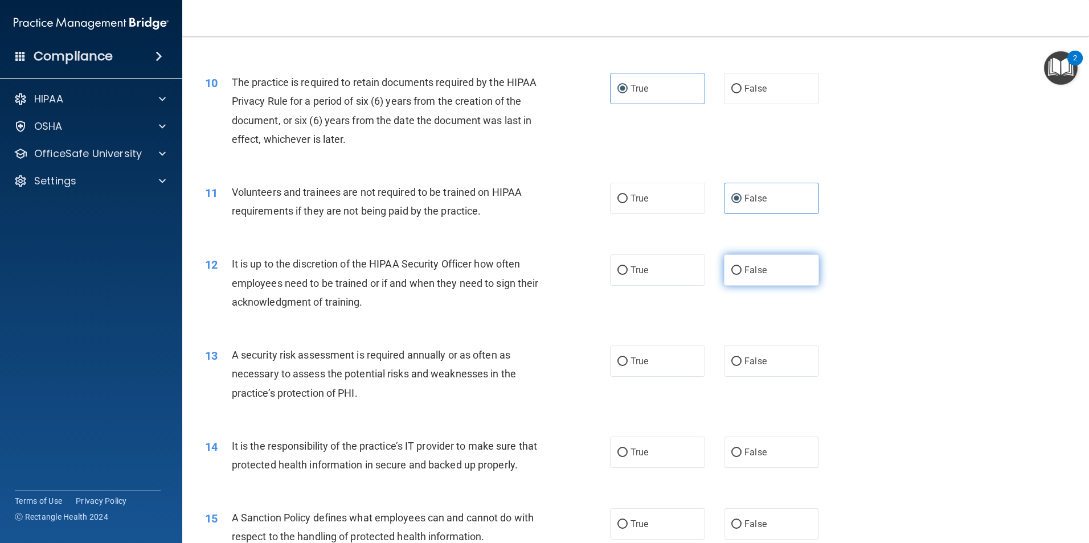
radio input "true"
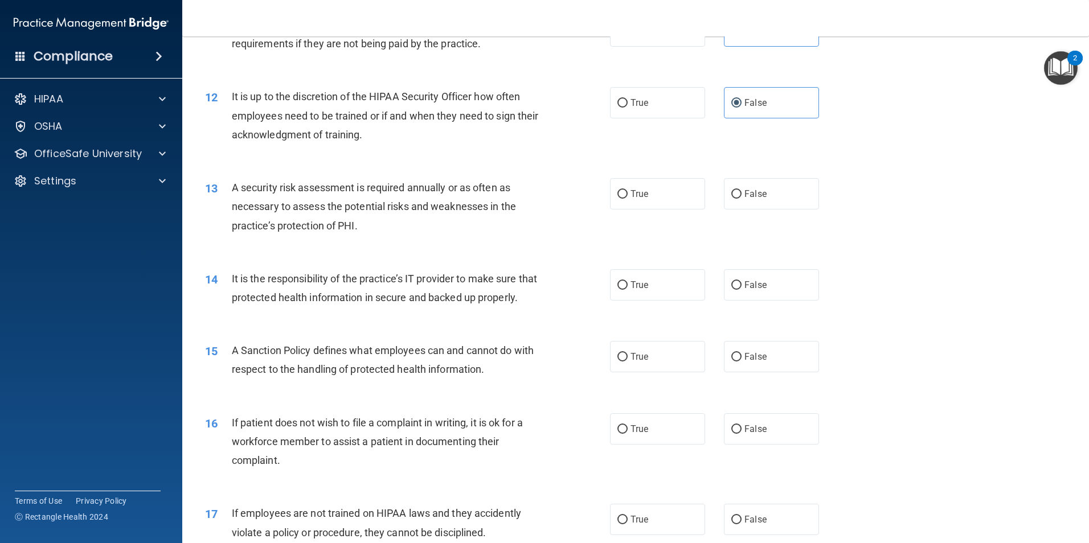
scroll to position [1082, 0]
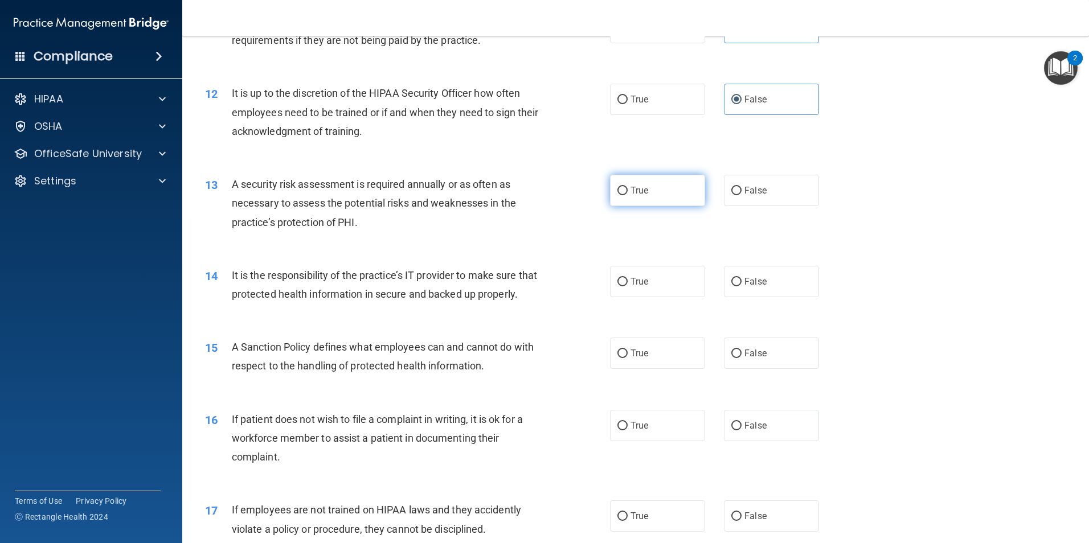
click at [655, 187] on label "True" at bounding box center [657, 190] width 95 height 31
click at [628, 187] on input "True" at bounding box center [622, 191] width 10 height 9
radio input "true"
click at [634, 288] on label "True" at bounding box center [657, 281] width 95 height 31
click at [628, 286] on input "True" at bounding box center [622, 282] width 10 height 9
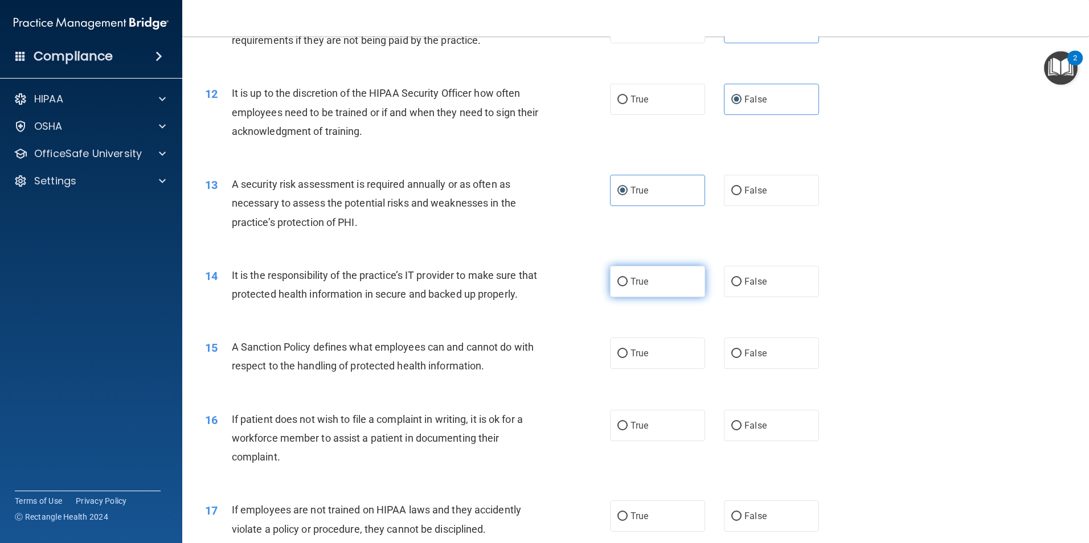
radio input "true"
click at [630, 359] on span "True" at bounding box center [639, 353] width 18 height 11
click at [628, 358] on input "True" at bounding box center [622, 354] width 10 height 9
radio input "true"
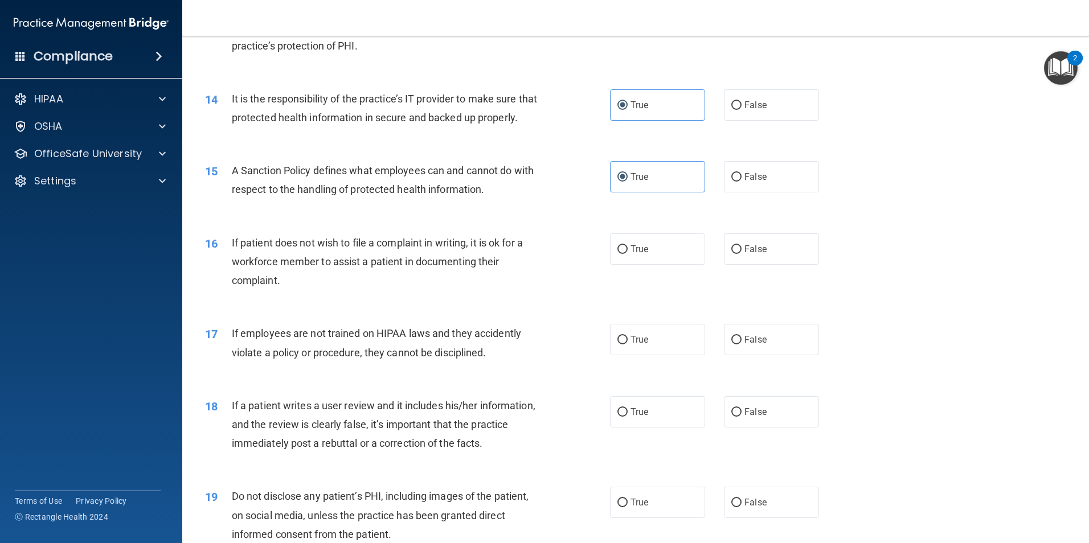
scroll to position [1310, 0]
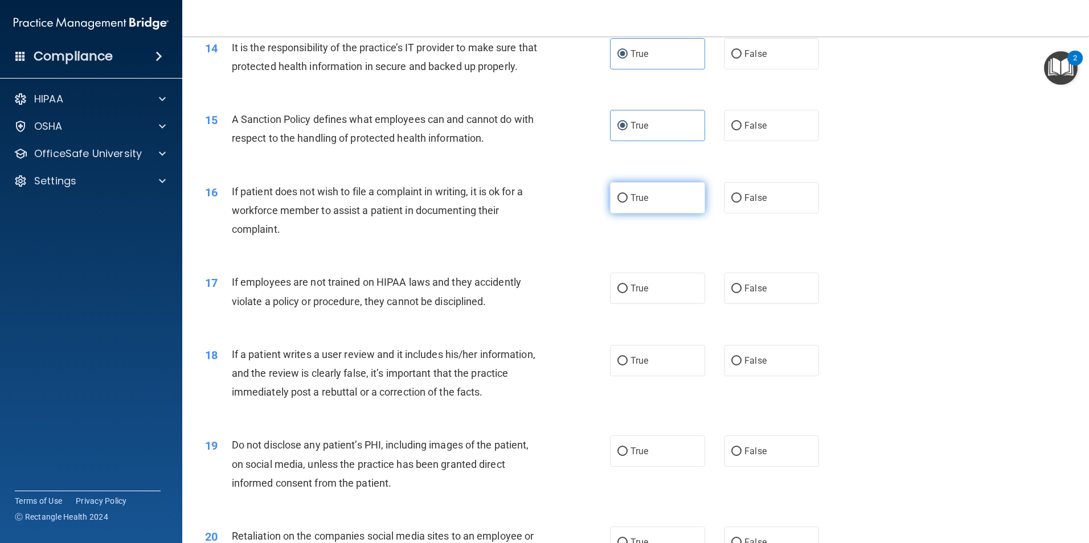
click at [630, 203] on span "True" at bounding box center [639, 198] width 18 height 11
click at [628, 203] on input "True" at bounding box center [622, 198] width 10 height 9
radio input "true"
click at [785, 304] on label "False" at bounding box center [771, 288] width 95 height 31
click at [742, 293] on input "False" at bounding box center [736, 289] width 10 height 9
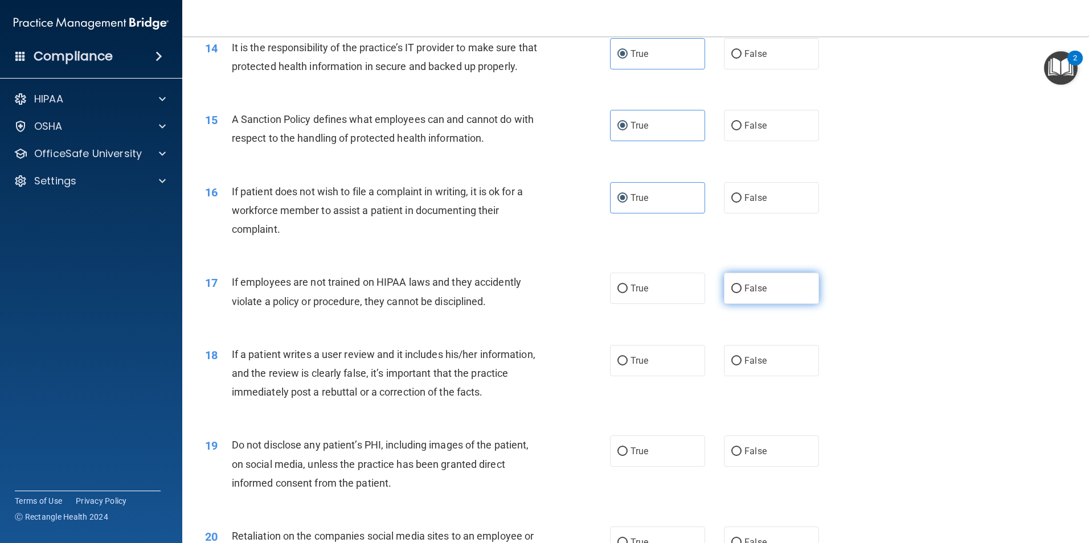
radio input "true"
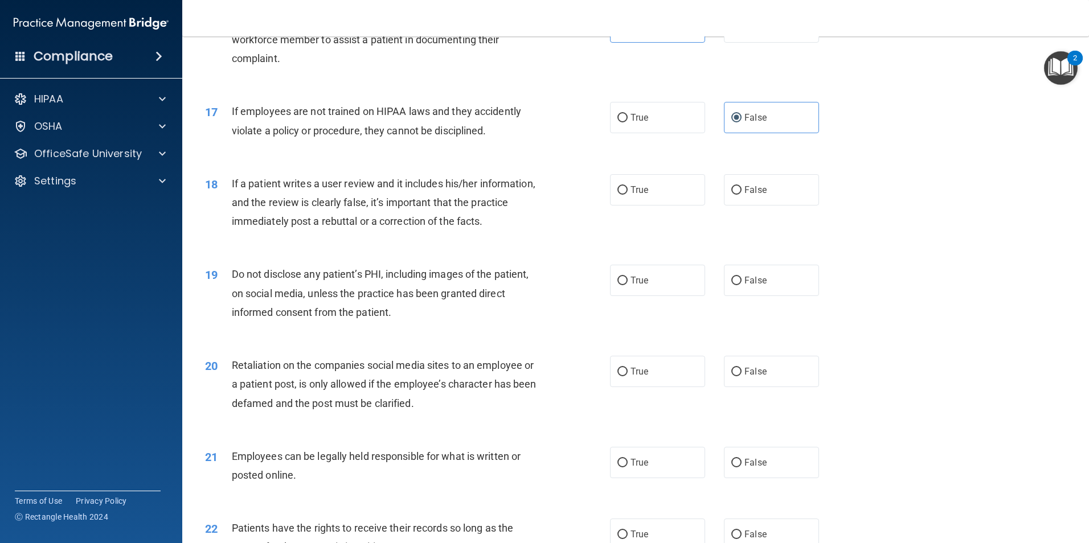
scroll to position [1538, 0]
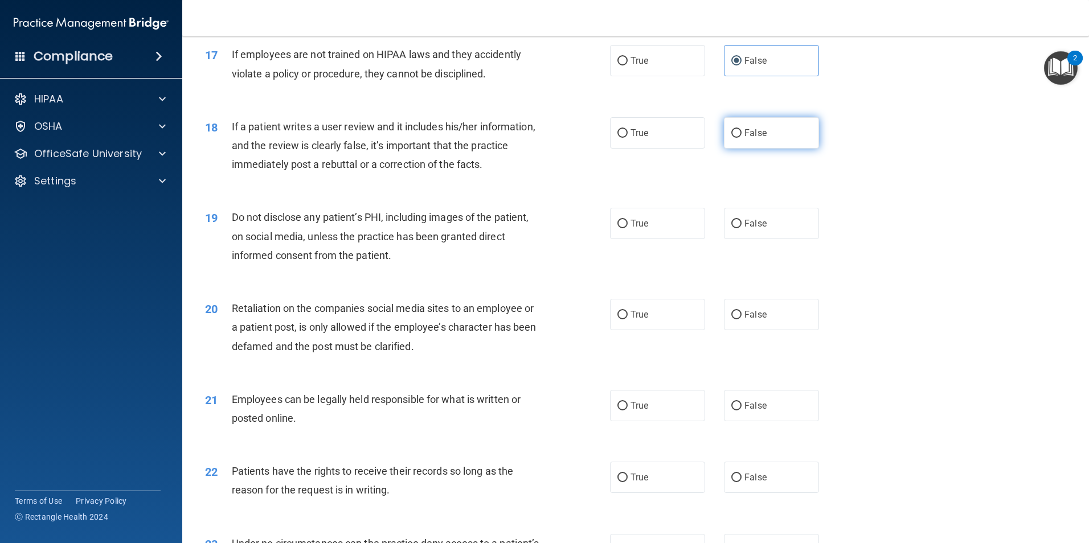
click at [750, 149] on label "False" at bounding box center [771, 132] width 95 height 31
click at [742, 138] on input "False" at bounding box center [736, 133] width 10 height 9
radio input "true"
click at [635, 229] on span "True" at bounding box center [639, 223] width 18 height 11
click at [628, 228] on input "True" at bounding box center [622, 224] width 10 height 9
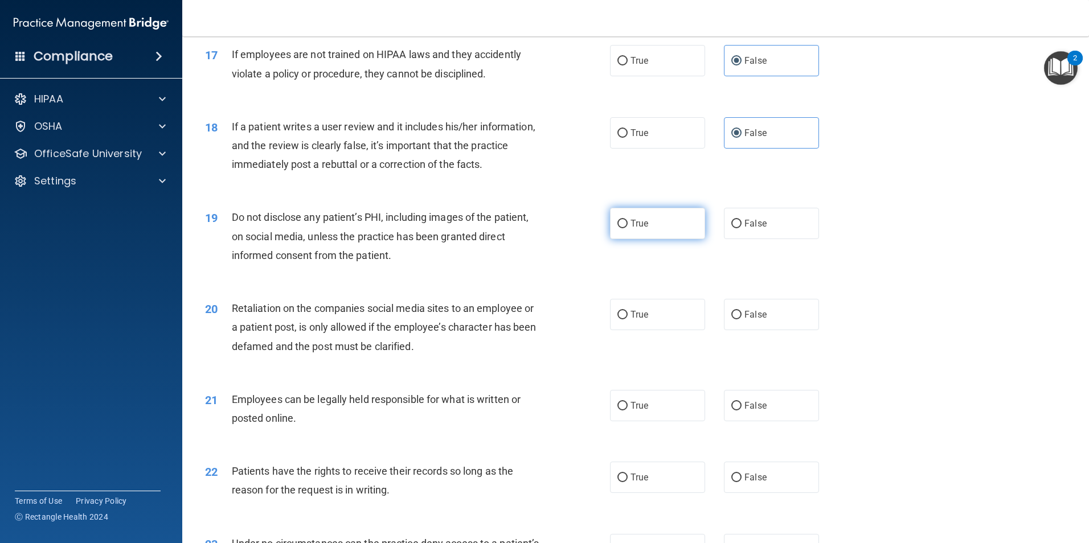
radio input "true"
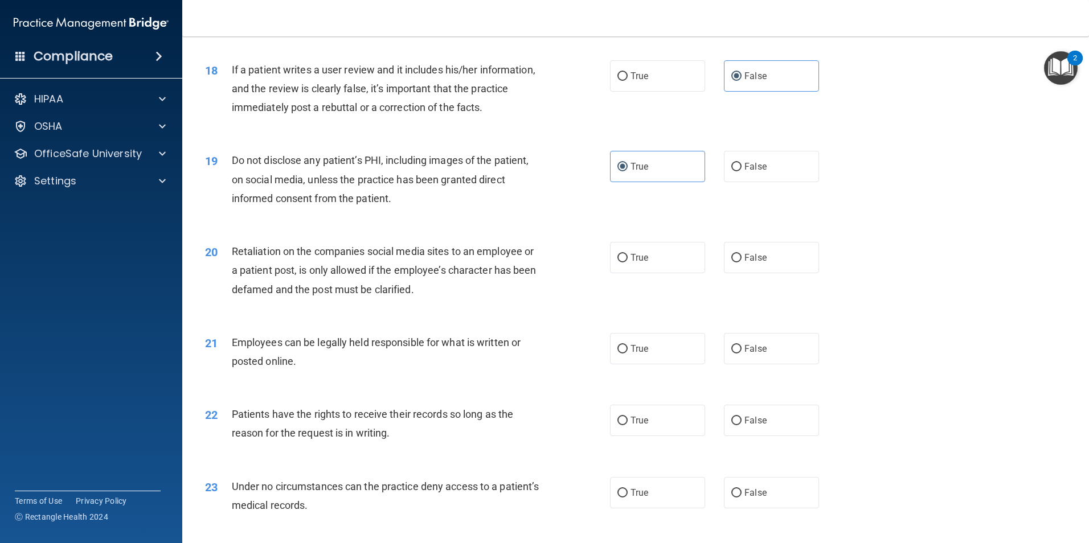
scroll to position [1652, 0]
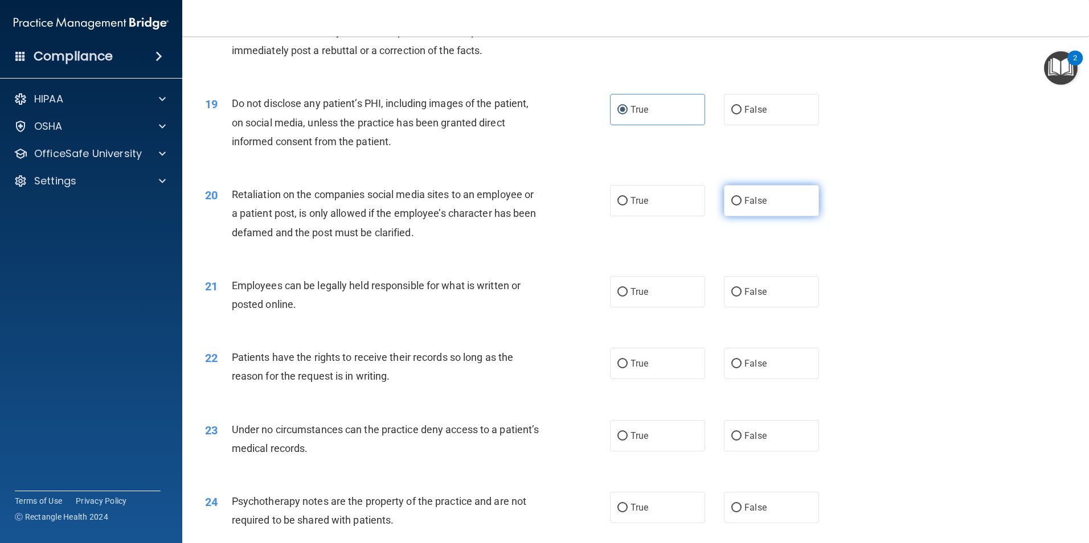
click at [748, 216] on label "False" at bounding box center [771, 200] width 95 height 31
click at [742, 206] on input "False" at bounding box center [736, 201] width 10 height 9
radio input "true"
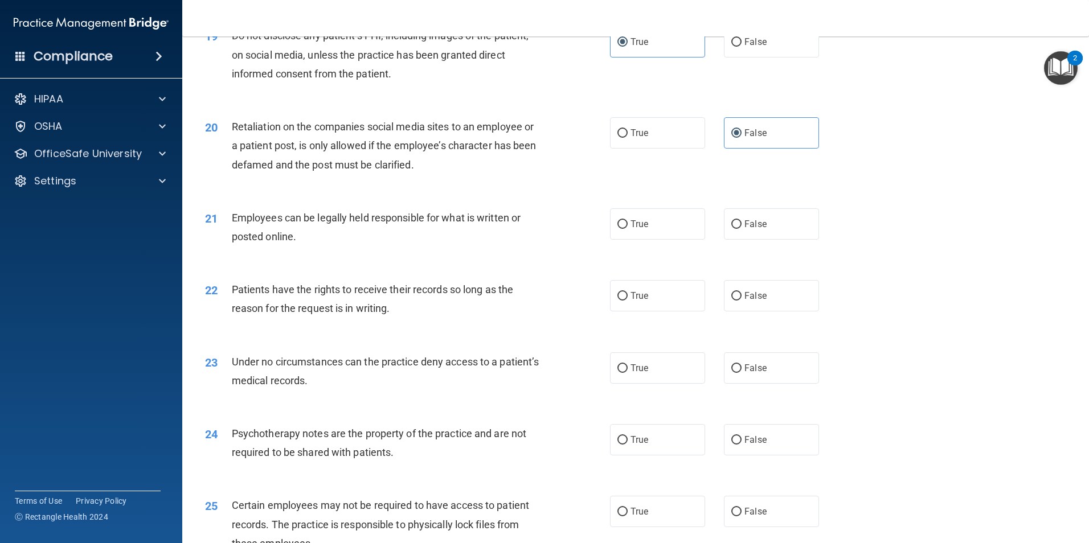
scroll to position [1766, 0]
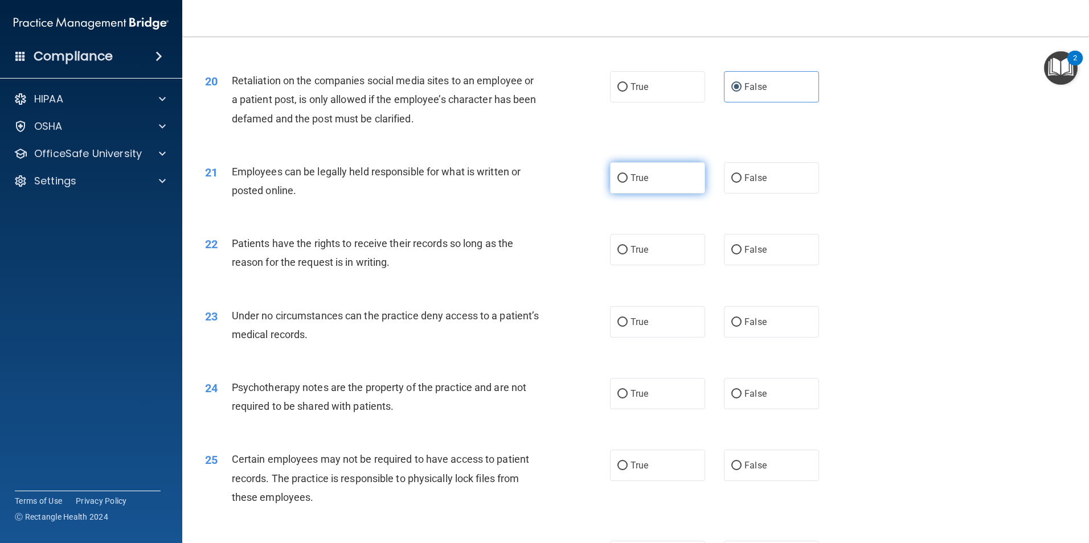
click at [645, 194] on label "True" at bounding box center [657, 177] width 95 height 31
click at [628, 183] on input "True" at bounding box center [622, 178] width 10 height 9
radio input "true"
click at [649, 265] on label "True" at bounding box center [657, 249] width 95 height 31
click at [628, 255] on input "True" at bounding box center [622, 250] width 10 height 9
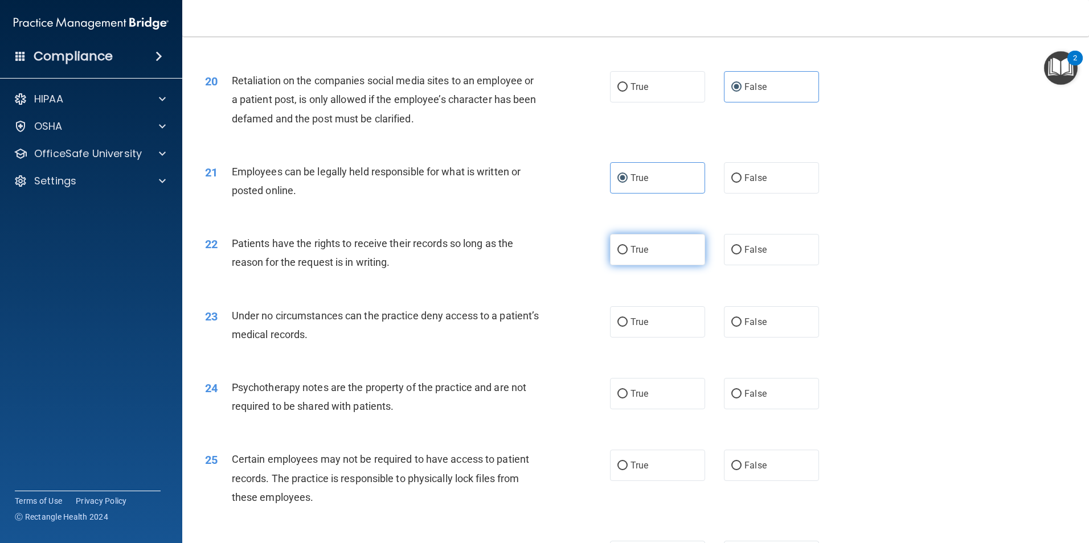
radio input "true"
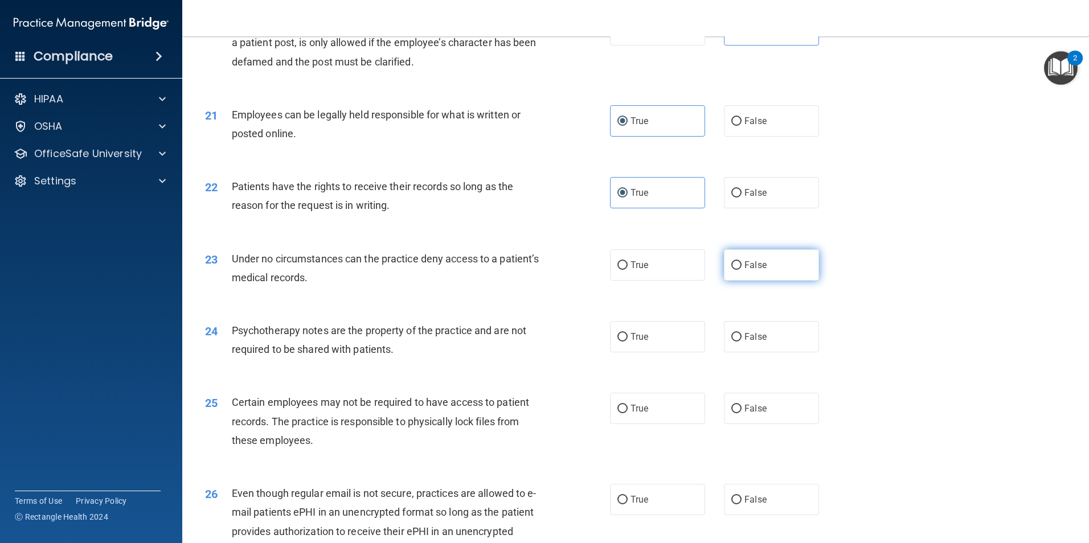
click at [755, 271] on span "False" at bounding box center [755, 265] width 22 height 11
click at [742, 270] on input "False" at bounding box center [736, 265] width 10 height 9
radio input "true"
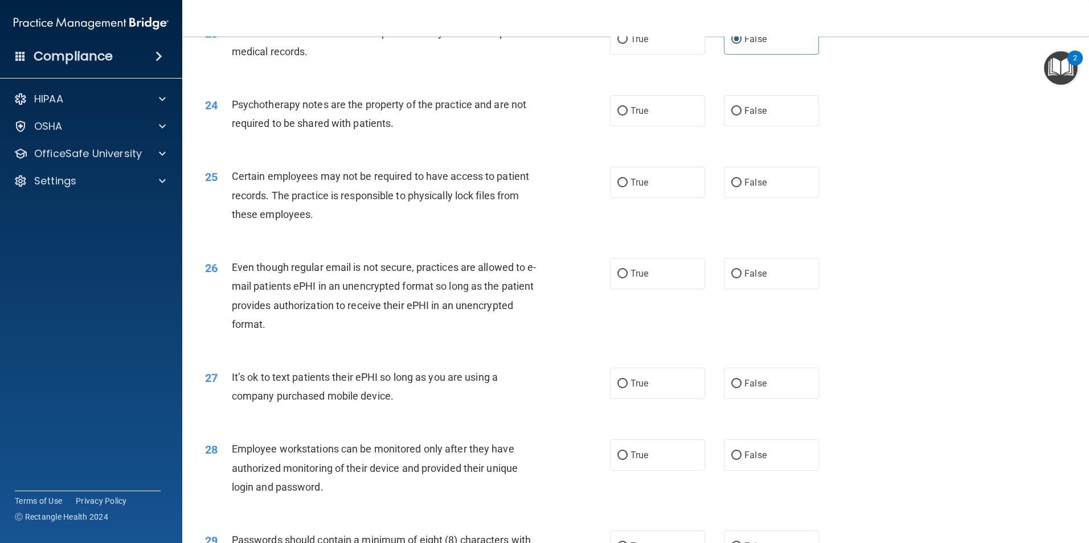
scroll to position [2050, 0]
click at [656, 125] on label "True" at bounding box center [657, 108] width 95 height 31
click at [628, 114] on input "True" at bounding box center [622, 109] width 10 height 9
radio input "true"
click at [650, 196] on label "True" at bounding box center [657, 180] width 95 height 31
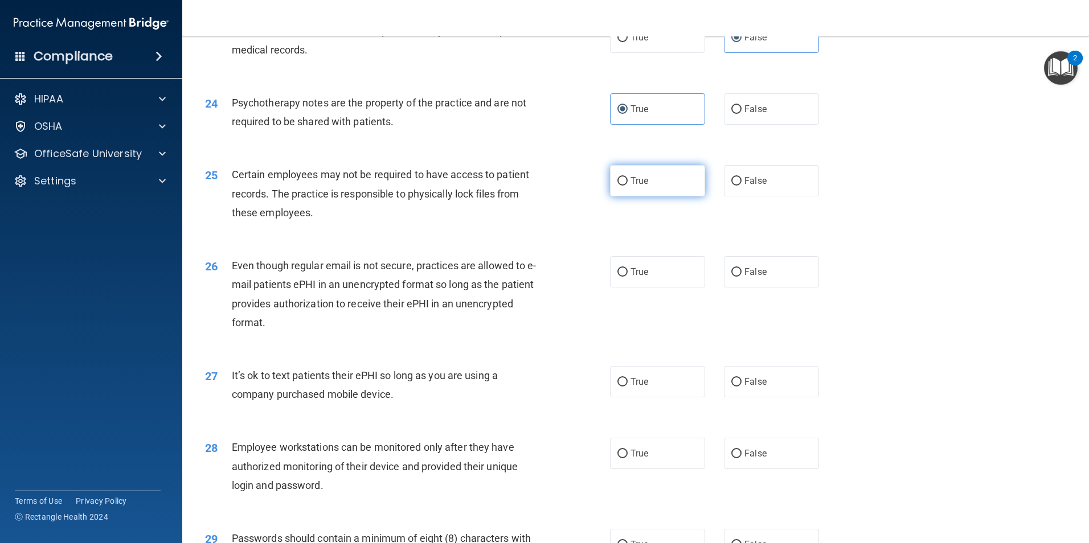
click at [628, 186] on input "True" at bounding box center [622, 181] width 10 height 9
radio input "true"
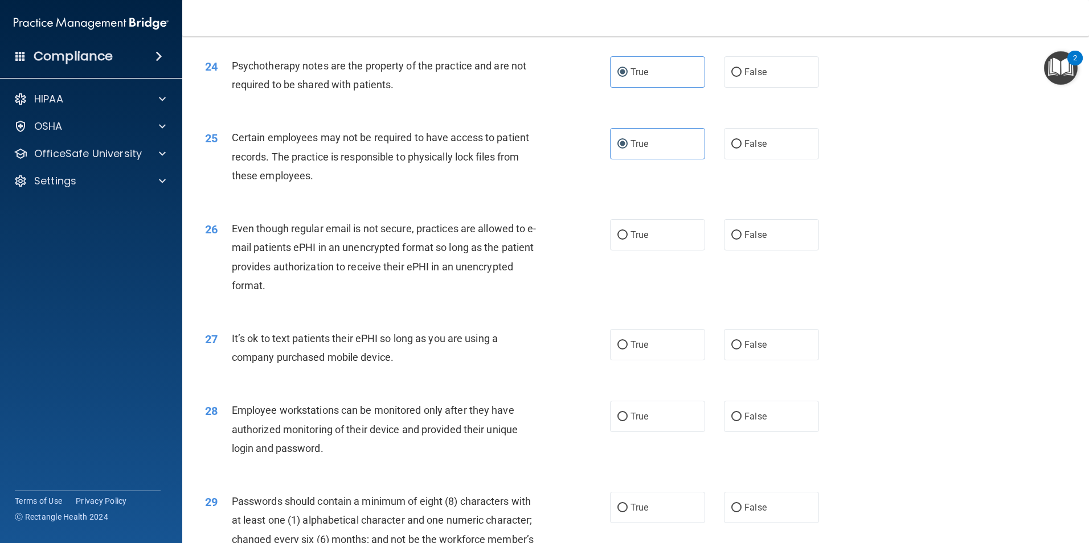
scroll to position [2107, 0]
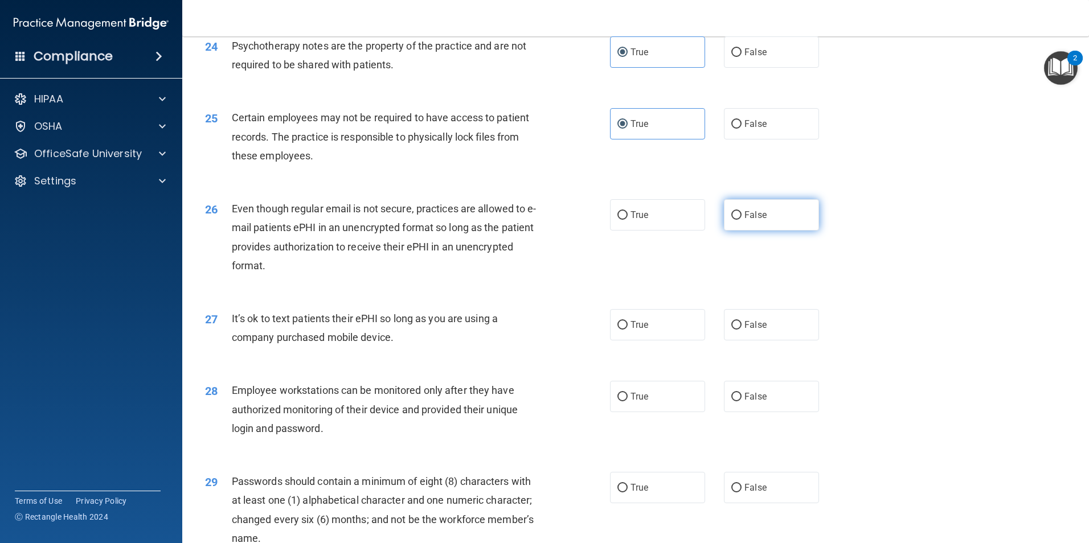
click at [767, 231] on label "False" at bounding box center [771, 214] width 95 height 31
click at [742, 220] on input "False" at bounding box center [736, 215] width 10 height 9
radio input "true"
click at [784, 341] on label "False" at bounding box center [771, 324] width 95 height 31
click at [742, 330] on input "False" at bounding box center [736, 325] width 10 height 9
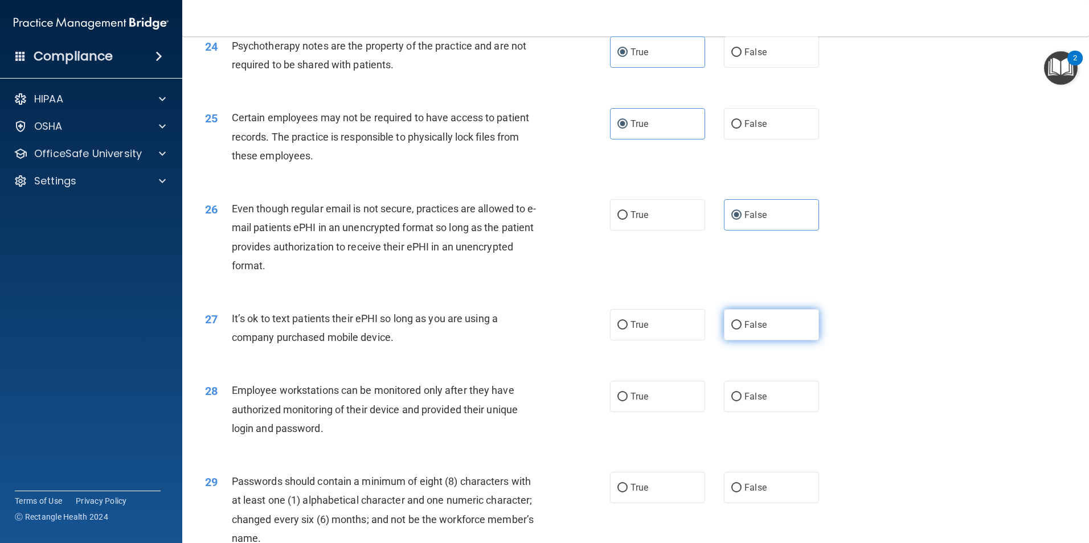
radio input "true"
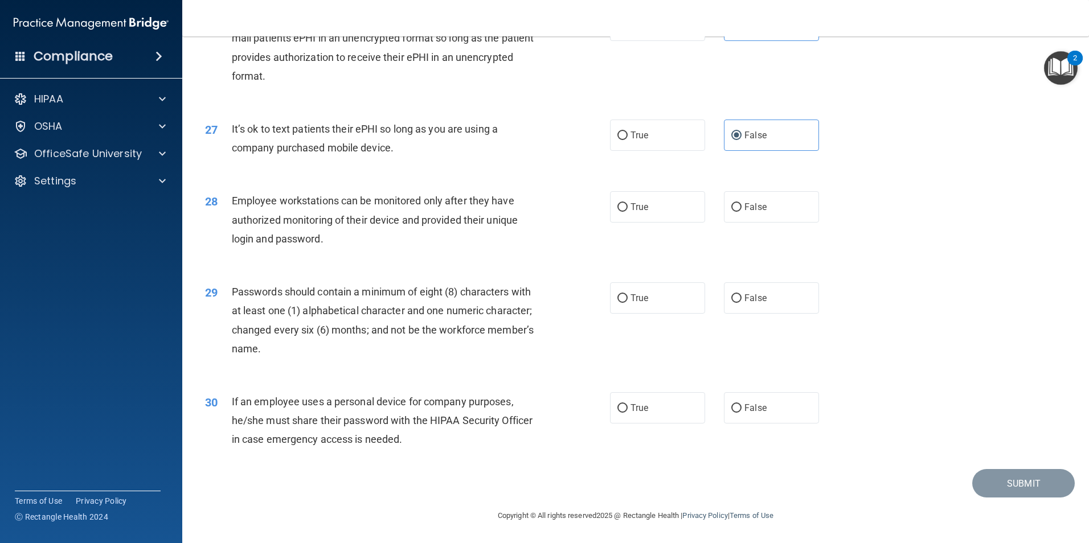
scroll to position [2316, 0]
click at [651, 212] on label "True" at bounding box center [657, 206] width 95 height 31
click at [628, 212] on input "True" at bounding box center [622, 207] width 10 height 9
radio input "true"
click at [630, 298] on span "True" at bounding box center [639, 298] width 18 height 11
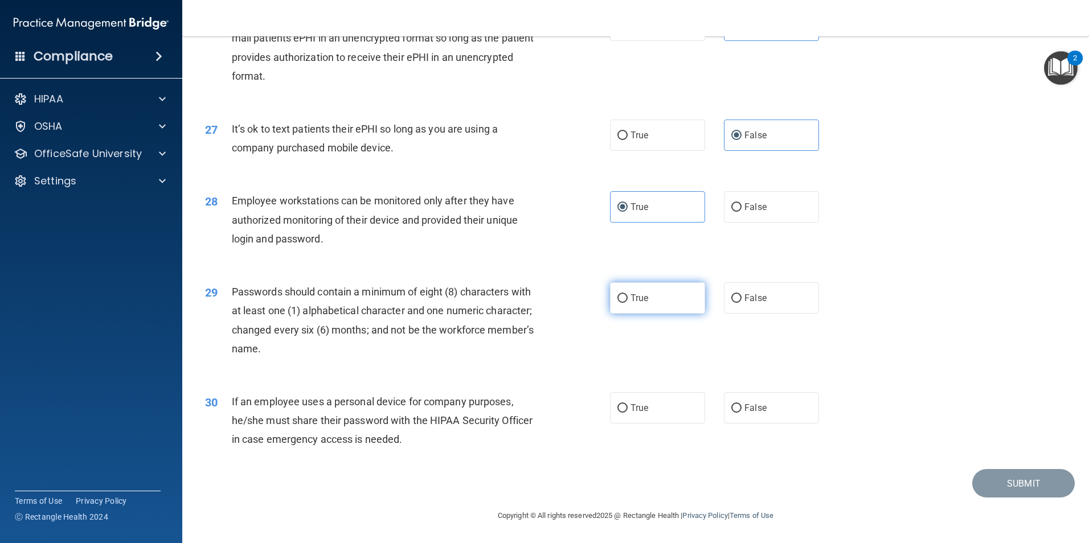
click at [628, 298] on input "True" at bounding box center [622, 298] width 10 height 9
radio input "true"
click at [656, 420] on label "True" at bounding box center [657, 407] width 95 height 31
click at [628, 413] on input "True" at bounding box center [622, 408] width 10 height 9
radio input "true"
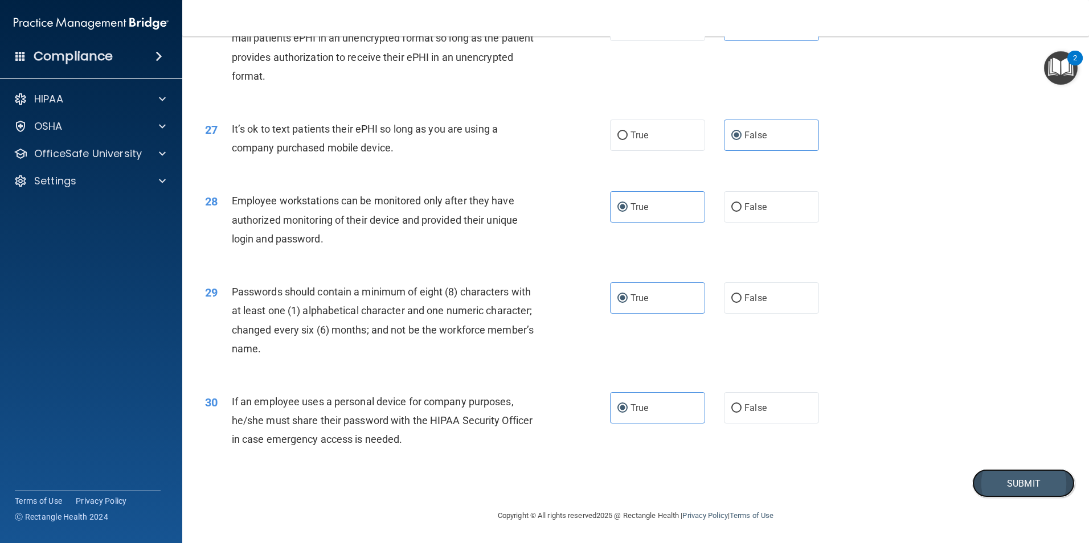
click at [1010, 493] on button "Submit" at bounding box center [1023, 483] width 103 height 29
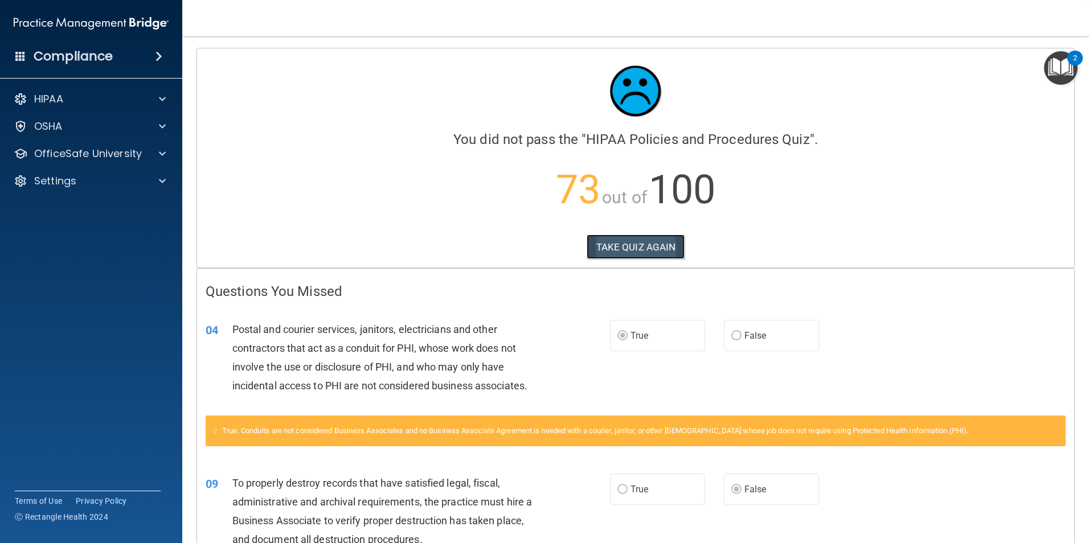
click at [621, 247] on button "TAKE QUIZ AGAIN" at bounding box center [636, 247] width 99 height 25
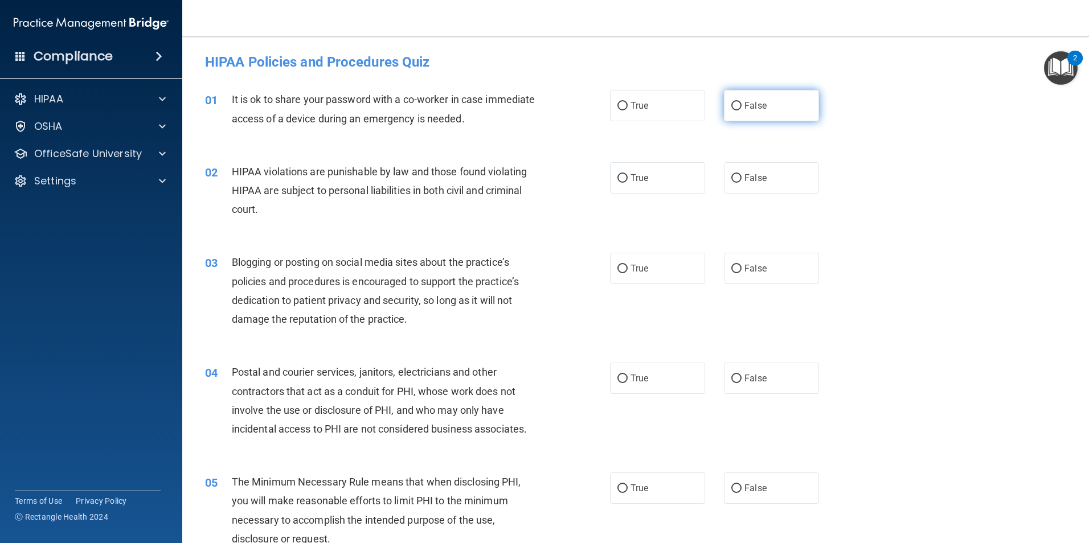
click at [757, 114] on label "False" at bounding box center [771, 105] width 95 height 31
click at [742, 110] on input "False" at bounding box center [736, 106] width 10 height 9
radio input "true"
click at [615, 187] on label "True" at bounding box center [657, 177] width 95 height 31
click at [617, 183] on input "True" at bounding box center [622, 178] width 10 height 9
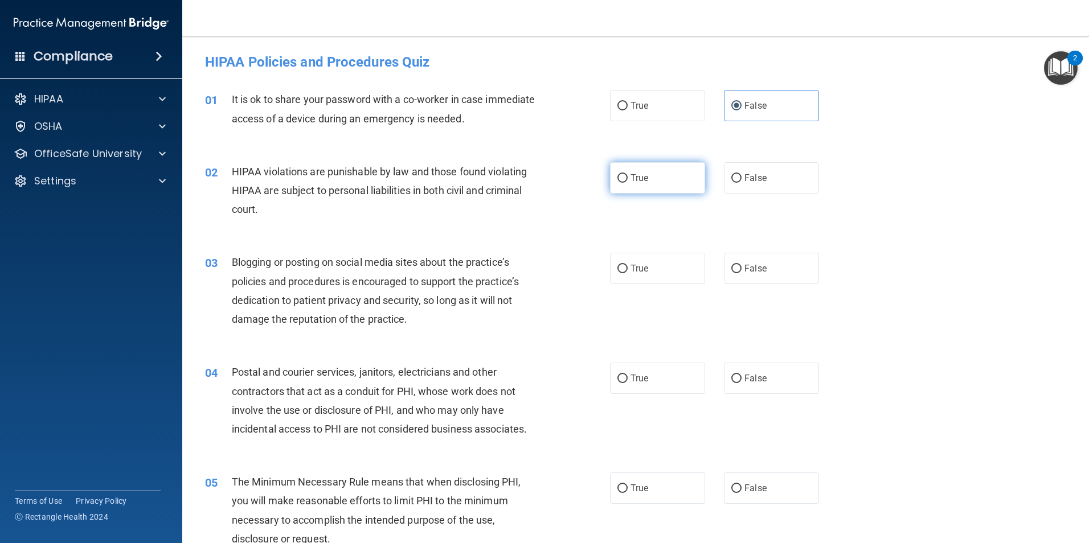
radio input "true"
click at [747, 275] on label "False" at bounding box center [771, 268] width 95 height 31
click at [742, 273] on input "False" at bounding box center [736, 269] width 10 height 9
radio input "true"
click at [621, 389] on label "True" at bounding box center [657, 378] width 95 height 31
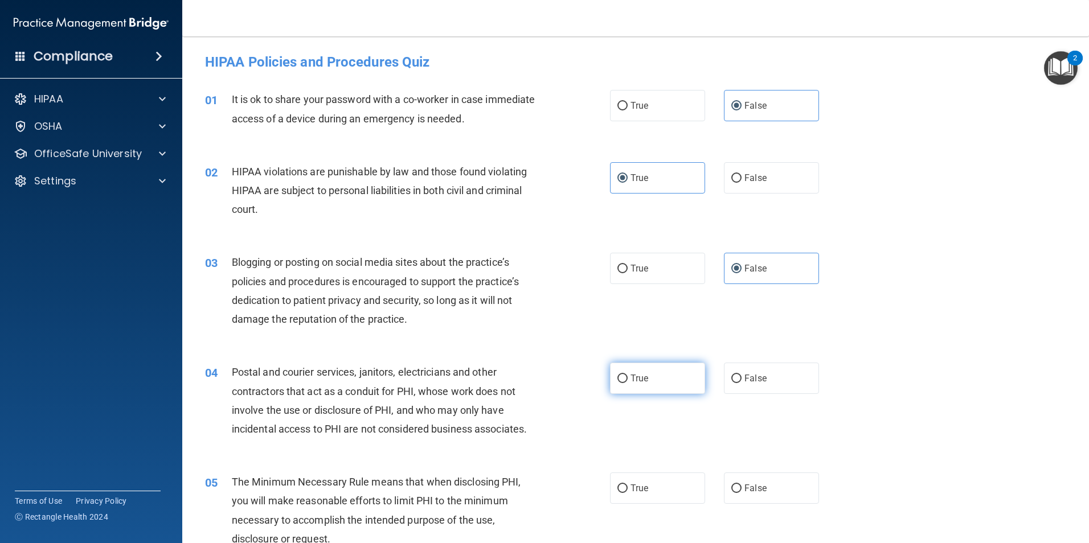
click at [621, 383] on input "True" at bounding box center [622, 379] width 10 height 9
radio input "true"
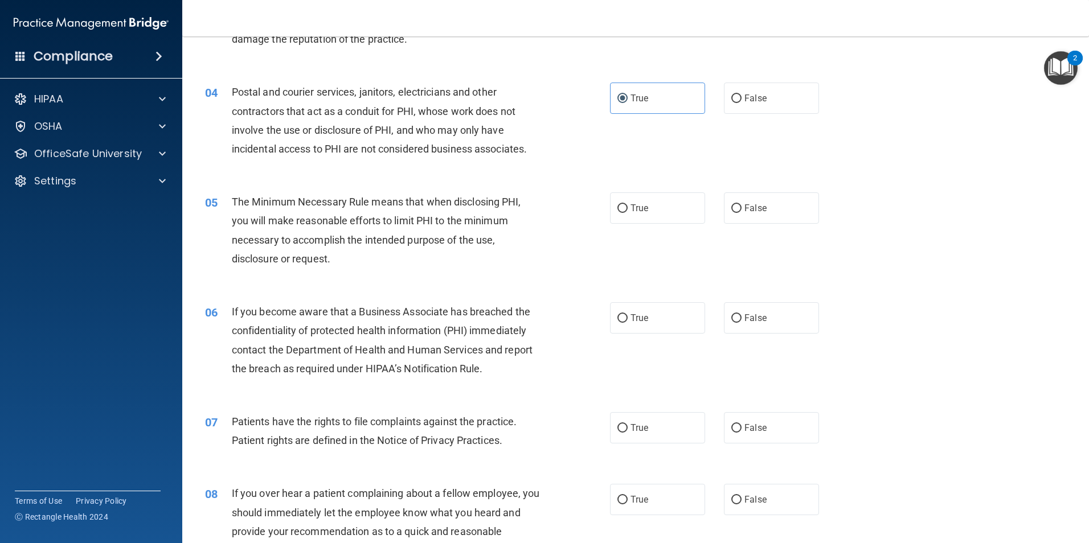
scroll to position [285, 0]
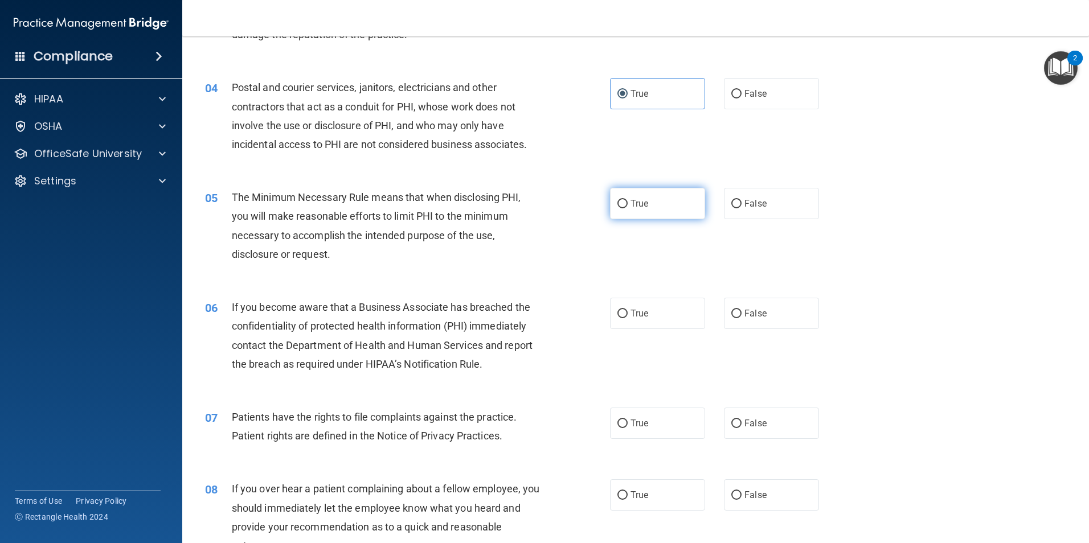
click at [638, 206] on span "True" at bounding box center [639, 203] width 18 height 11
click at [628, 206] on input "True" at bounding box center [622, 204] width 10 height 9
radio input "true"
click at [744, 313] on span "False" at bounding box center [755, 313] width 22 height 11
click at [742, 313] on input "False" at bounding box center [736, 314] width 10 height 9
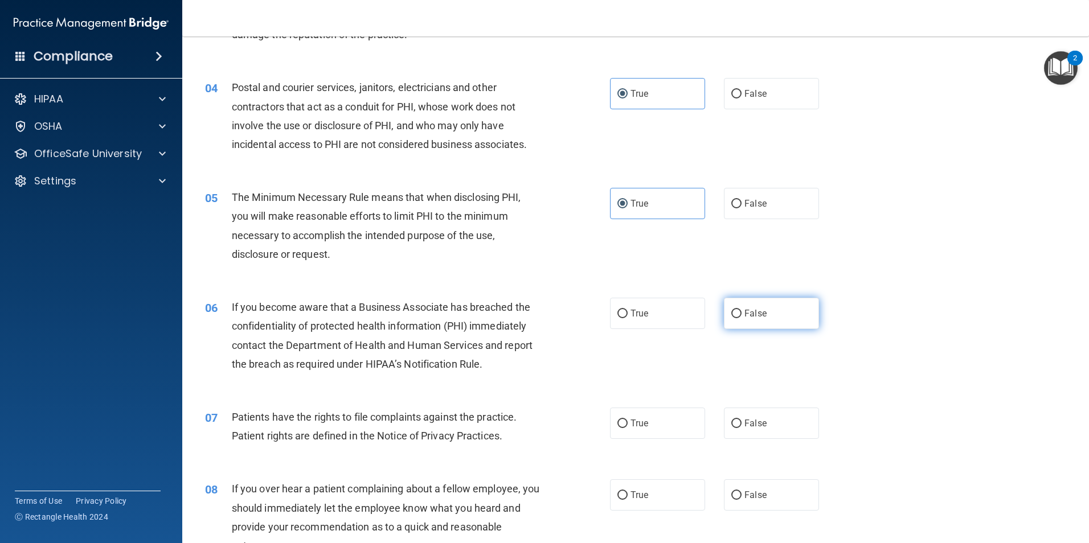
radio input "true"
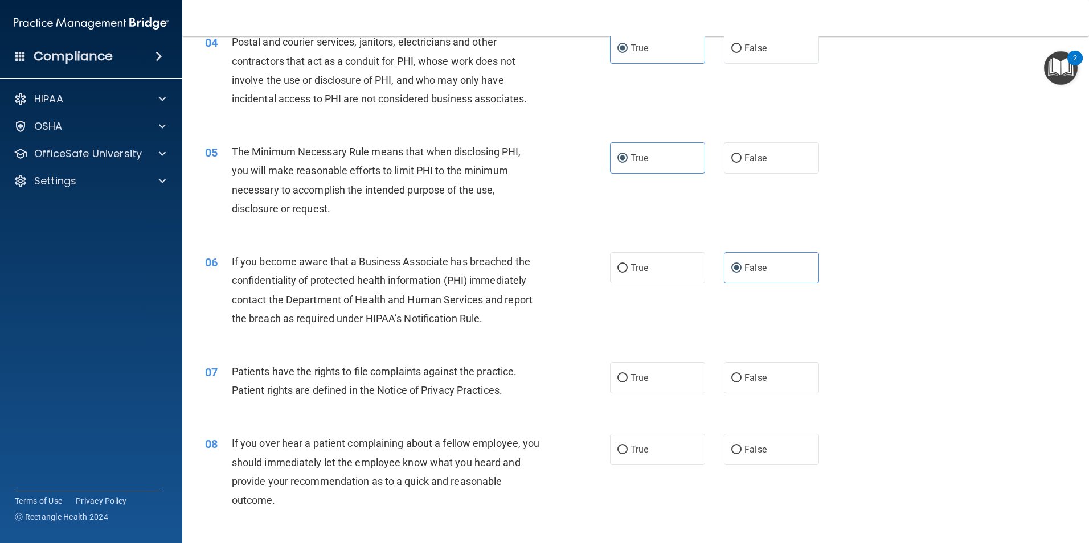
scroll to position [399, 0]
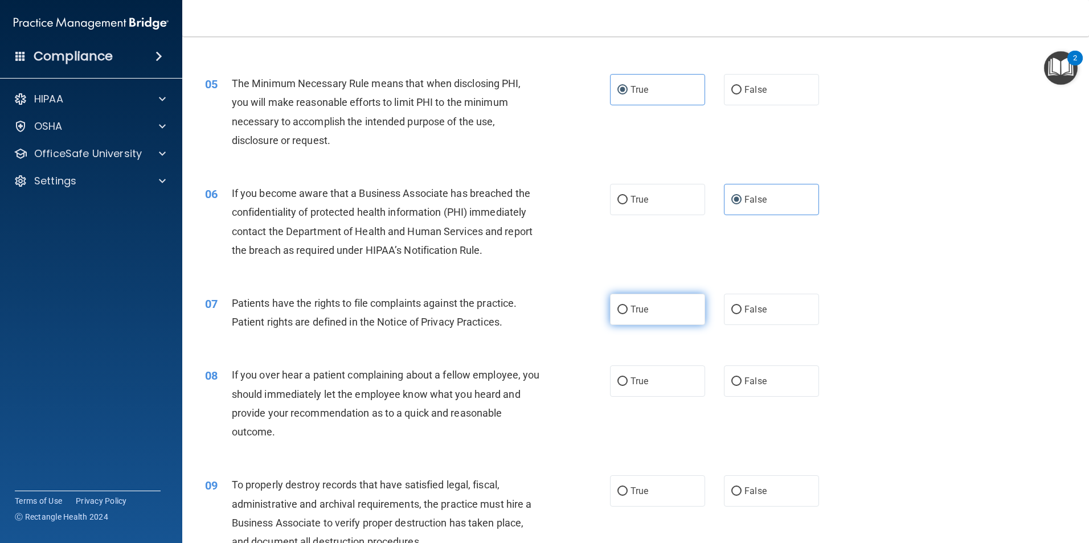
click at [637, 299] on label "True" at bounding box center [657, 309] width 95 height 31
click at [628, 306] on input "True" at bounding box center [622, 310] width 10 height 9
radio input "true"
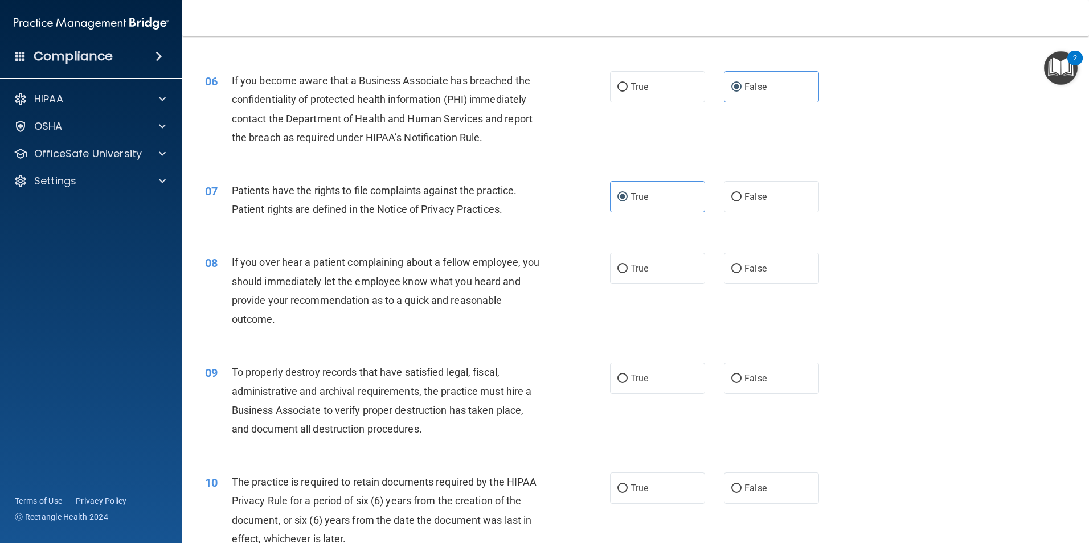
scroll to position [513, 0]
click at [765, 264] on label "False" at bounding box center [771, 267] width 95 height 31
click at [742, 264] on input "False" at bounding box center [736, 268] width 10 height 9
radio input "true"
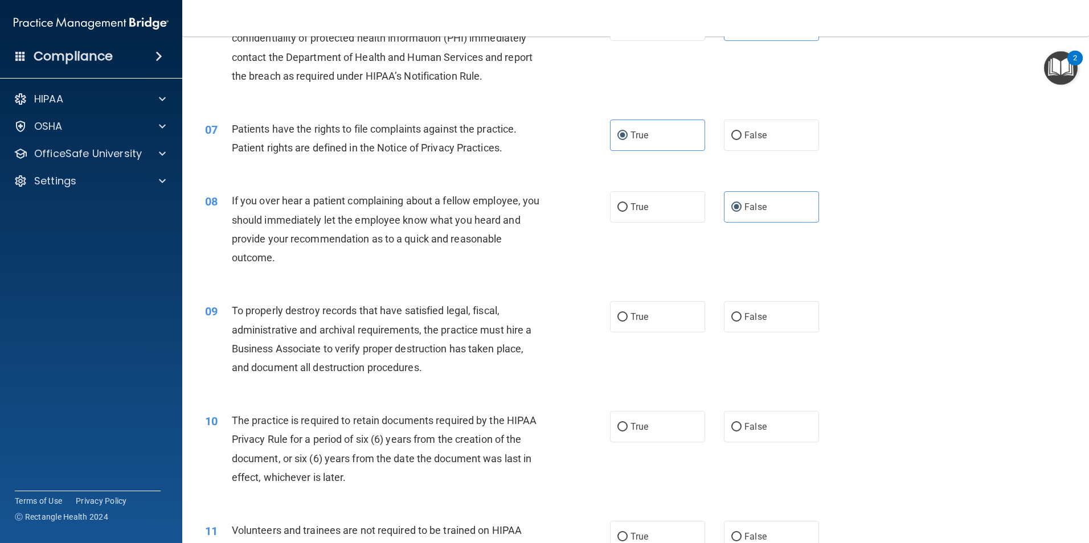
scroll to position [626, 0]
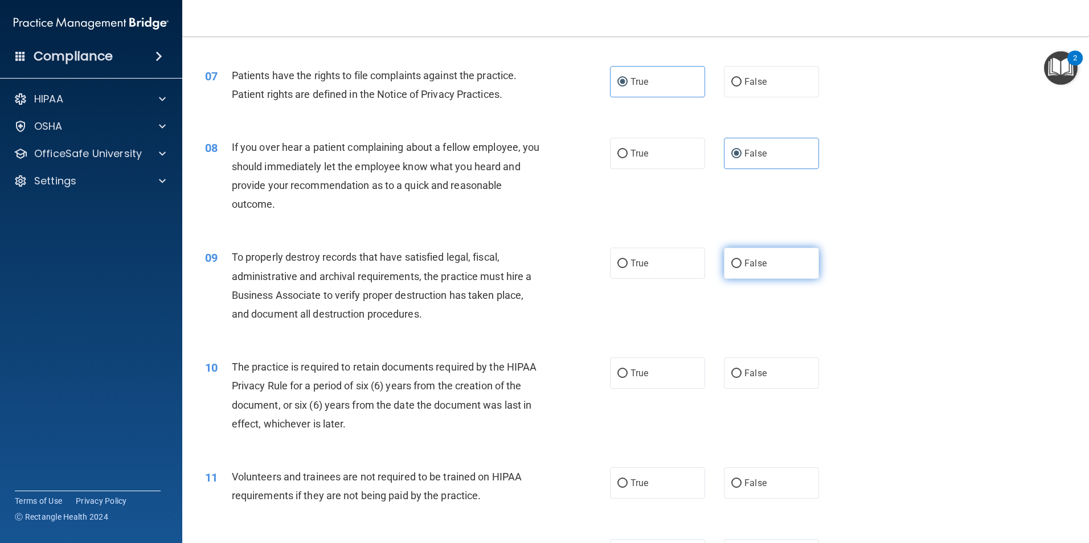
click at [744, 266] on span "False" at bounding box center [755, 263] width 22 height 11
click at [742, 266] on input "False" at bounding box center [736, 264] width 10 height 9
radio input "true"
click at [664, 384] on label "True" at bounding box center [657, 373] width 95 height 31
click at [628, 378] on input "True" at bounding box center [622, 374] width 10 height 9
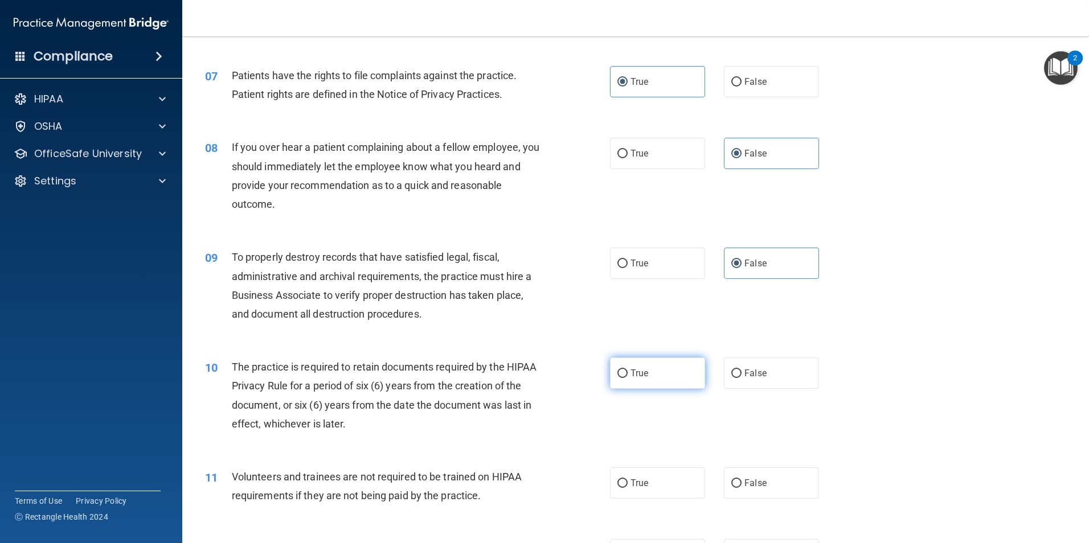
radio input "true"
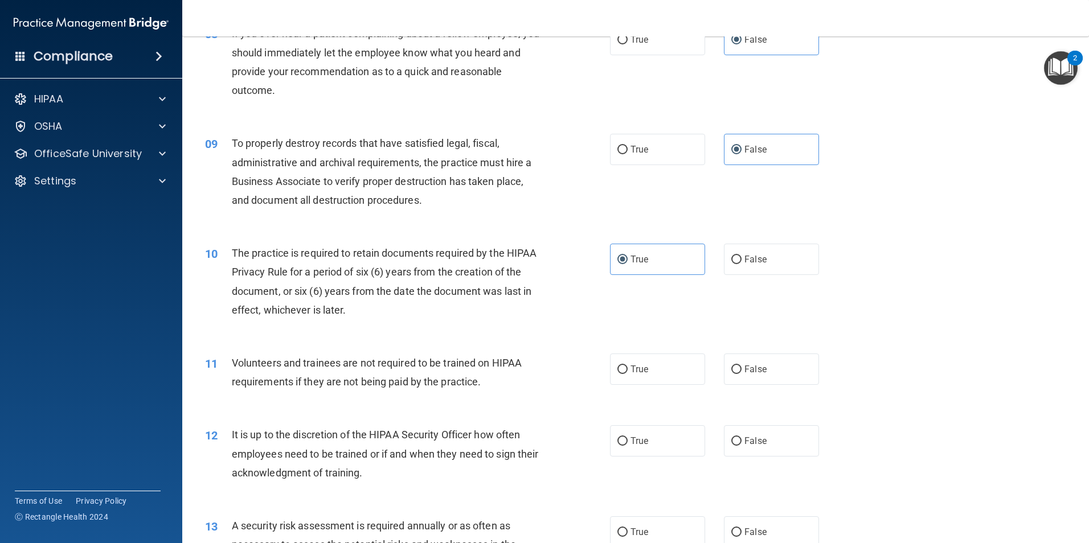
scroll to position [797, 0]
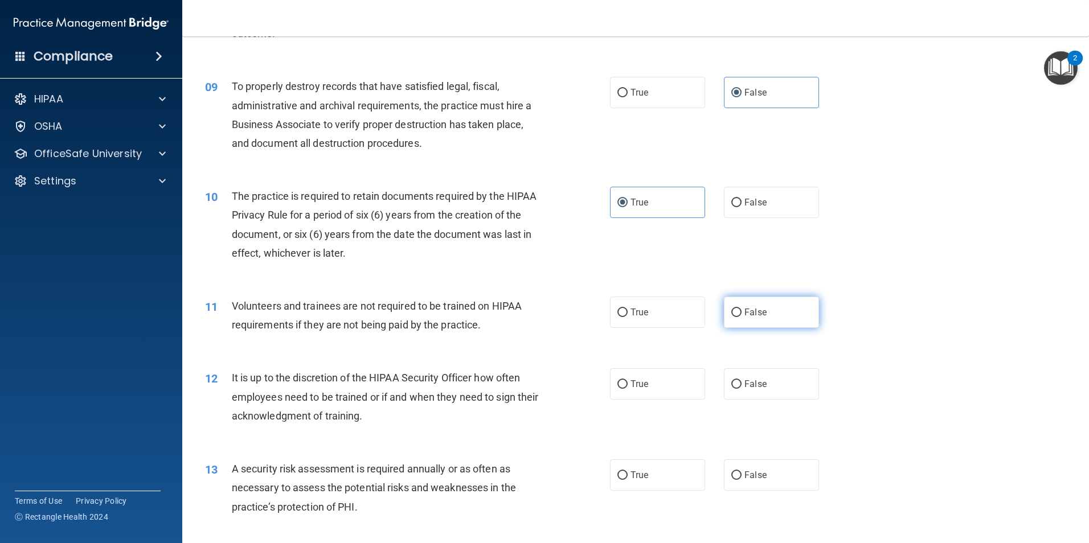
click at [733, 306] on label "False" at bounding box center [771, 312] width 95 height 31
click at [733, 309] on input "False" at bounding box center [736, 313] width 10 height 9
radio input "true"
click at [752, 381] on span "False" at bounding box center [755, 384] width 22 height 11
click at [742, 381] on input "False" at bounding box center [736, 384] width 10 height 9
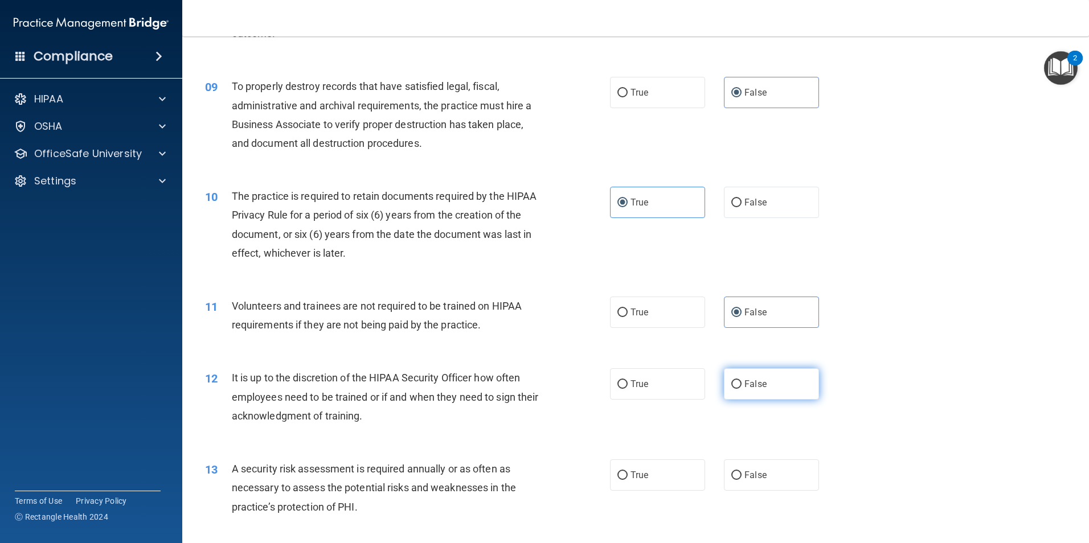
radio input "true"
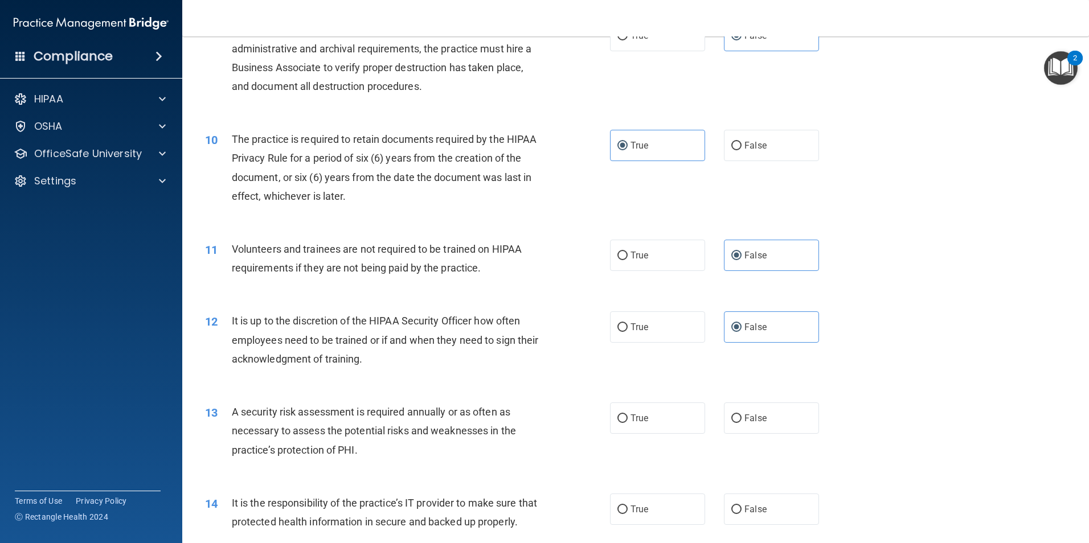
scroll to position [911, 0]
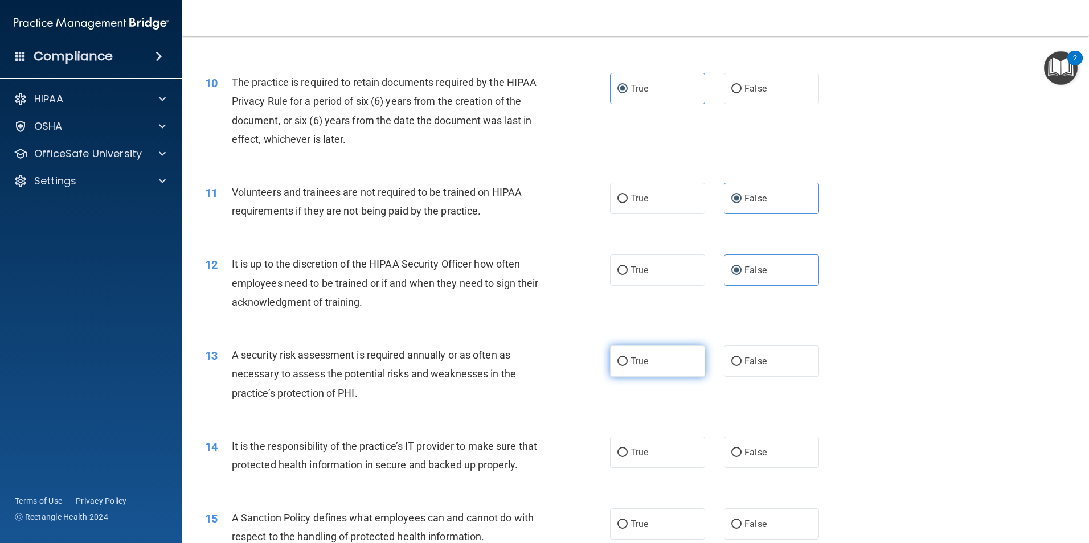
click at [658, 355] on label "True" at bounding box center [657, 361] width 95 height 31
click at [628, 358] on input "True" at bounding box center [622, 362] width 10 height 9
radio input "true"
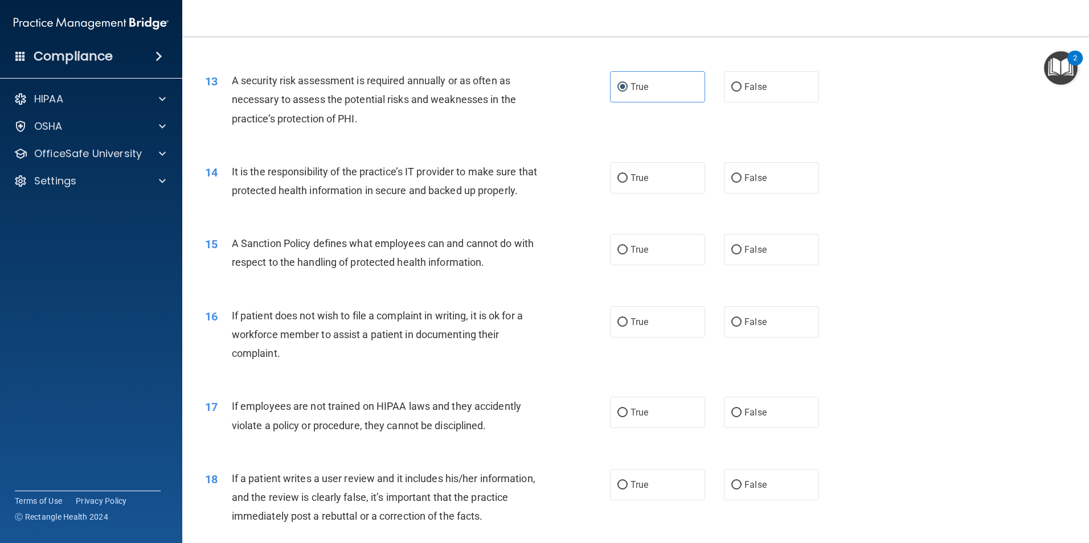
scroll to position [1196, 0]
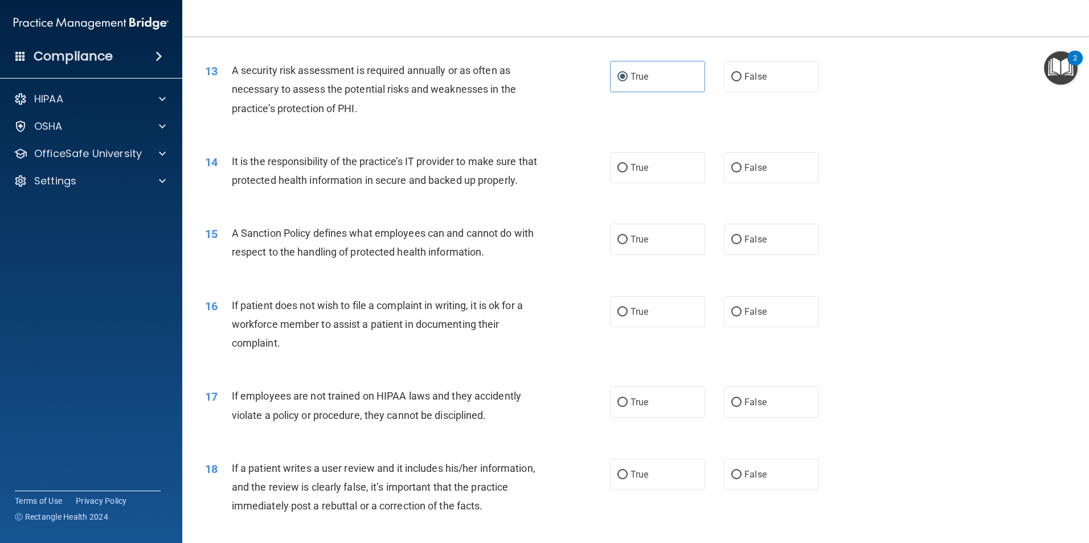
click at [746, 150] on div "14 It is the responsibility of the practice’s IT provider to make sure that pro…" at bounding box center [635, 174] width 878 height 72
click at [620, 255] on label "True" at bounding box center [657, 239] width 95 height 31
click at [620, 244] on input "True" at bounding box center [622, 240] width 10 height 9
radio input "true"
click at [757, 245] on span "False" at bounding box center [755, 239] width 22 height 11
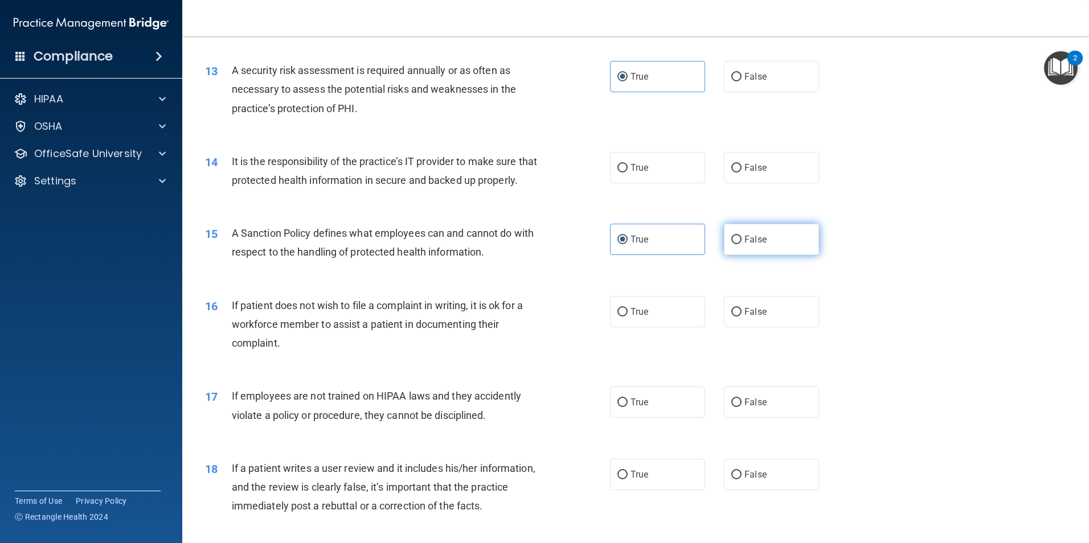
click at [742, 244] on input "False" at bounding box center [736, 240] width 10 height 9
radio input "true"
radio input "false"
click at [650, 327] on label "True" at bounding box center [657, 311] width 95 height 31
click at [628, 317] on input "True" at bounding box center [622, 312] width 10 height 9
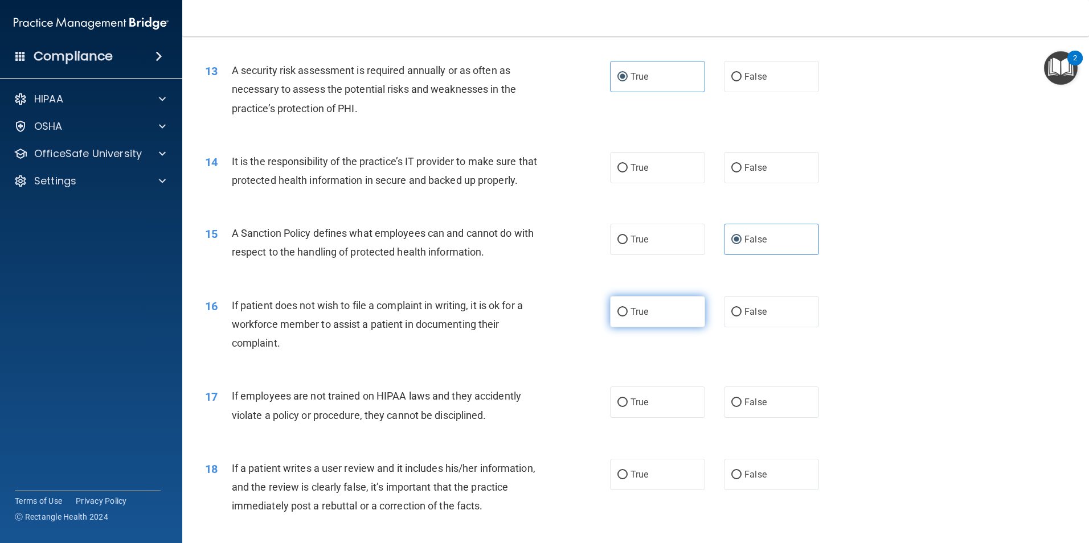
radio input "true"
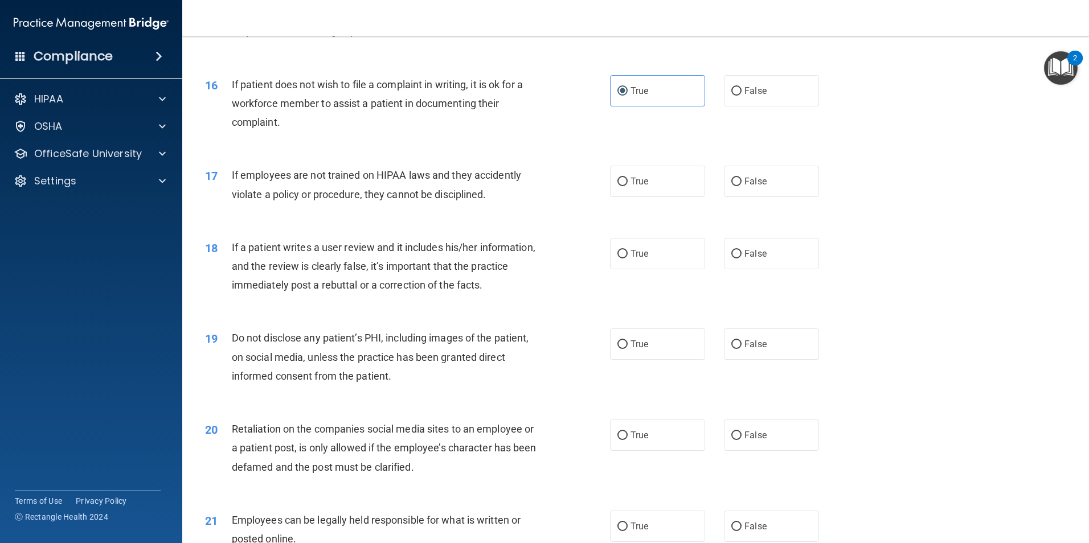
scroll to position [1424, 0]
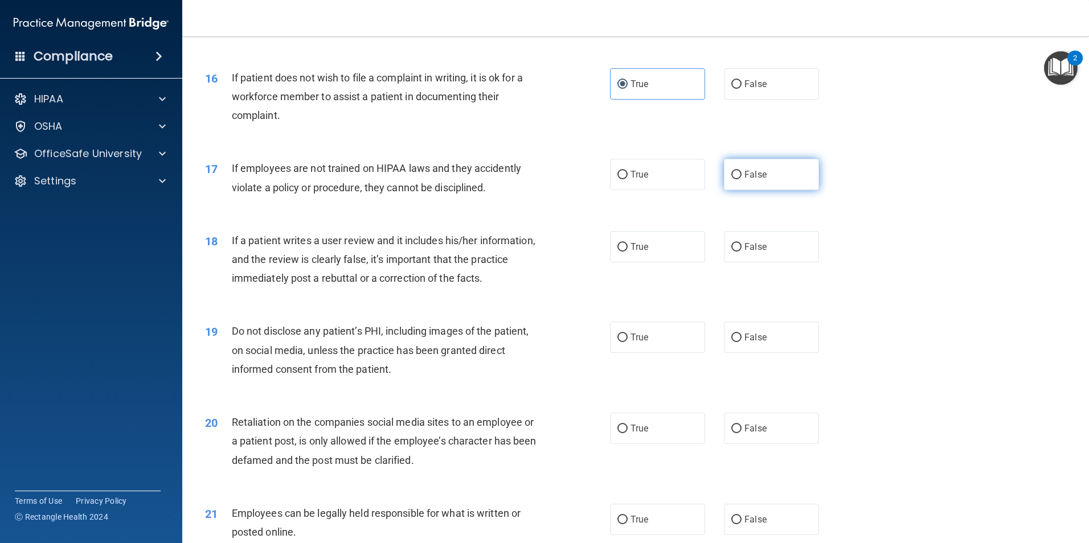
click at [739, 190] on label "False" at bounding box center [771, 174] width 95 height 31
click at [739, 179] on input "False" at bounding box center [736, 175] width 10 height 9
radio input "true"
click at [738, 263] on label "False" at bounding box center [771, 246] width 95 height 31
click at [738, 252] on input "False" at bounding box center [736, 247] width 10 height 9
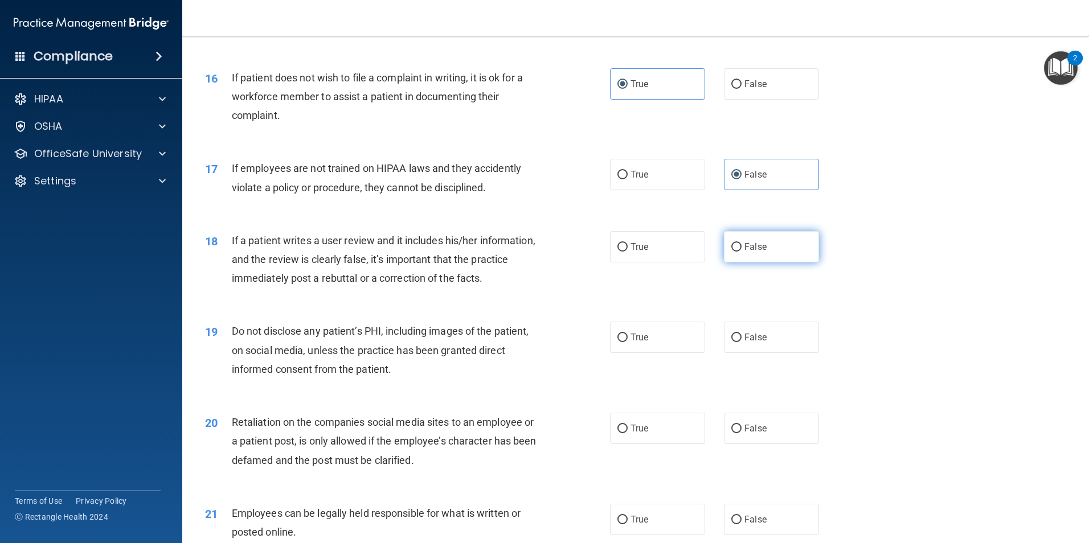
radio input "true"
click at [652, 353] on label "True" at bounding box center [657, 337] width 95 height 31
click at [628, 342] on input "True" at bounding box center [622, 338] width 10 height 9
radio input "true"
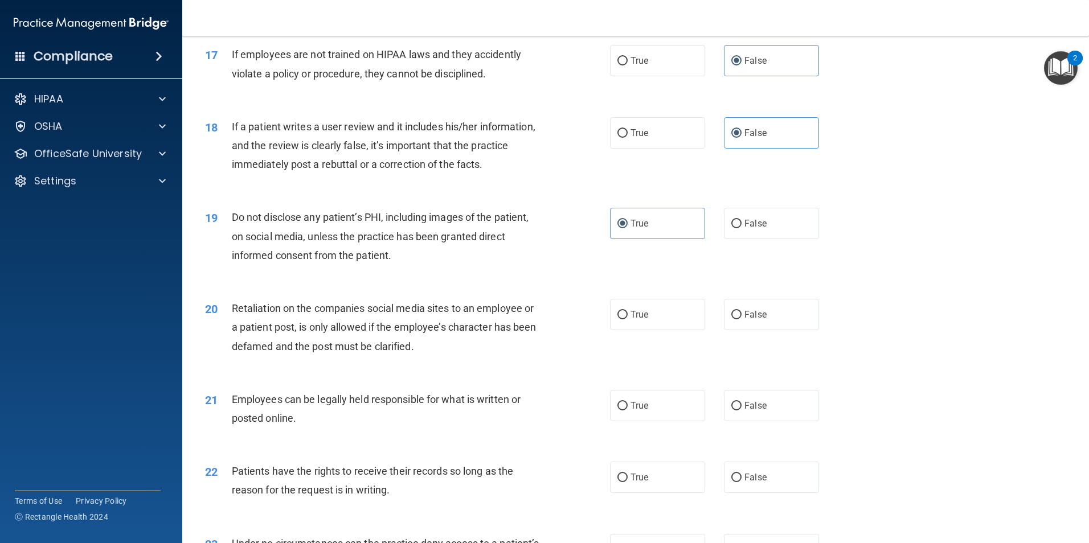
scroll to position [1595, 0]
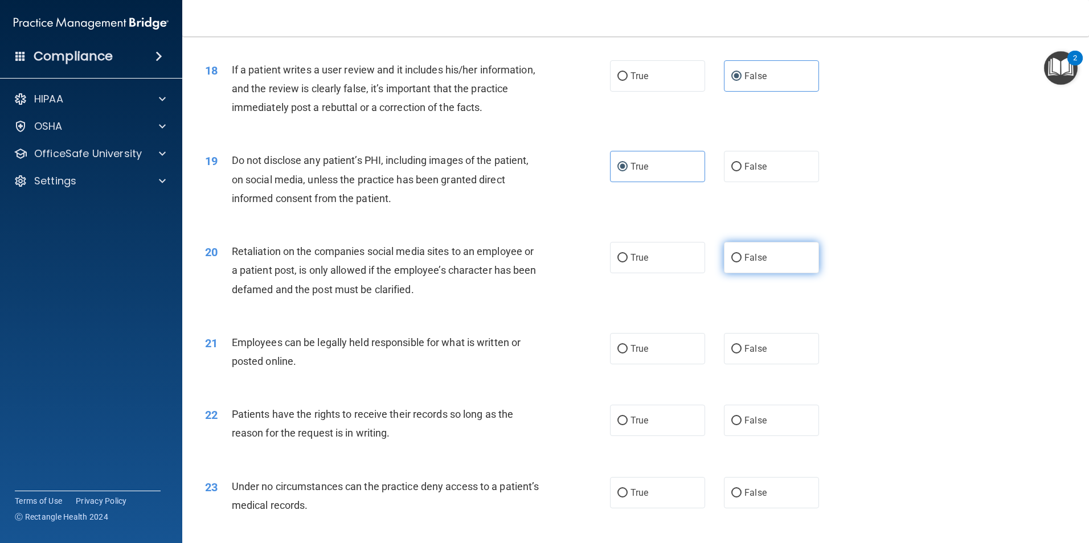
click at [738, 273] on label "False" at bounding box center [771, 257] width 95 height 31
click at [738, 263] on input "False" at bounding box center [736, 258] width 10 height 9
radio input "true"
click at [628, 362] on label "True" at bounding box center [657, 348] width 95 height 31
click at [628, 354] on input "True" at bounding box center [622, 349] width 10 height 9
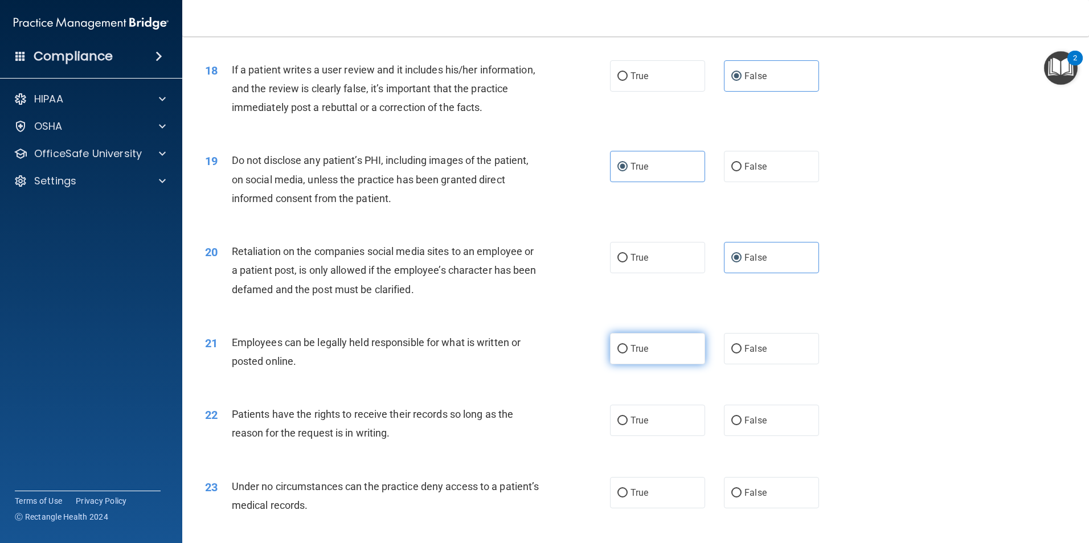
radio input "true"
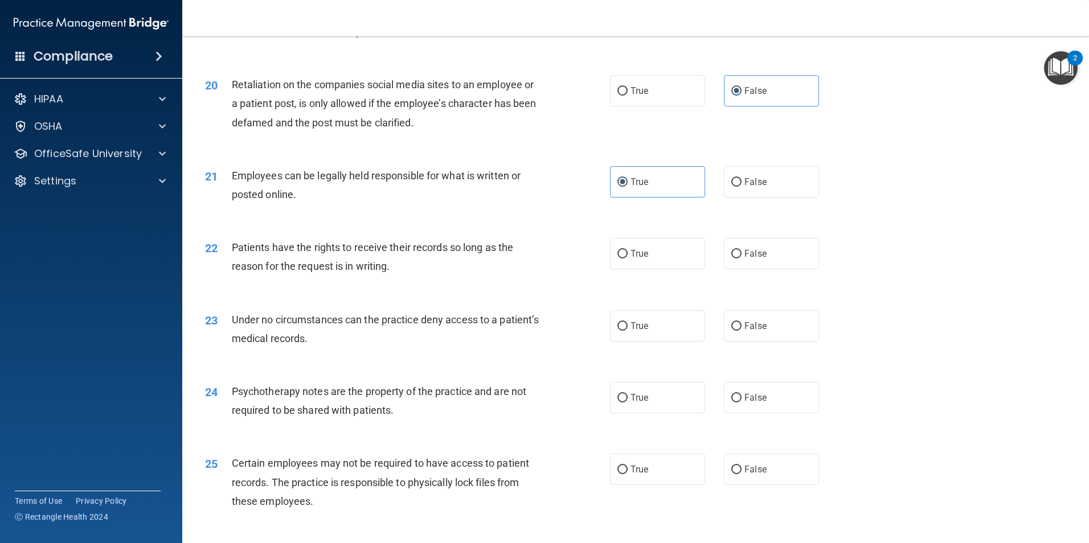
scroll to position [1766, 0]
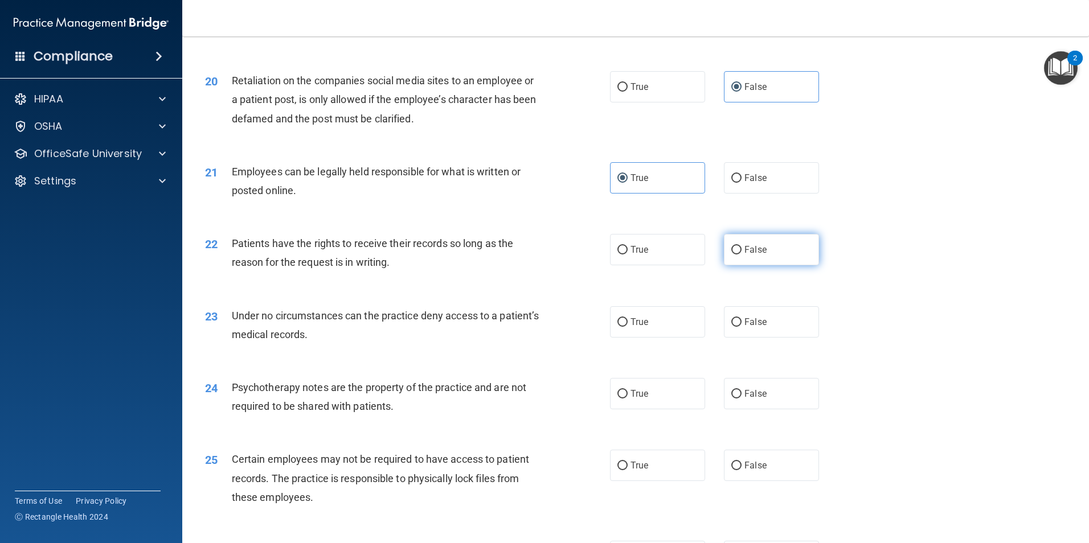
click at [752, 255] on span "False" at bounding box center [755, 249] width 22 height 11
click at [742, 255] on input "False" at bounding box center [736, 250] width 10 height 9
radio input "true"
click at [773, 335] on label "False" at bounding box center [771, 321] width 95 height 31
click at [742, 327] on input "False" at bounding box center [736, 322] width 10 height 9
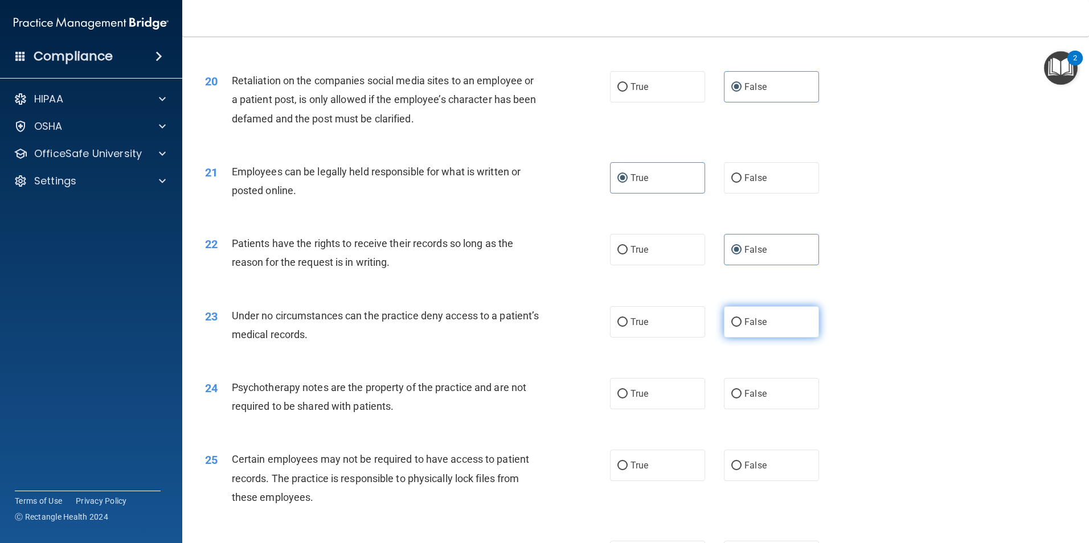
radio input "true"
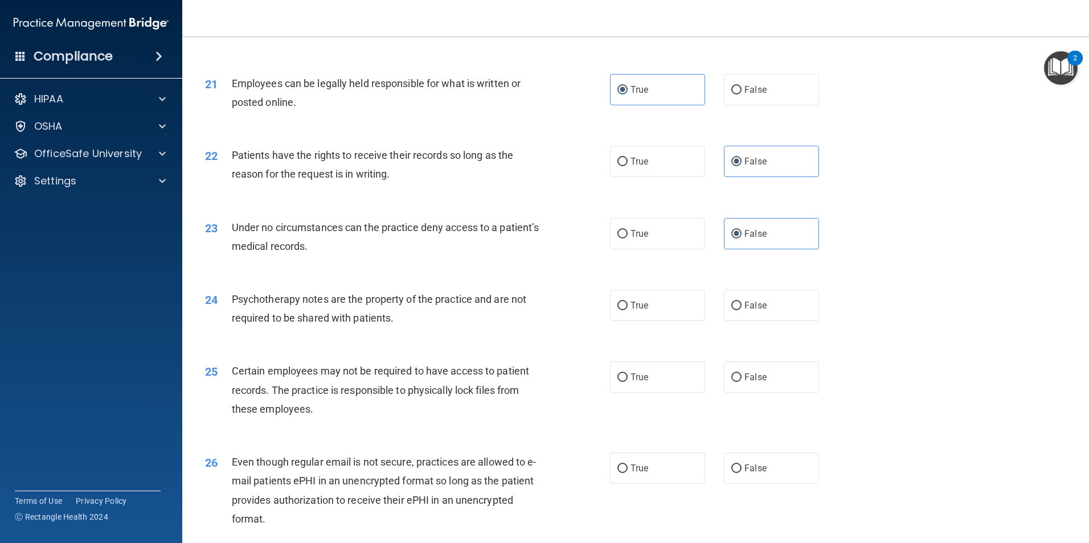
scroll to position [1879, 0]
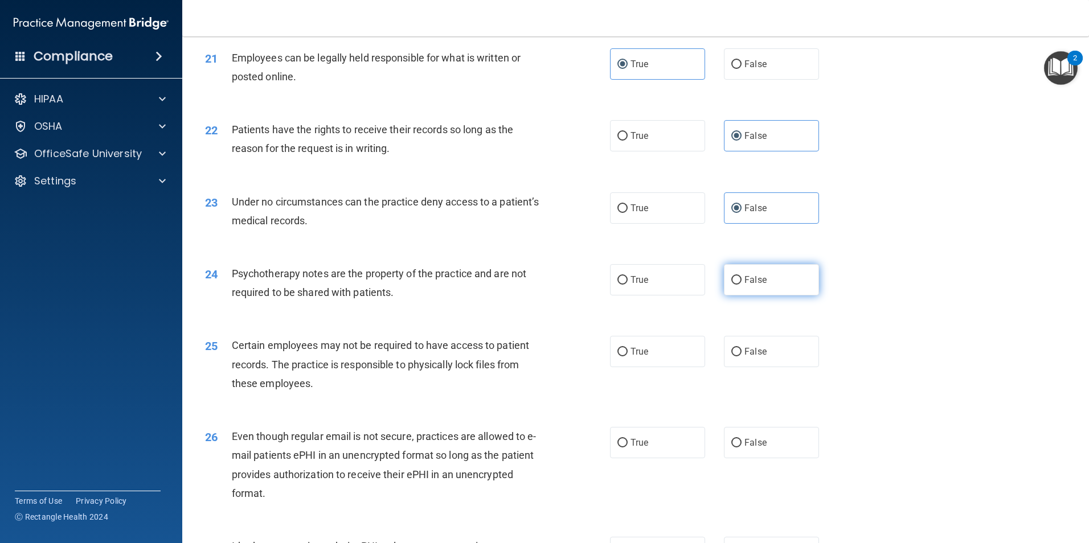
click at [756, 296] on label "False" at bounding box center [771, 279] width 95 height 31
click at [742, 285] on input "False" at bounding box center [736, 280] width 10 height 9
radio input "true"
drag, startPoint x: 630, startPoint y: 369, endPoint x: 621, endPoint y: 368, distance: 8.6
click at [630, 357] on span "True" at bounding box center [639, 351] width 18 height 11
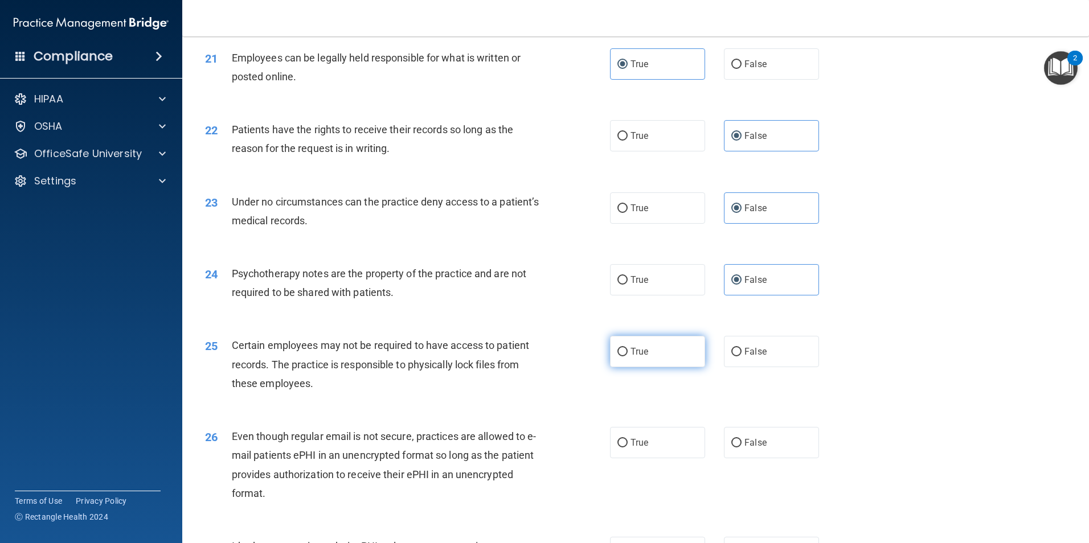
click at [628, 357] on input "True" at bounding box center [622, 352] width 10 height 9
radio input "true"
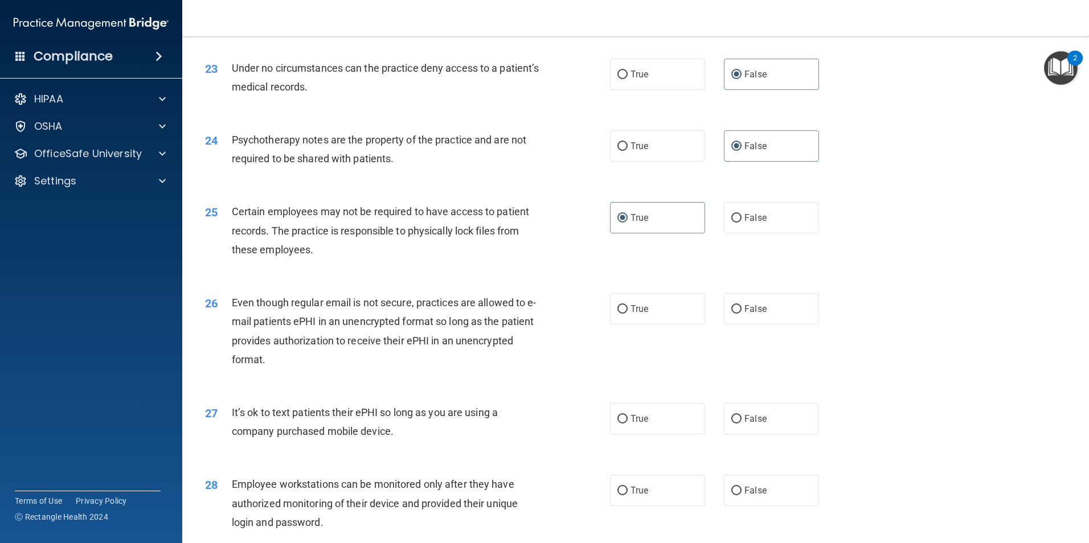
scroll to position [2107, 0]
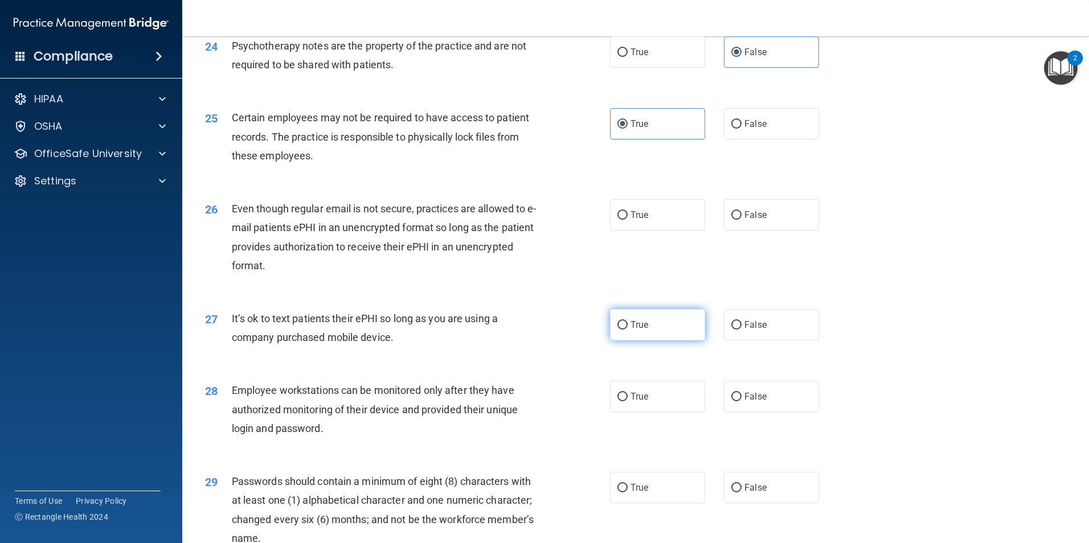
click at [649, 329] on label "True" at bounding box center [657, 324] width 95 height 31
click at [628, 329] on input "True" at bounding box center [622, 325] width 10 height 9
radio input "true"
click at [640, 220] on span "True" at bounding box center [639, 215] width 18 height 11
click at [628, 220] on input "True" at bounding box center [622, 215] width 10 height 9
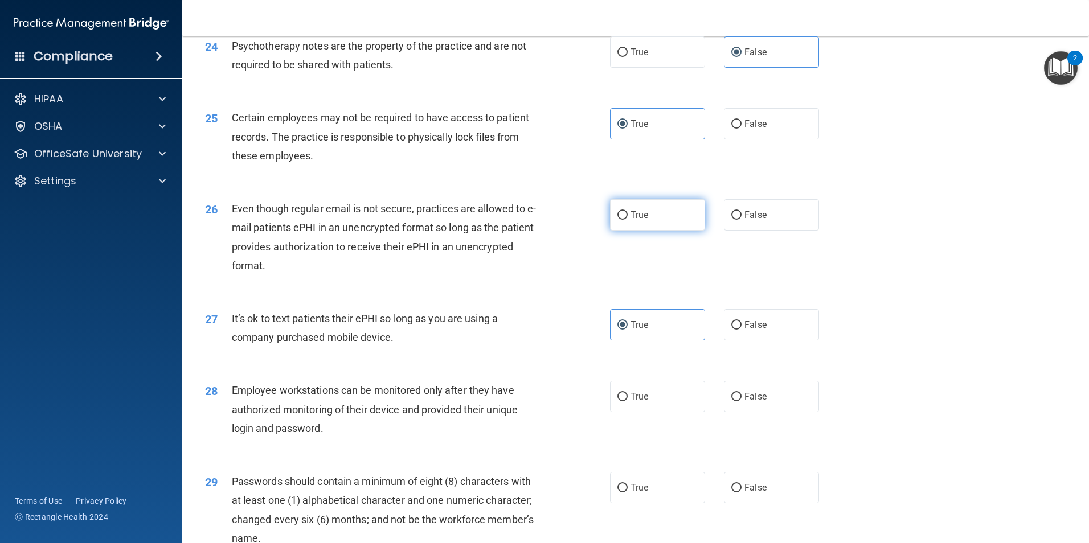
radio input "true"
click at [752, 330] on span "False" at bounding box center [755, 325] width 22 height 11
click at [742, 330] on input "False" at bounding box center [736, 325] width 10 height 9
radio input "true"
radio input "false"
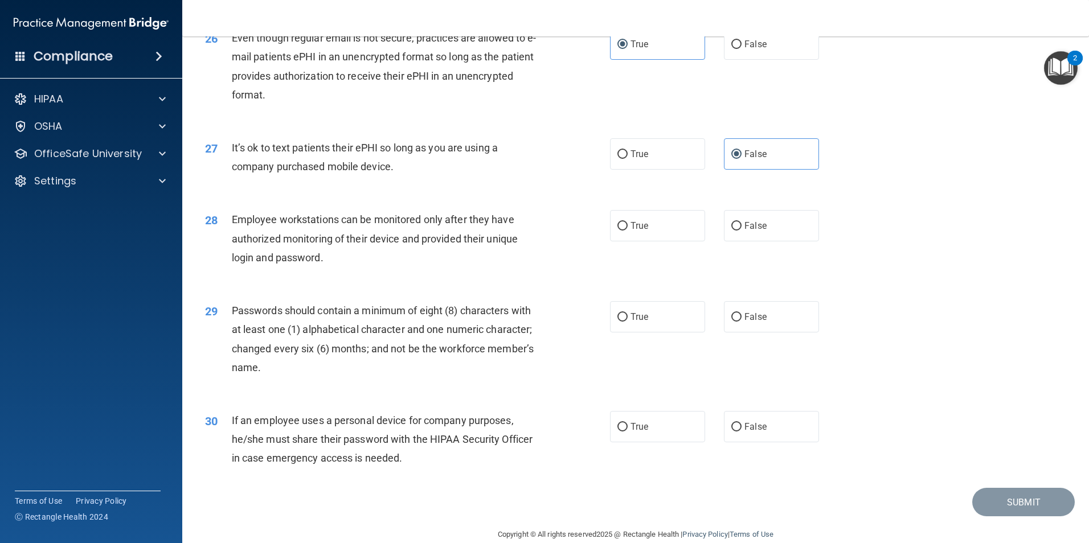
scroll to position [2316, 0]
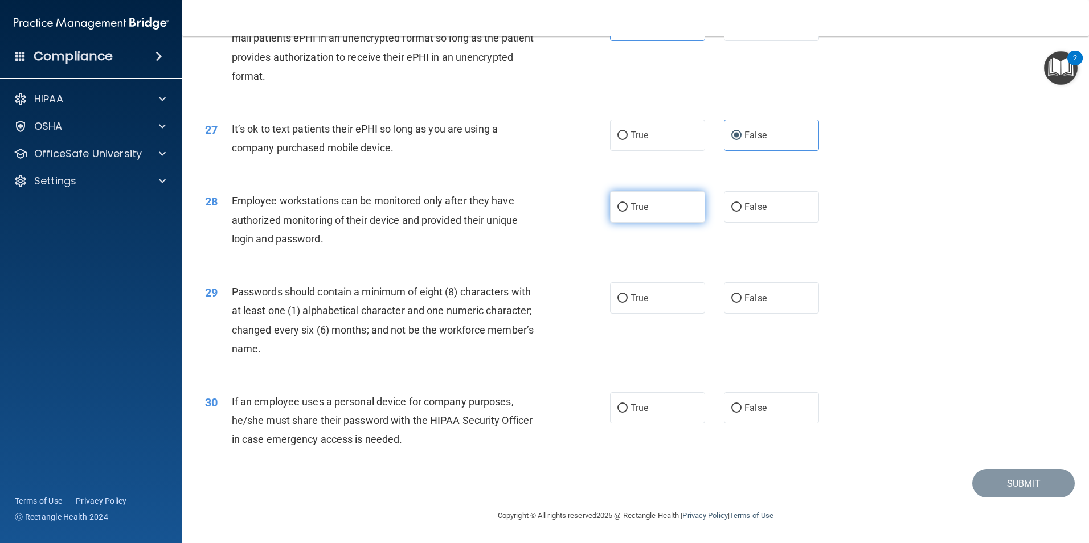
click at [638, 218] on label "True" at bounding box center [657, 206] width 95 height 31
click at [628, 212] on input "True" at bounding box center [622, 207] width 10 height 9
radio input "true"
click at [771, 218] on label "False" at bounding box center [771, 206] width 95 height 31
click at [742, 212] on input "False" at bounding box center [736, 207] width 10 height 9
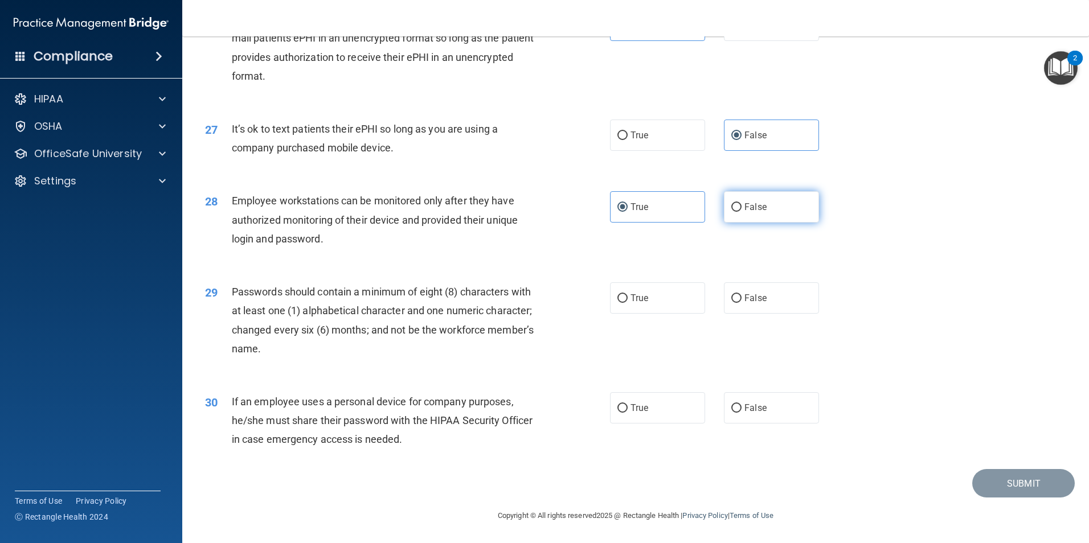
radio input "true"
radio input "false"
click at [639, 296] on span "True" at bounding box center [639, 298] width 18 height 11
click at [628, 296] on input "True" at bounding box center [622, 298] width 10 height 9
radio input "true"
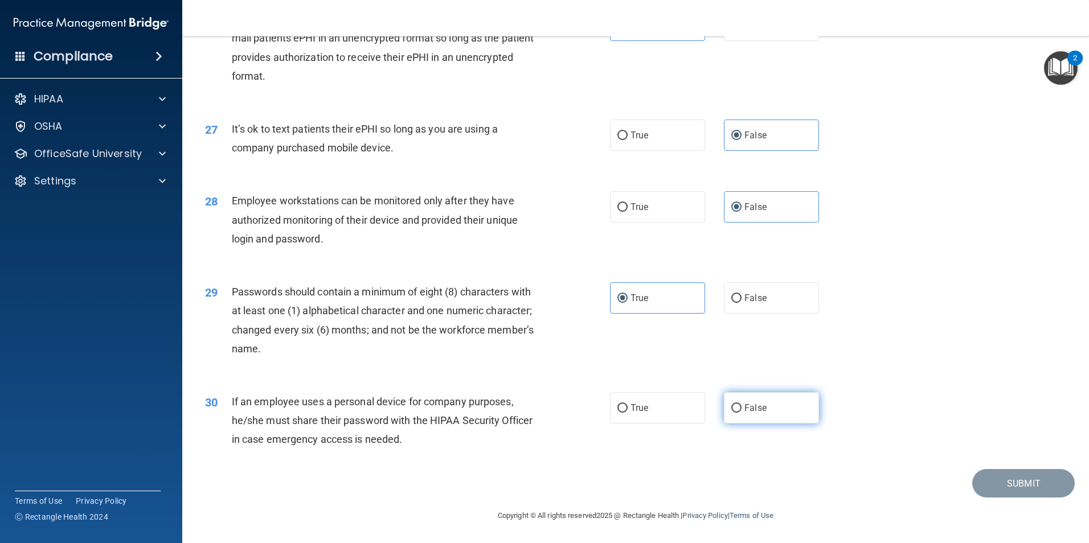
click at [749, 412] on span "False" at bounding box center [755, 408] width 22 height 11
click at [742, 412] on input "False" at bounding box center [736, 408] width 10 height 9
radio input "true"
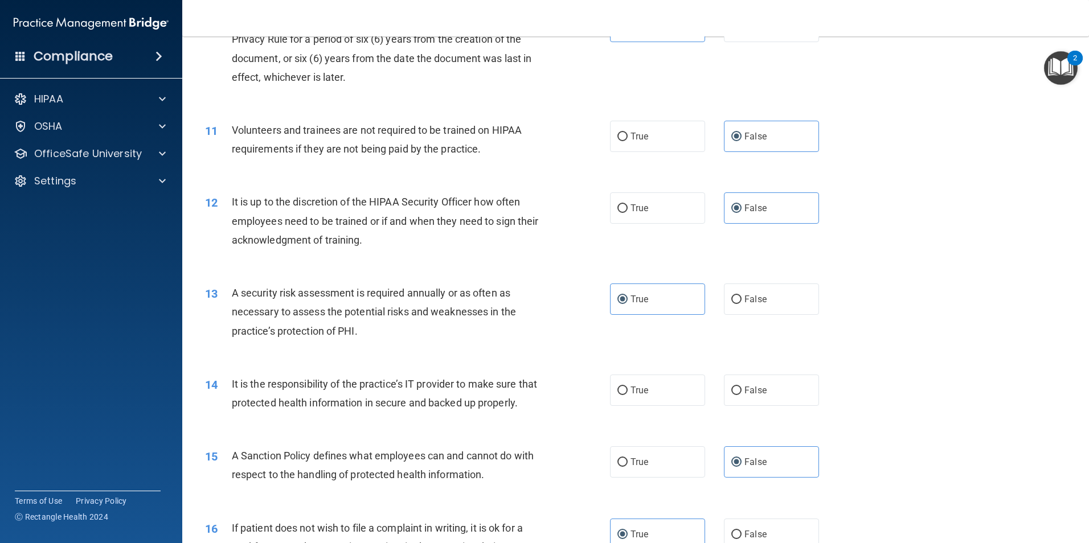
scroll to position [1006, 0]
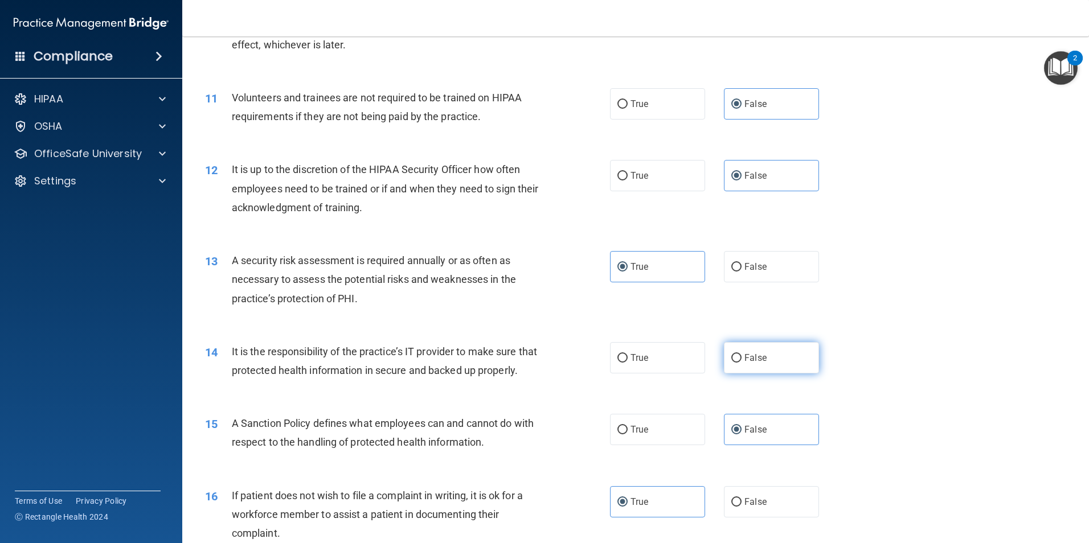
click at [730, 364] on label "False" at bounding box center [771, 357] width 95 height 31
click at [731, 363] on input "False" at bounding box center [736, 358] width 10 height 9
radio input "true"
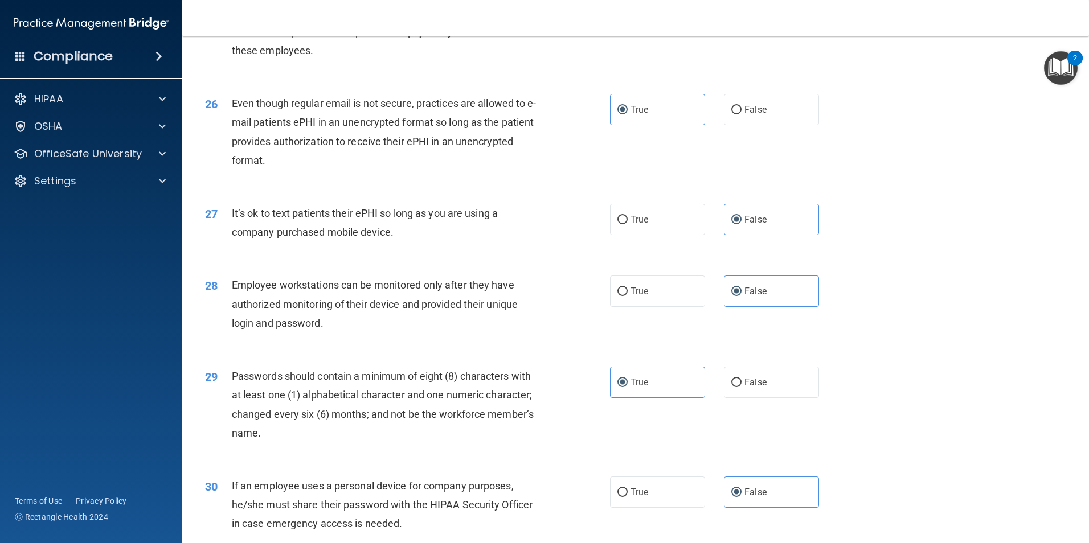
scroll to position [2316, 0]
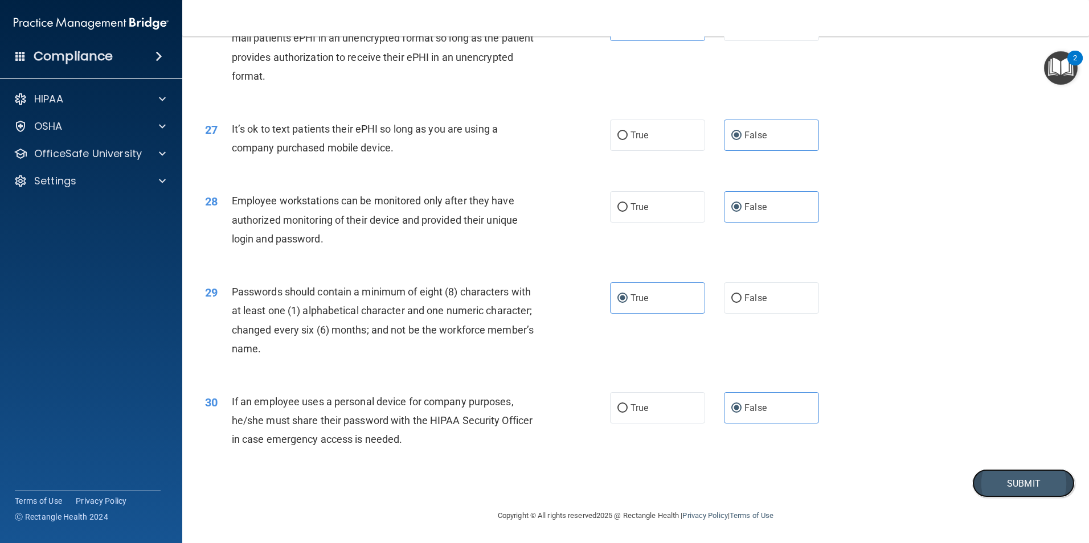
click at [985, 480] on button "Submit" at bounding box center [1023, 483] width 103 height 29
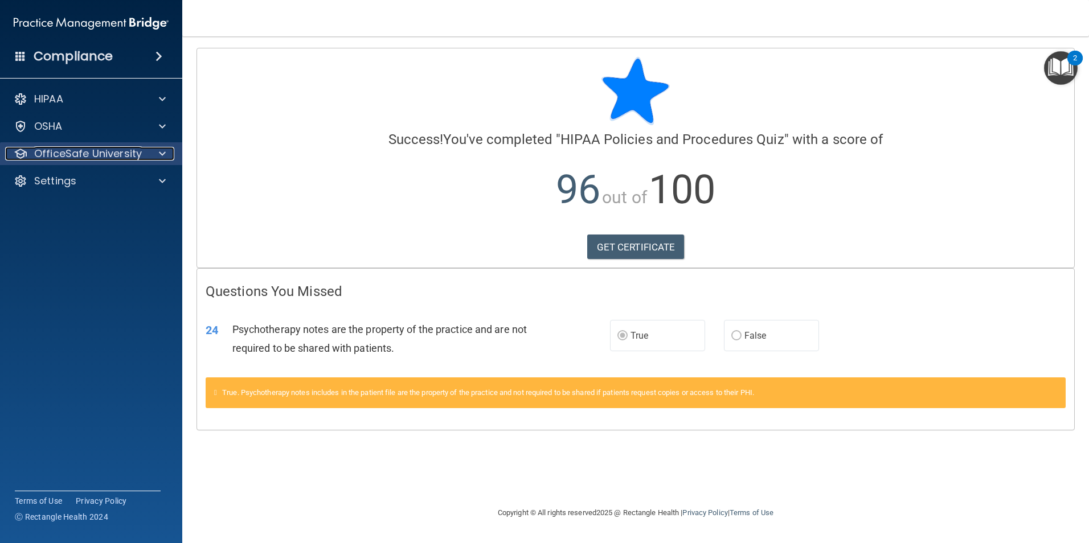
click at [87, 155] on p "OfficeSafe University" at bounding box center [88, 154] width 108 height 14
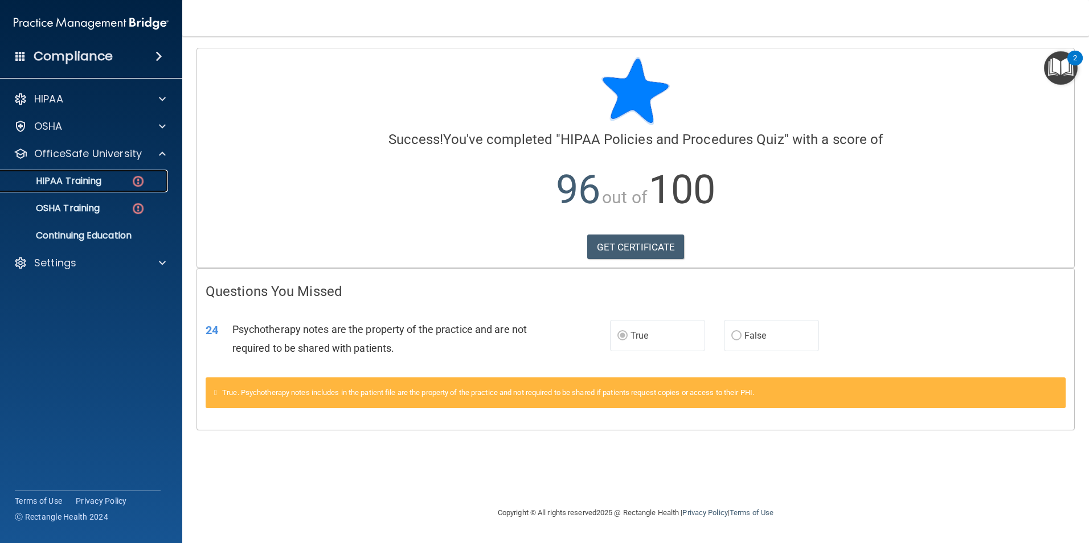
click at [101, 185] on p "HIPAA Training" at bounding box center [54, 180] width 94 height 11
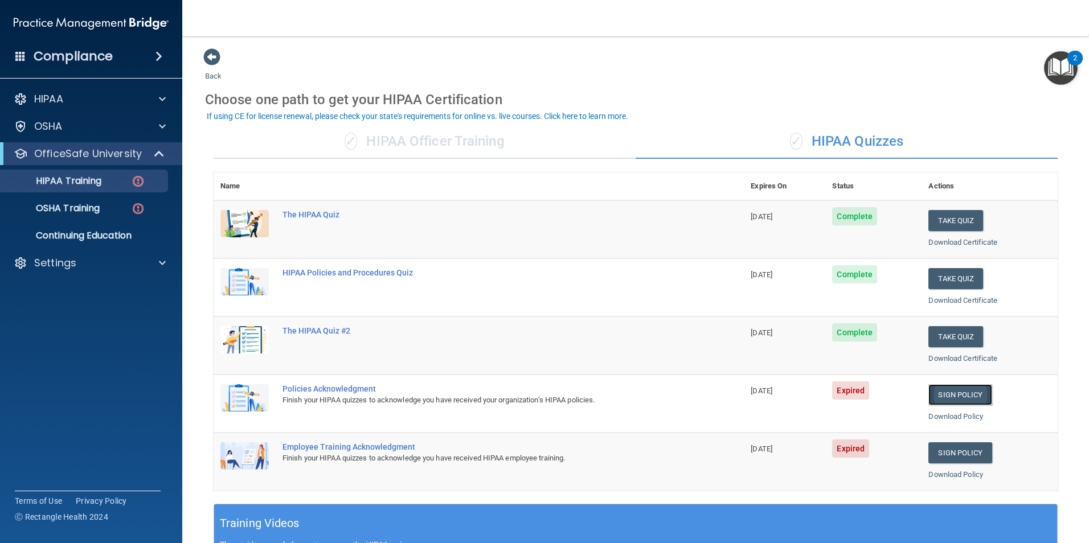
click at [935, 396] on link "Sign Policy" at bounding box center [959, 394] width 63 height 21
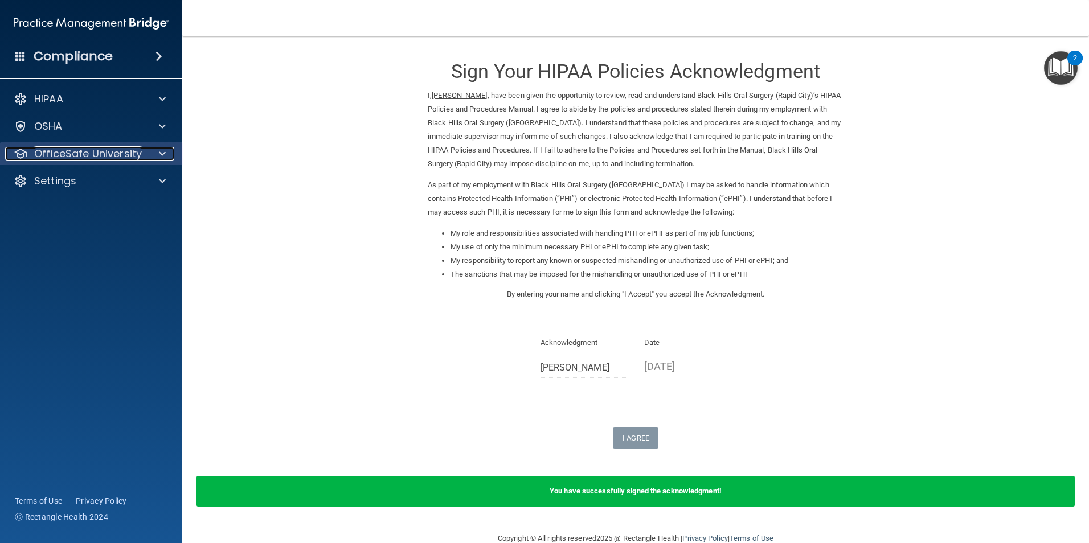
click at [96, 155] on p "OfficeSafe University" at bounding box center [88, 154] width 108 height 14
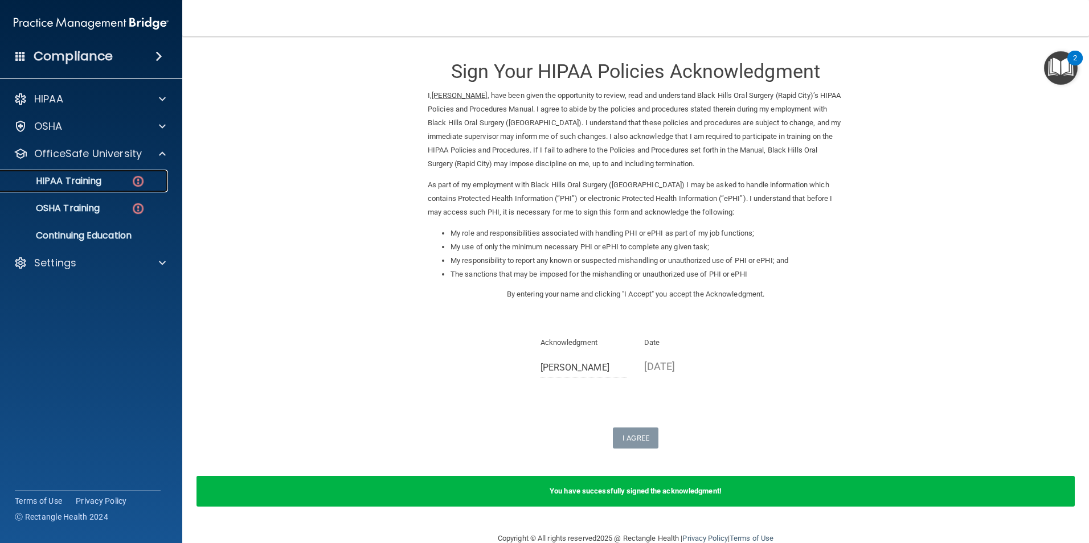
click at [114, 185] on div "HIPAA Training" at bounding box center [84, 180] width 155 height 11
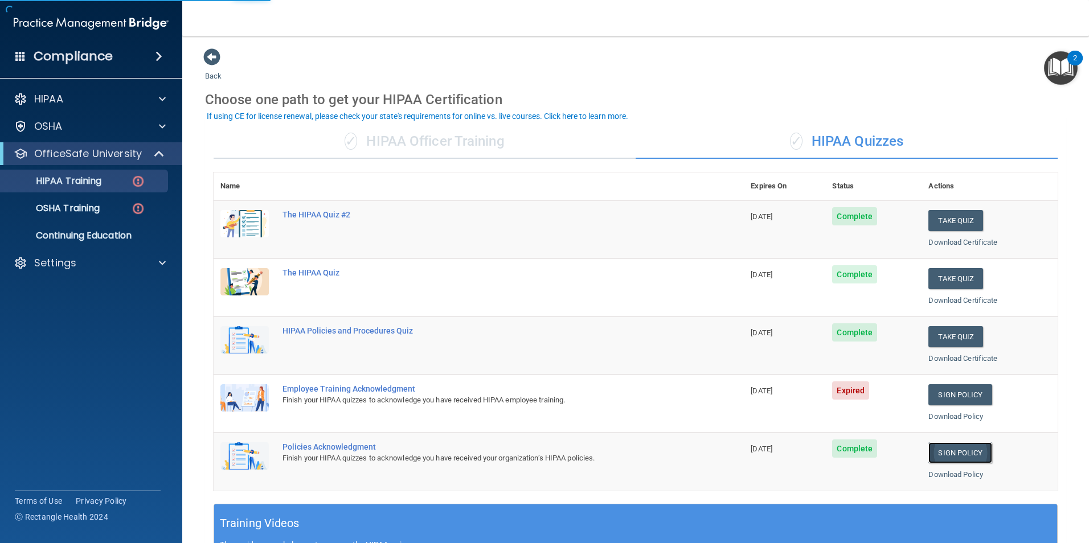
click at [967, 452] on link "Sign Policy" at bounding box center [959, 453] width 63 height 21
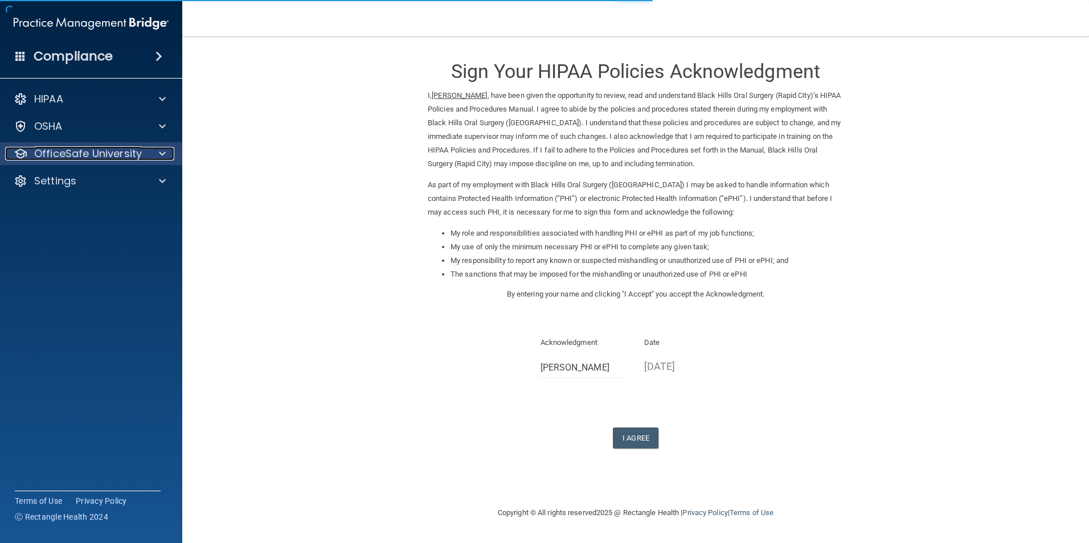
click at [73, 159] on p "OfficeSafe University" at bounding box center [88, 154] width 108 height 14
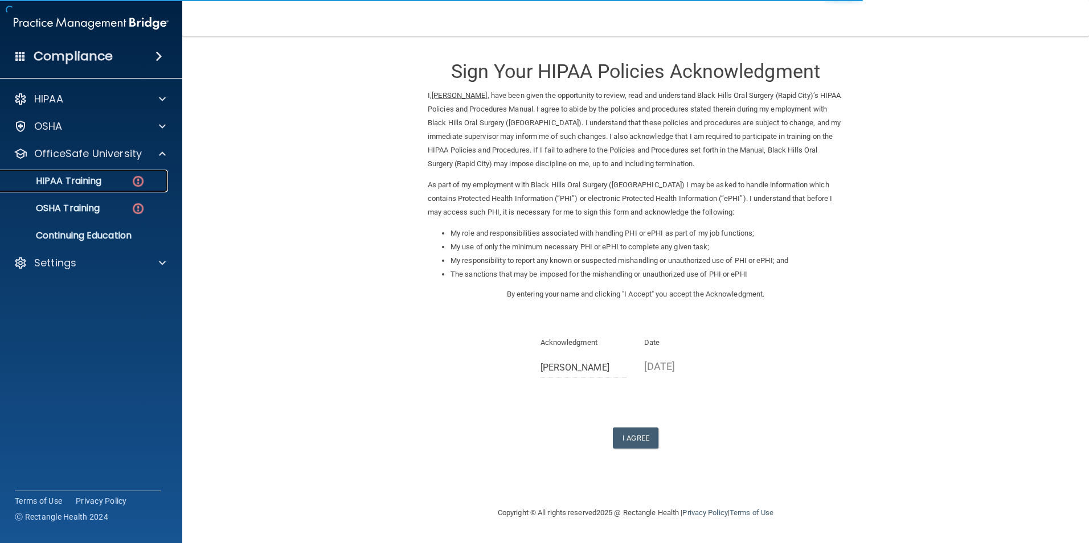
click at [87, 191] on link "HIPAA Training" at bounding box center [78, 181] width 179 height 23
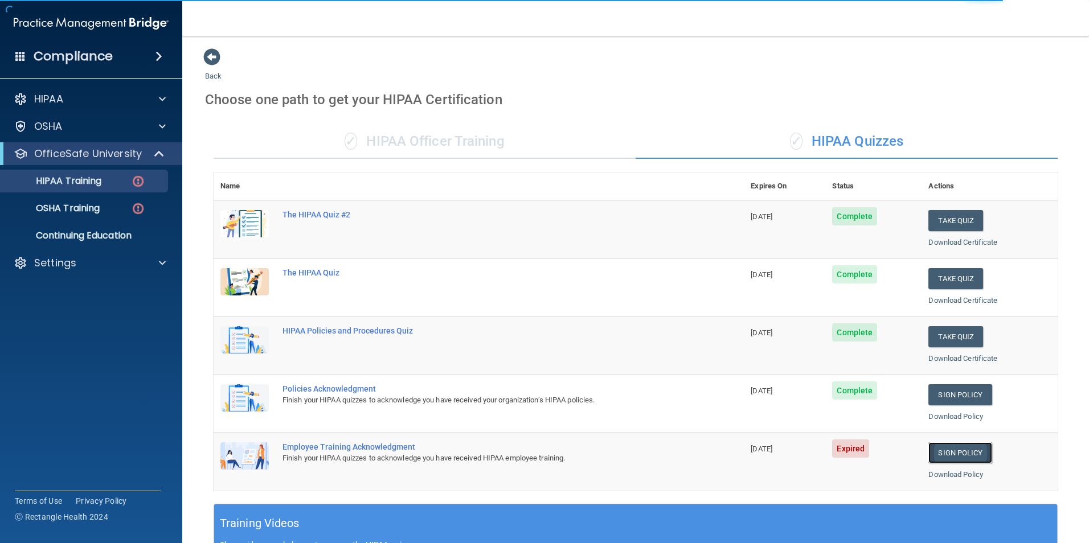
click at [959, 460] on link "Sign Policy" at bounding box center [959, 453] width 63 height 21
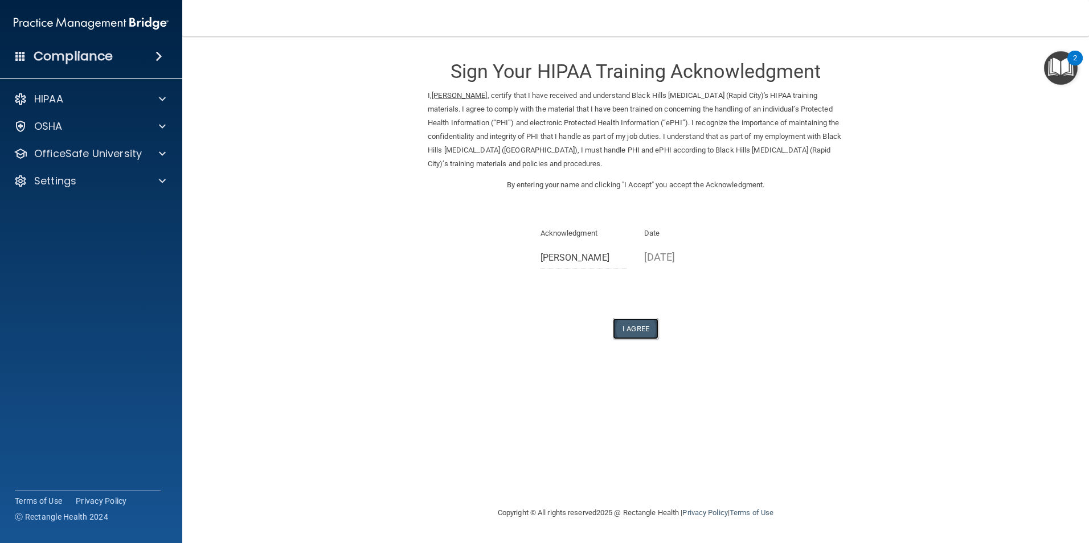
click at [633, 333] on button "I Agree" at bounding box center [636, 328] width 46 height 21
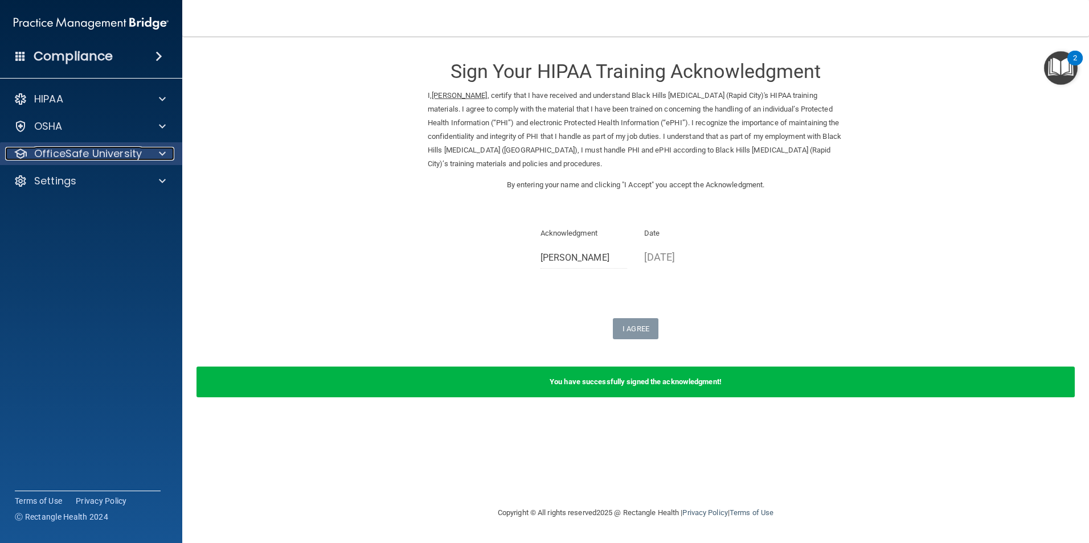
click at [89, 158] on p "OfficeSafe University" at bounding box center [88, 154] width 108 height 14
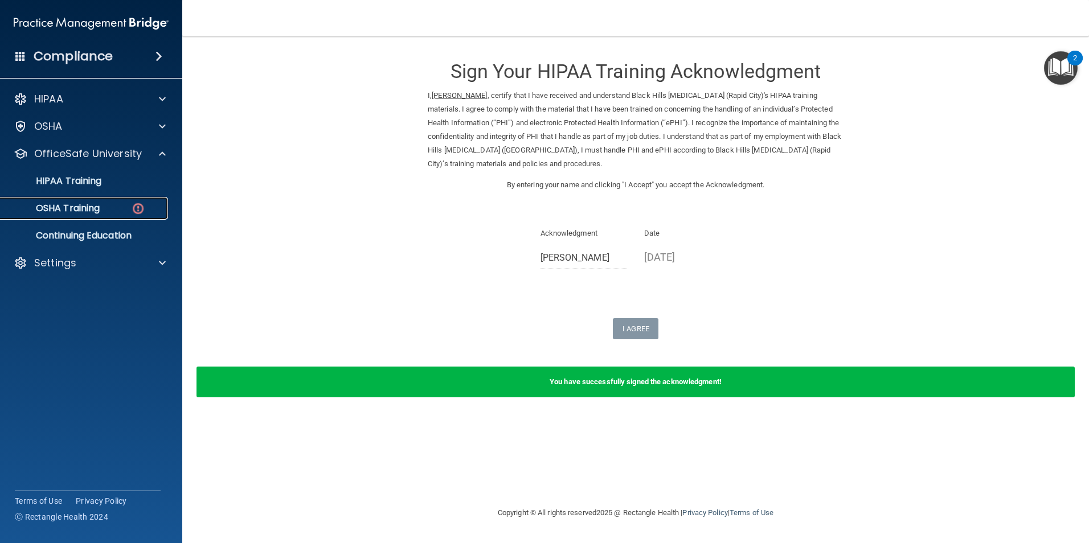
click at [74, 213] on p "OSHA Training" at bounding box center [53, 208] width 92 height 11
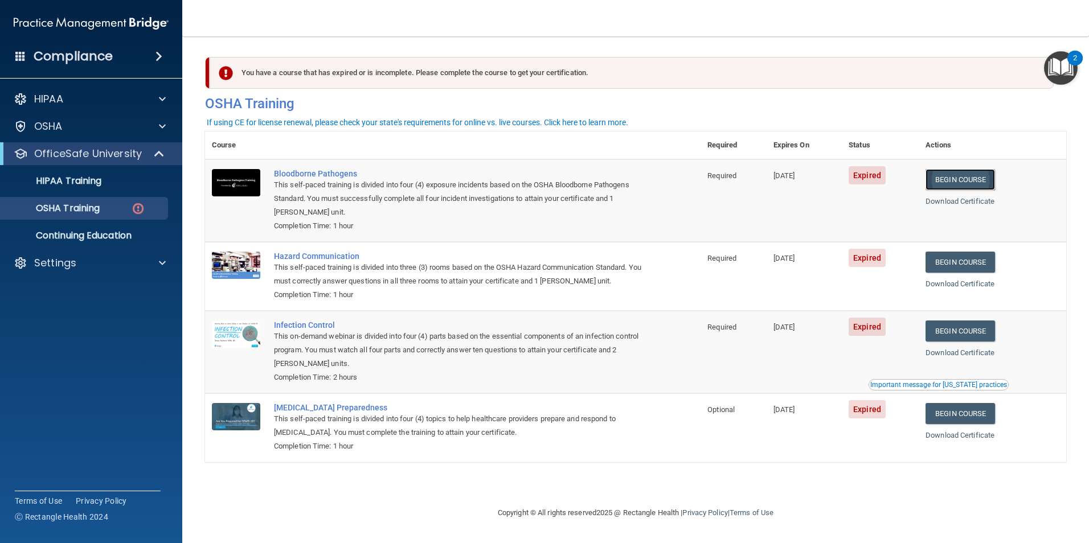
click at [978, 183] on link "Begin Course" at bounding box center [959, 179] width 69 height 21
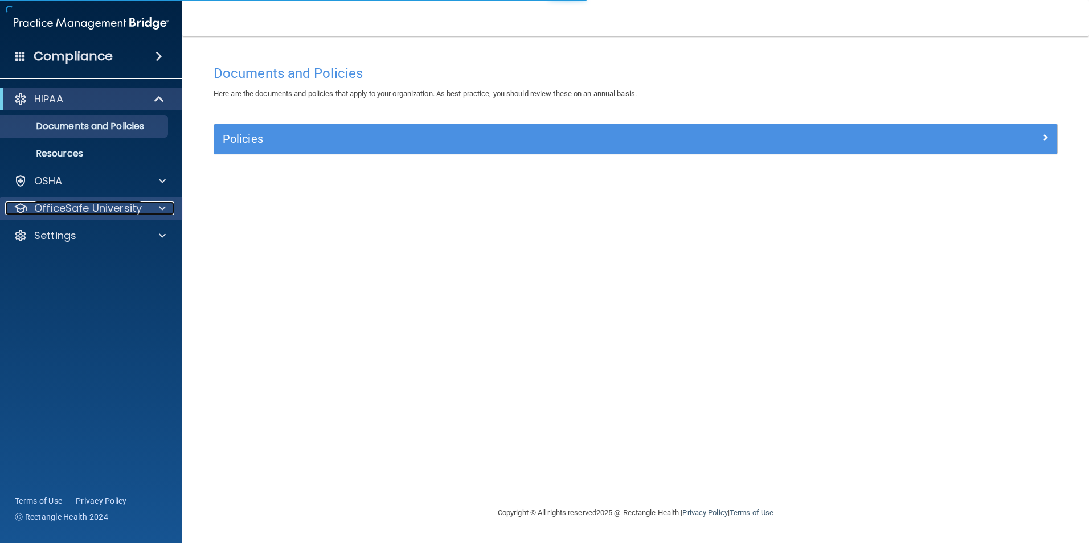
click at [93, 208] on p "OfficeSafe University" at bounding box center [88, 209] width 108 height 14
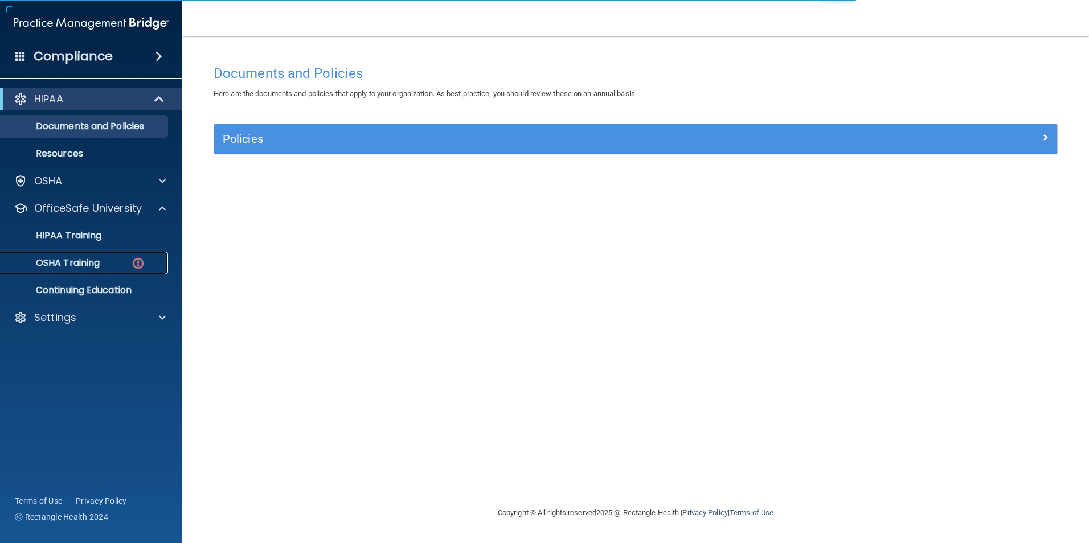
click at [89, 261] on p "OSHA Training" at bounding box center [53, 262] width 92 height 11
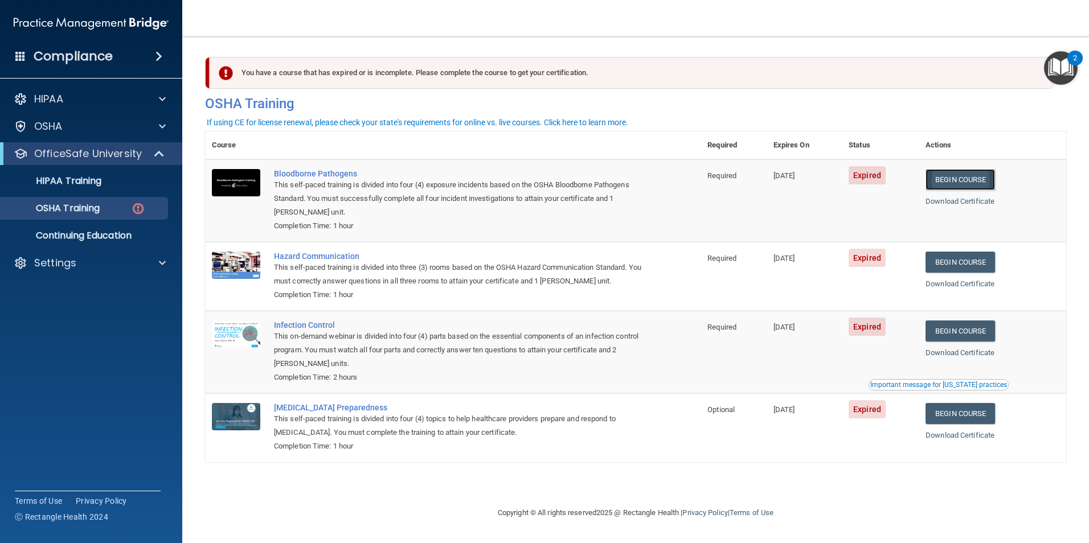
click at [981, 183] on link "Begin Course" at bounding box center [959, 179] width 69 height 21
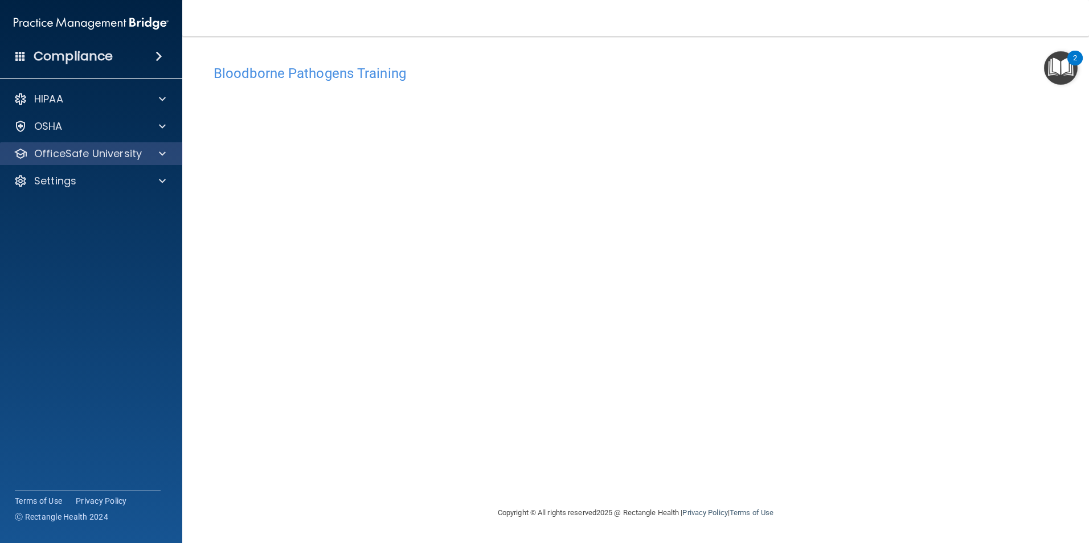
click at [133, 161] on div "OfficeSafe University" at bounding box center [91, 153] width 183 height 23
click at [128, 152] on p "OfficeSafe University" at bounding box center [88, 154] width 108 height 14
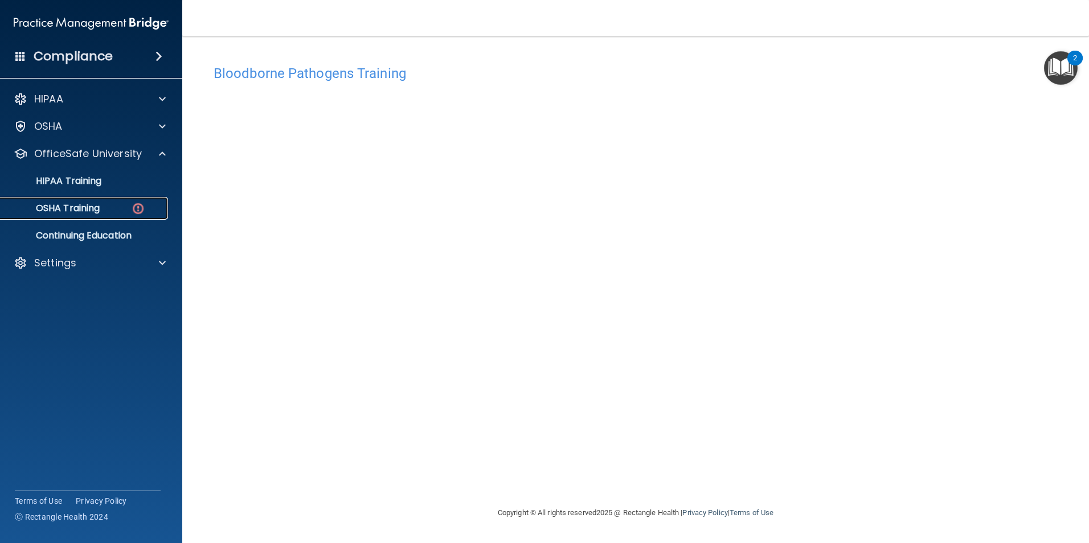
click at [93, 206] on p "OSHA Training" at bounding box center [53, 208] width 92 height 11
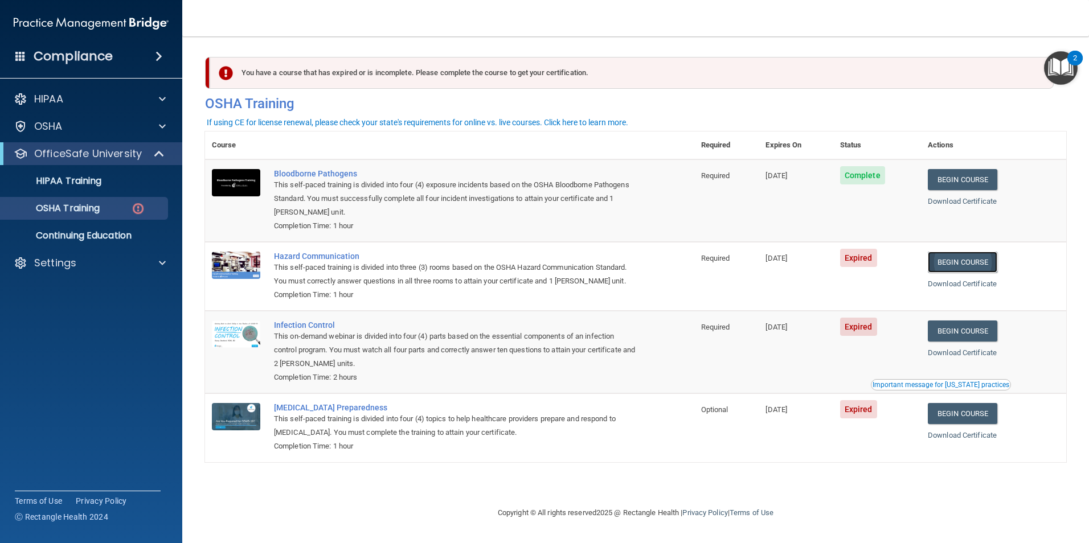
click at [979, 269] on link "Begin Course" at bounding box center [962, 262] width 69 height 21
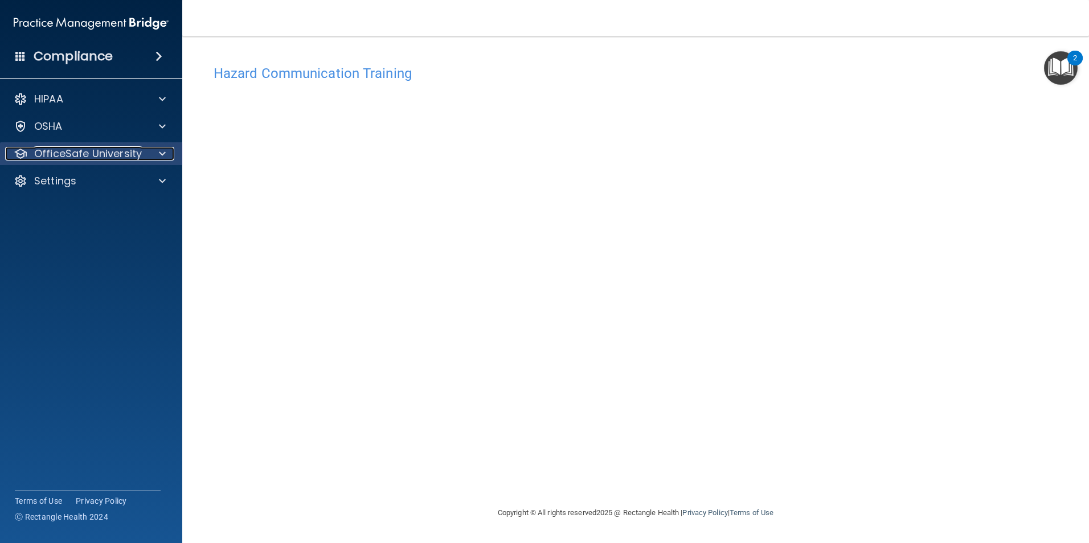
click at [39, 159] on p "OfficeSafe University" at bounding box center [88, 154] width 108 height 14
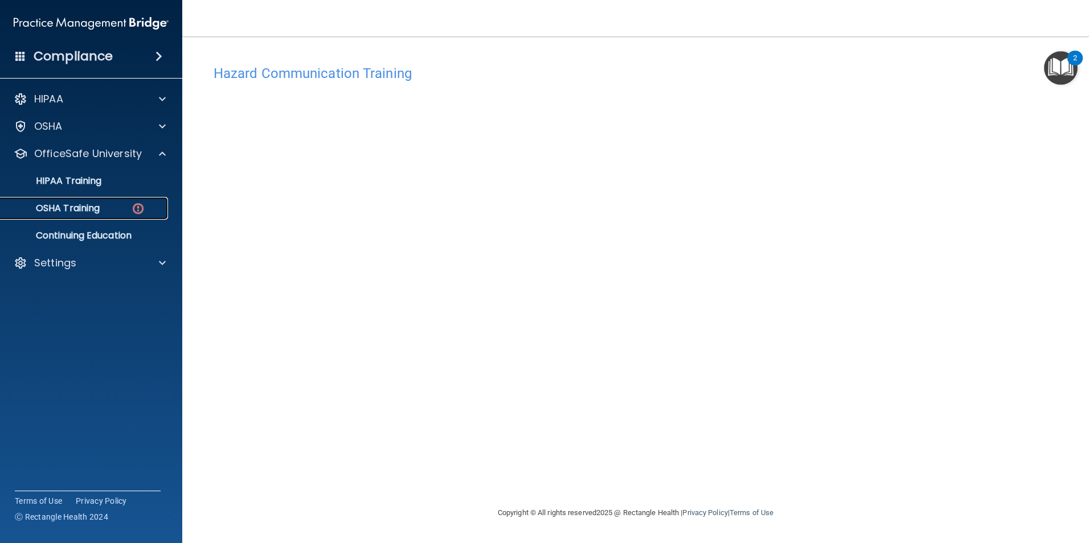
click at [58, 209] on p "OSHA Training" at bounding box center [53, 208] width 92 height 11
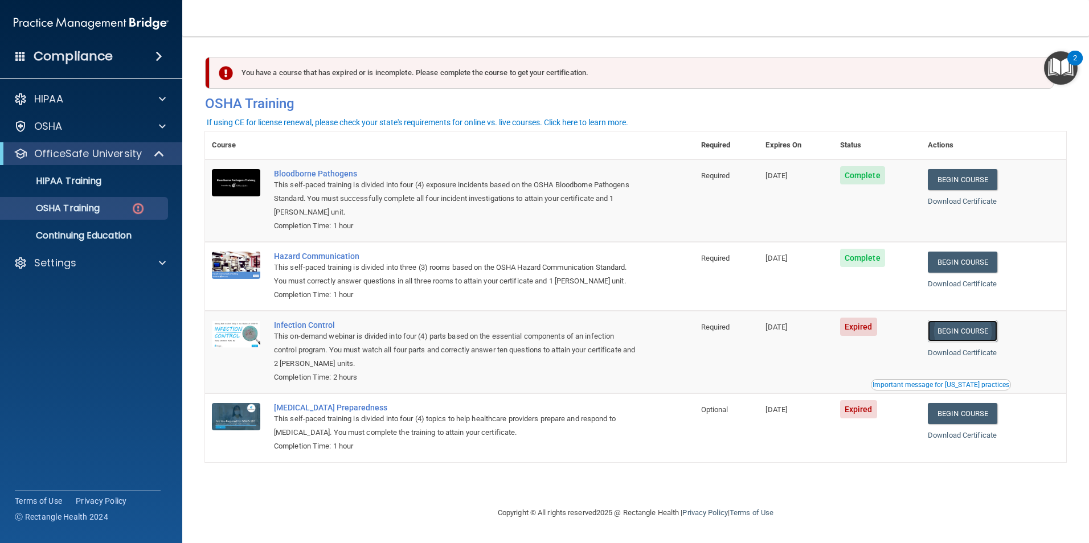
click at [963, 334] on link "Begin Course" at bounding box center [962, 331] width 69 height 21
click at [109, 208] on div "OSHA Training" at bounding box center [84, 208] width 155 height 11
click at [92, 184] on p "HIPAA Training" at bounding box center [54, 180] width 94 height 11
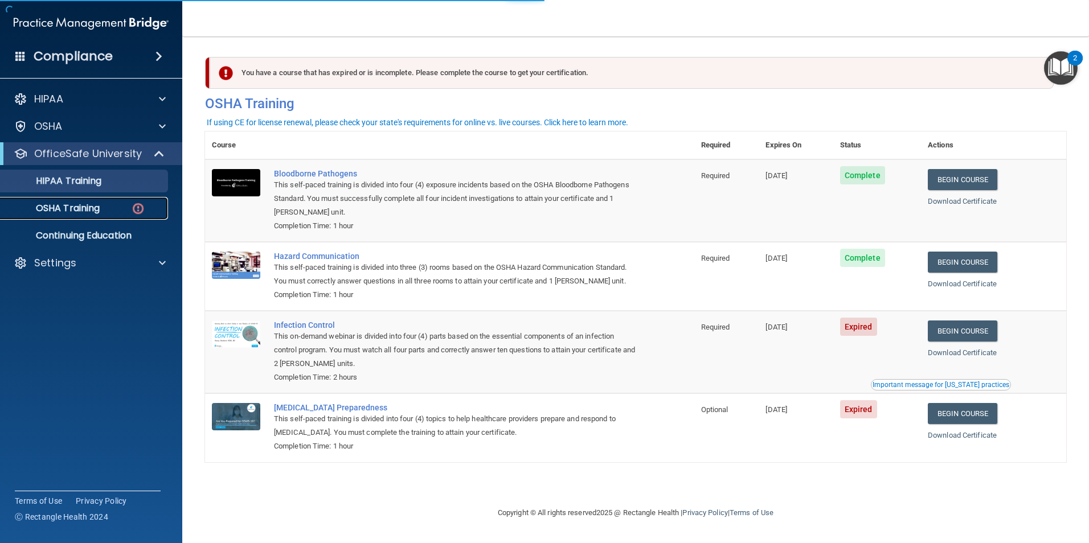
click at [89, 208] on p "OSHA Training" at bounding box center [53, 208] width 92 height 11
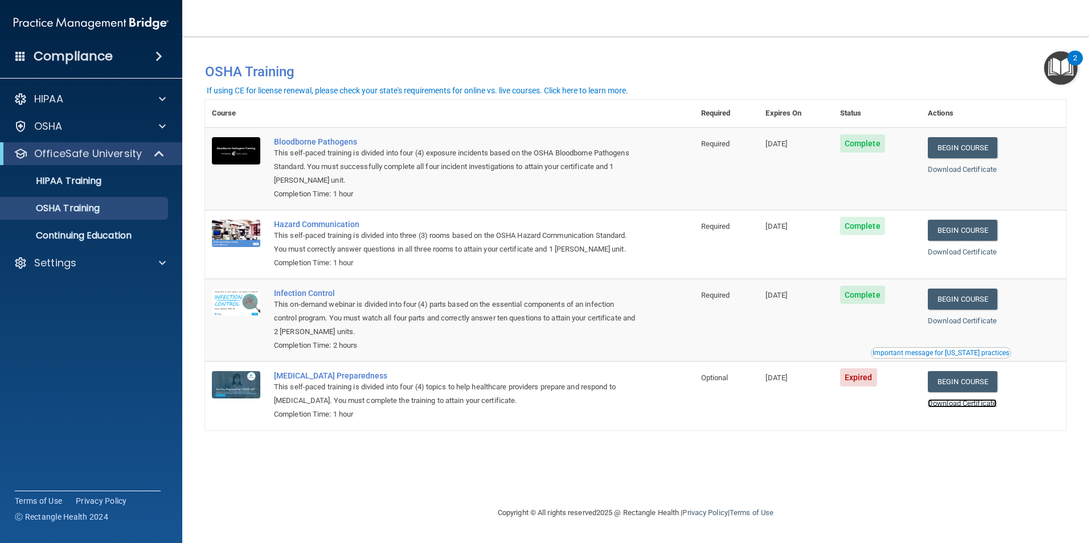
click at [982, 402] on link "Download Certificate" at bounding box center [962, 403] width 69 height 9
click at [960, 386] on link "Begin Course" at bounding box center [962, 381] width 69 height 21
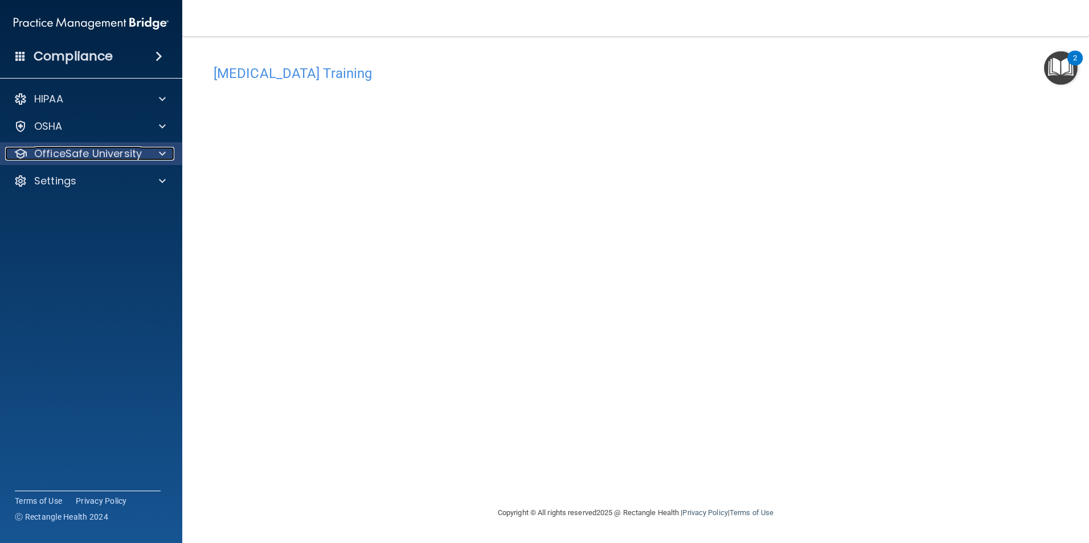
click at [83, 159] on p "OfficeSafe University" at bounding box center [88, 154] width 108 height 14
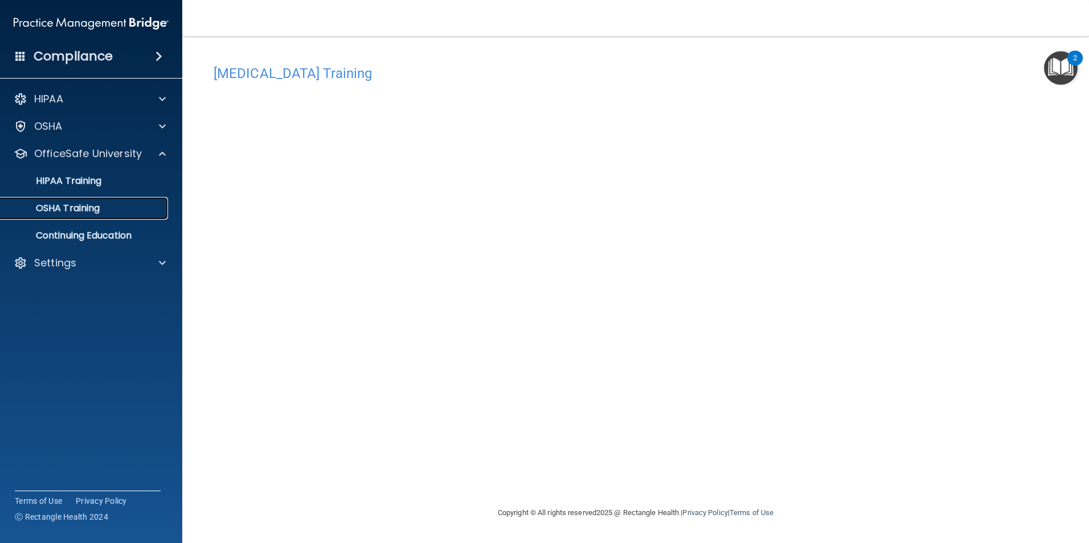
click at [89, 216] on link "OSHA Training" at bounding box center [78, 208] width 179 height 23
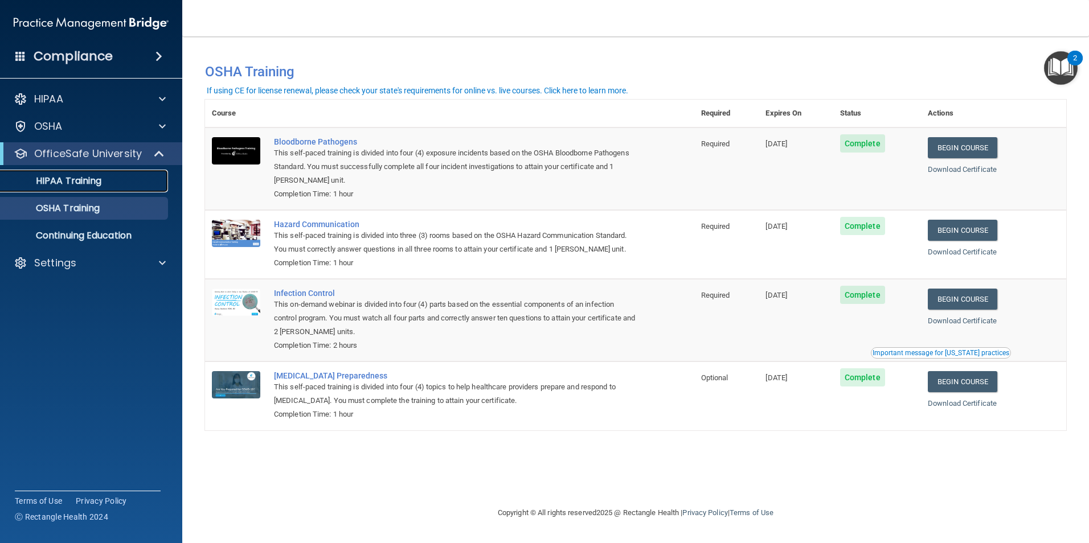
click at [83, 181] on p "HIPAA Training" at bounding box center [54, 180] width 94 height 11
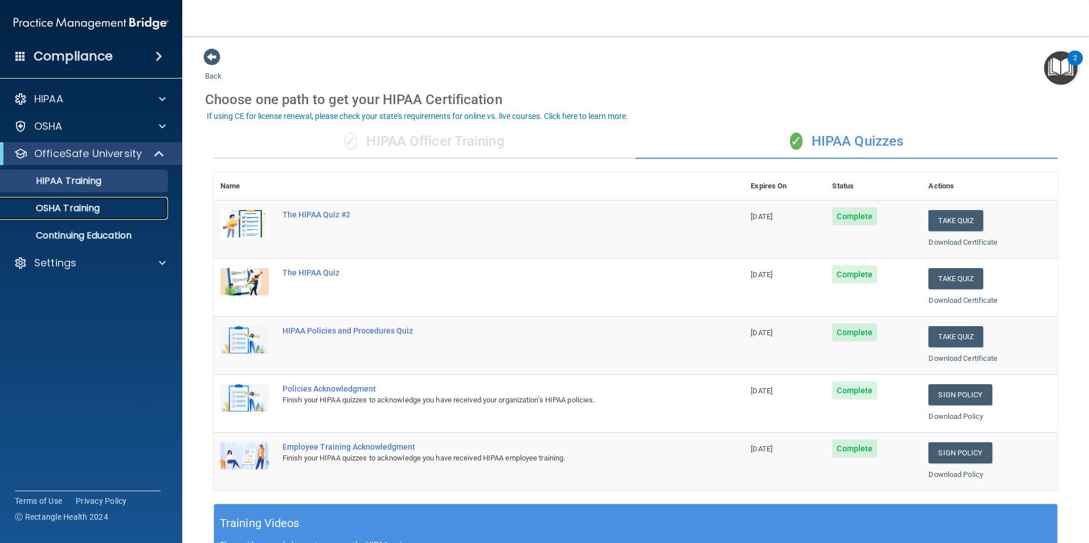
click at [77, 207] on p "OSHA Training" at bounding box center [53, 208] width 92 height 11
